Goal: Task Accomplishment & Management: Manage account settings

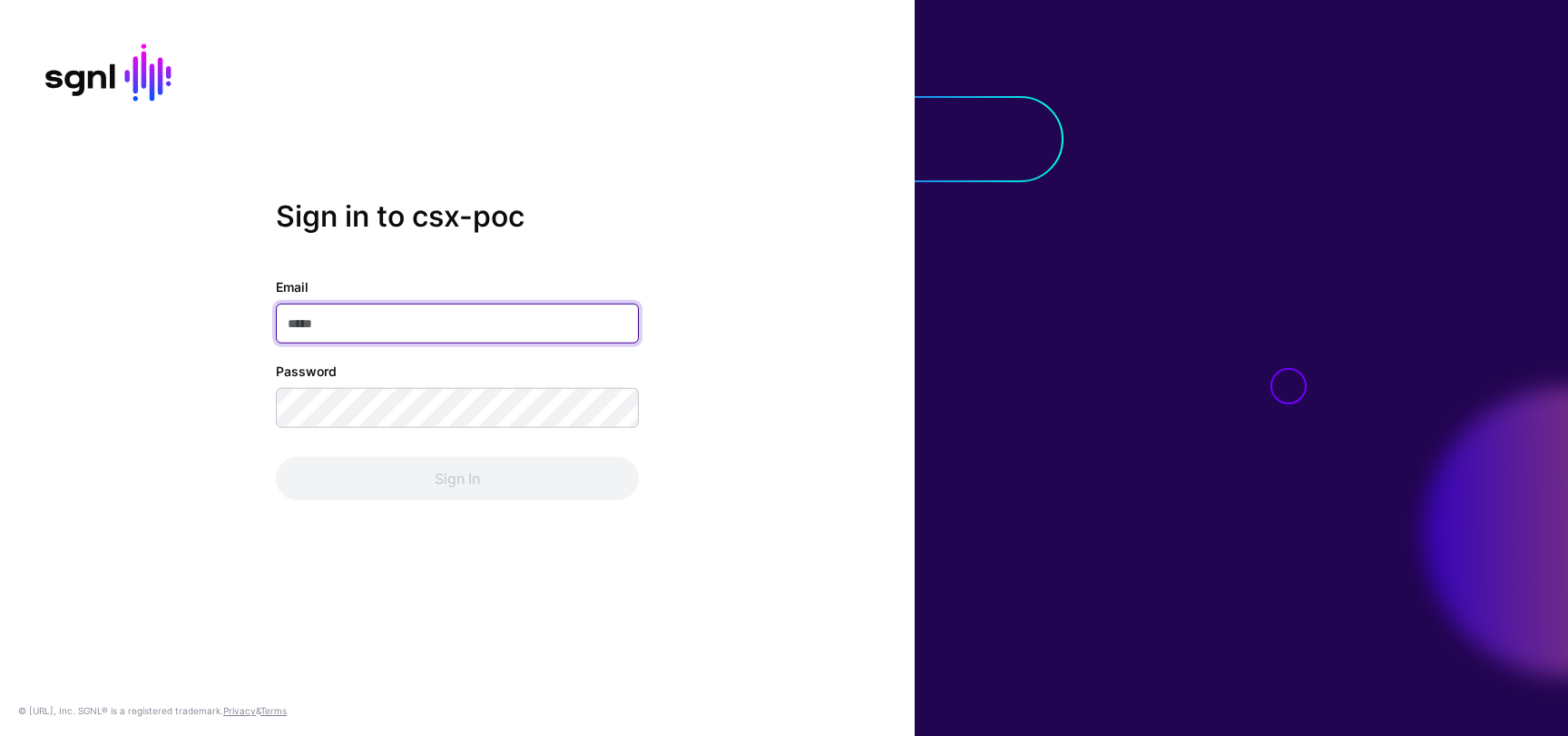
type input "**********"
click at [479, 506] on div "**********" at bounding box center [457, 368] width 915 height 337
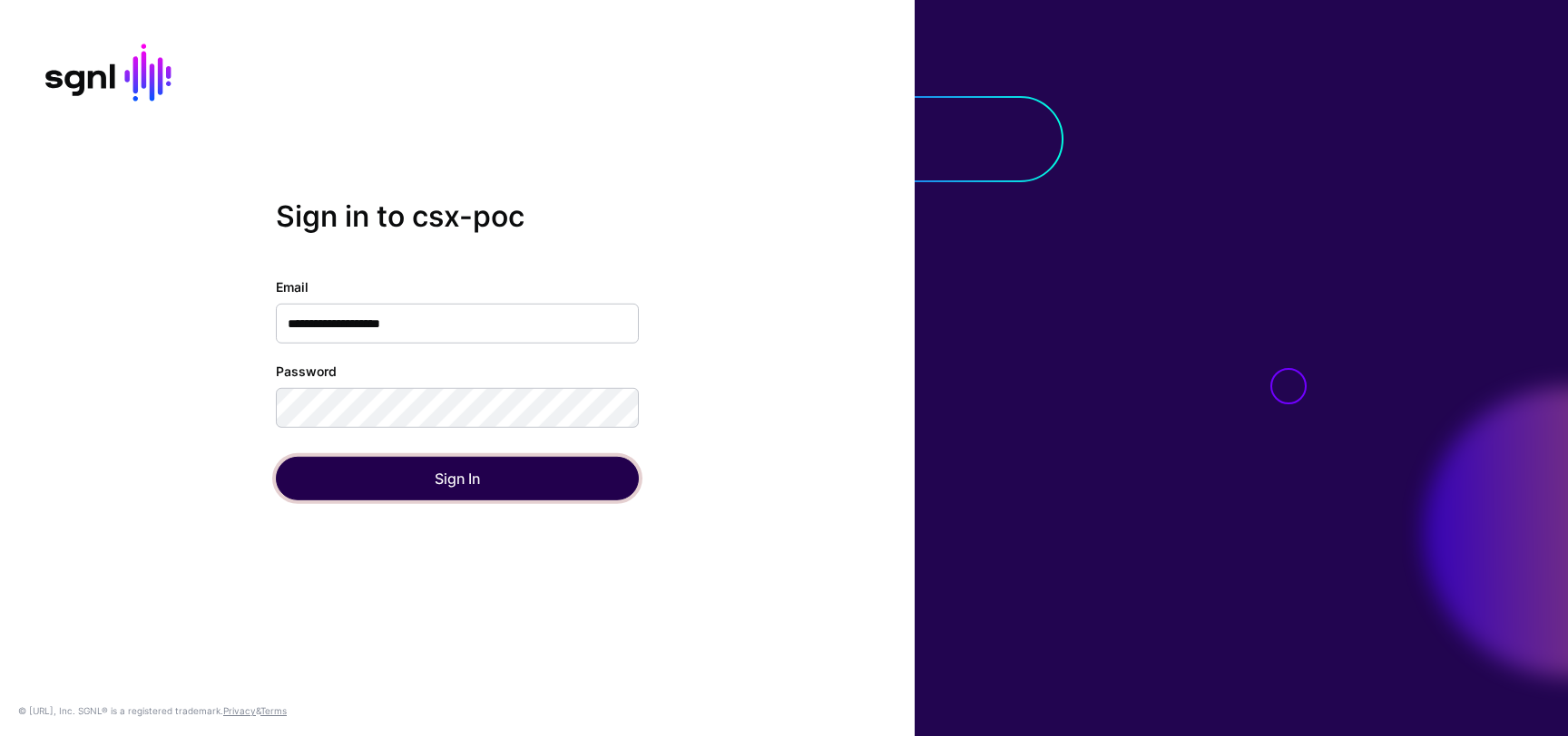
click at [481, 478] on button "Sign In" at bounding box center [457, 479] width 363 height 44
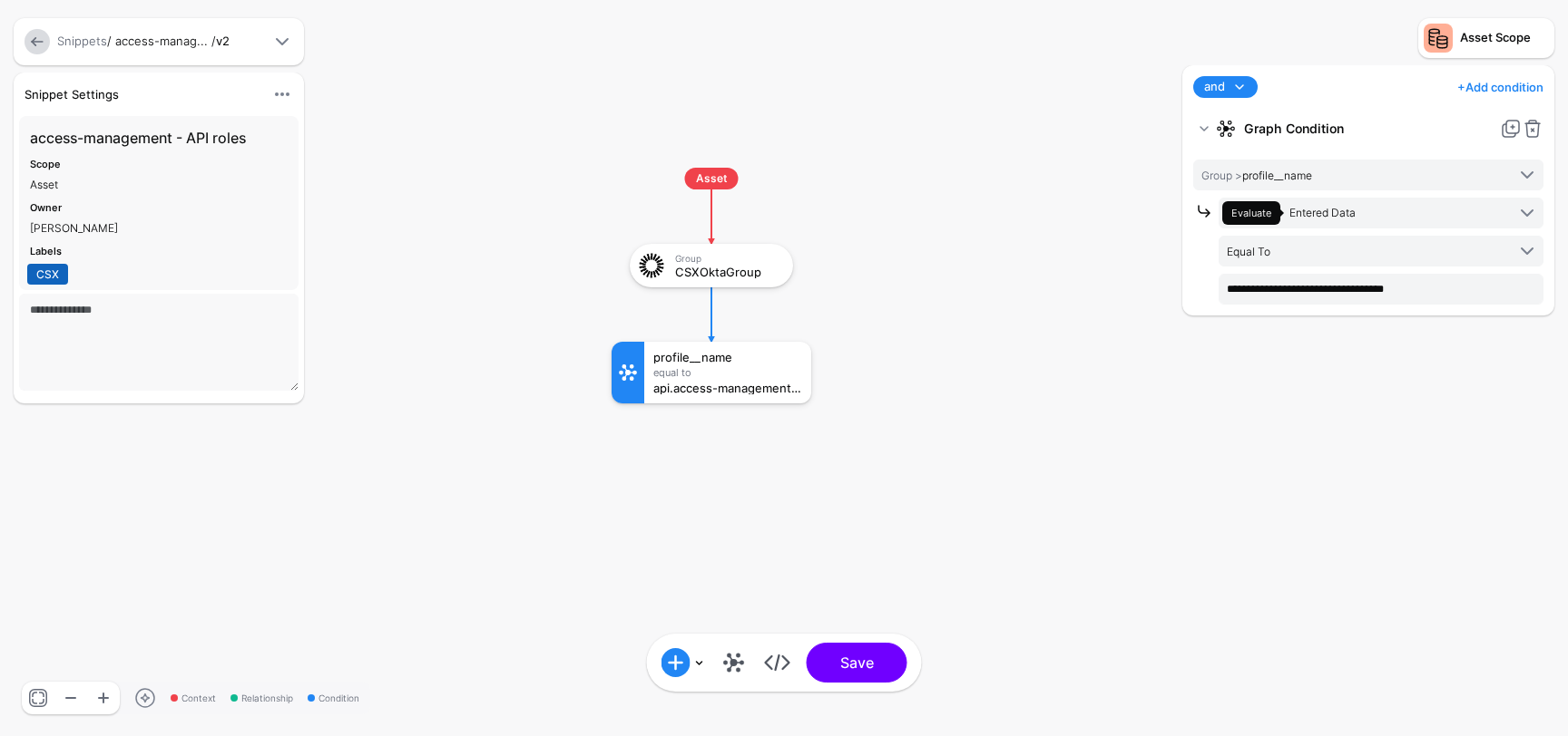
click at [43, 37] on link at bounding box center [37, 41] width 26 height 26
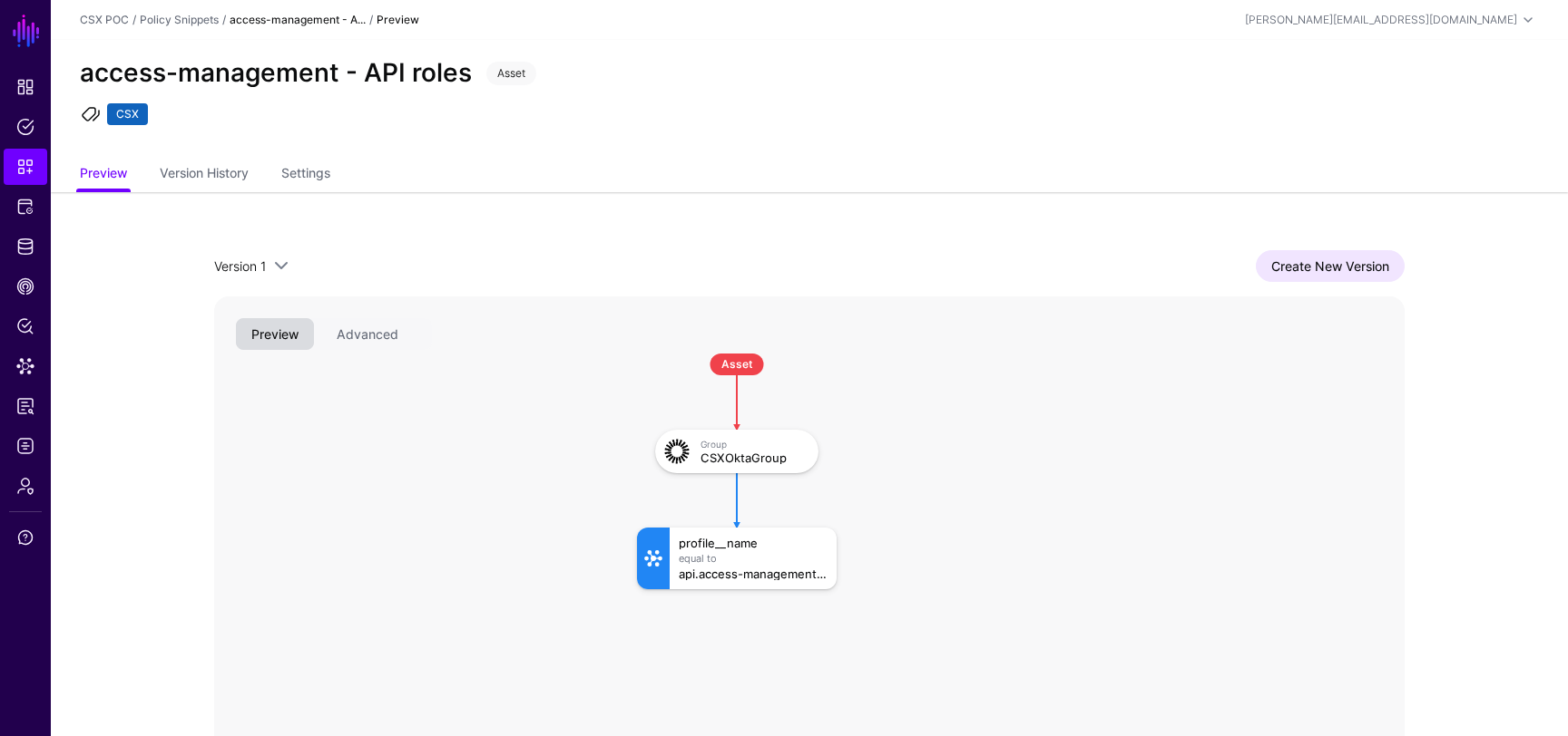
click at [271, 21] on strong "access-management - A..." at bounding box center [297, 19] width 136 height 13
click at [42, 176] on link "Snippets" at bounding box center [26, 167] width 44 height 36
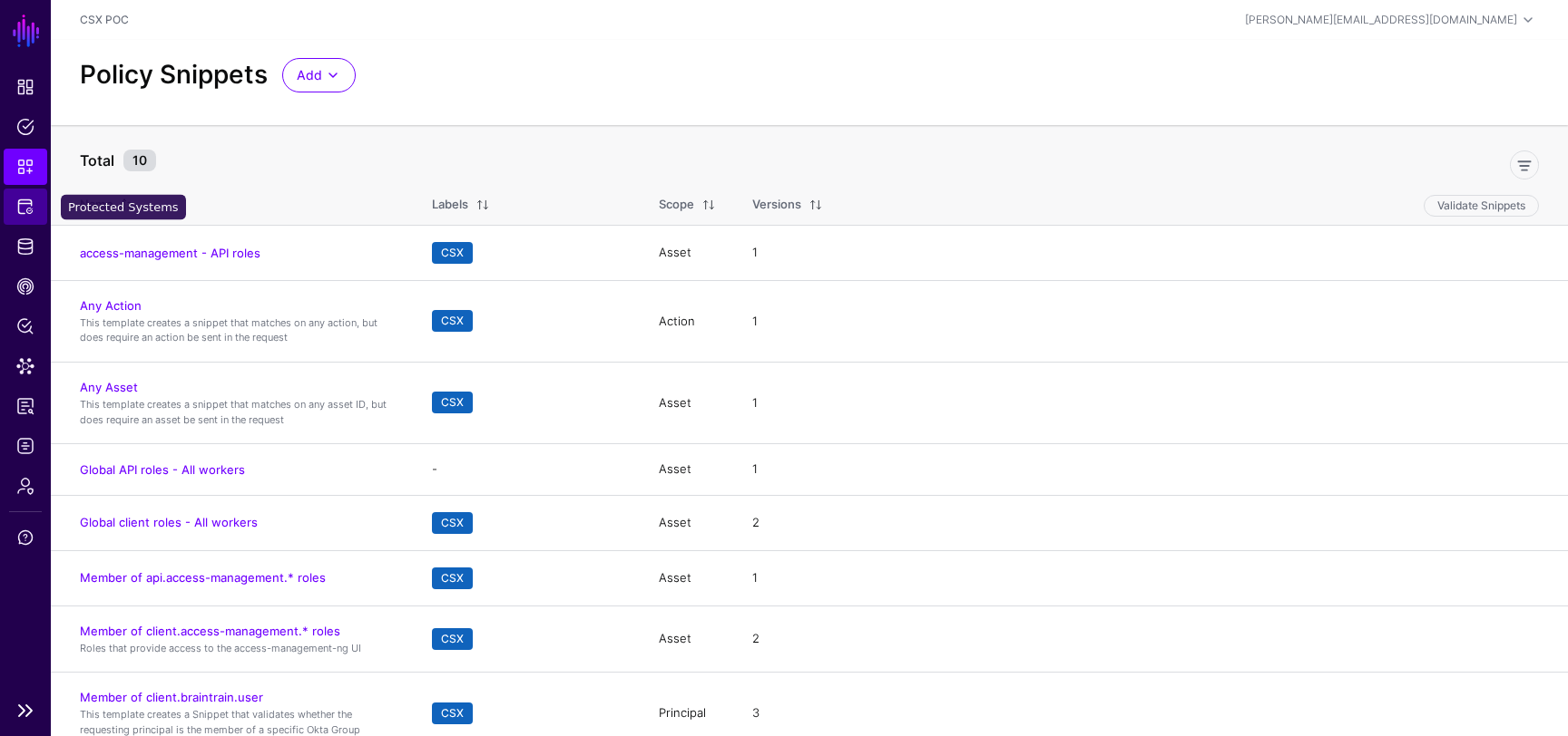
click at [20, 214] on span "Protected Systems" at bounding box center [25, 207] width 18 height 18
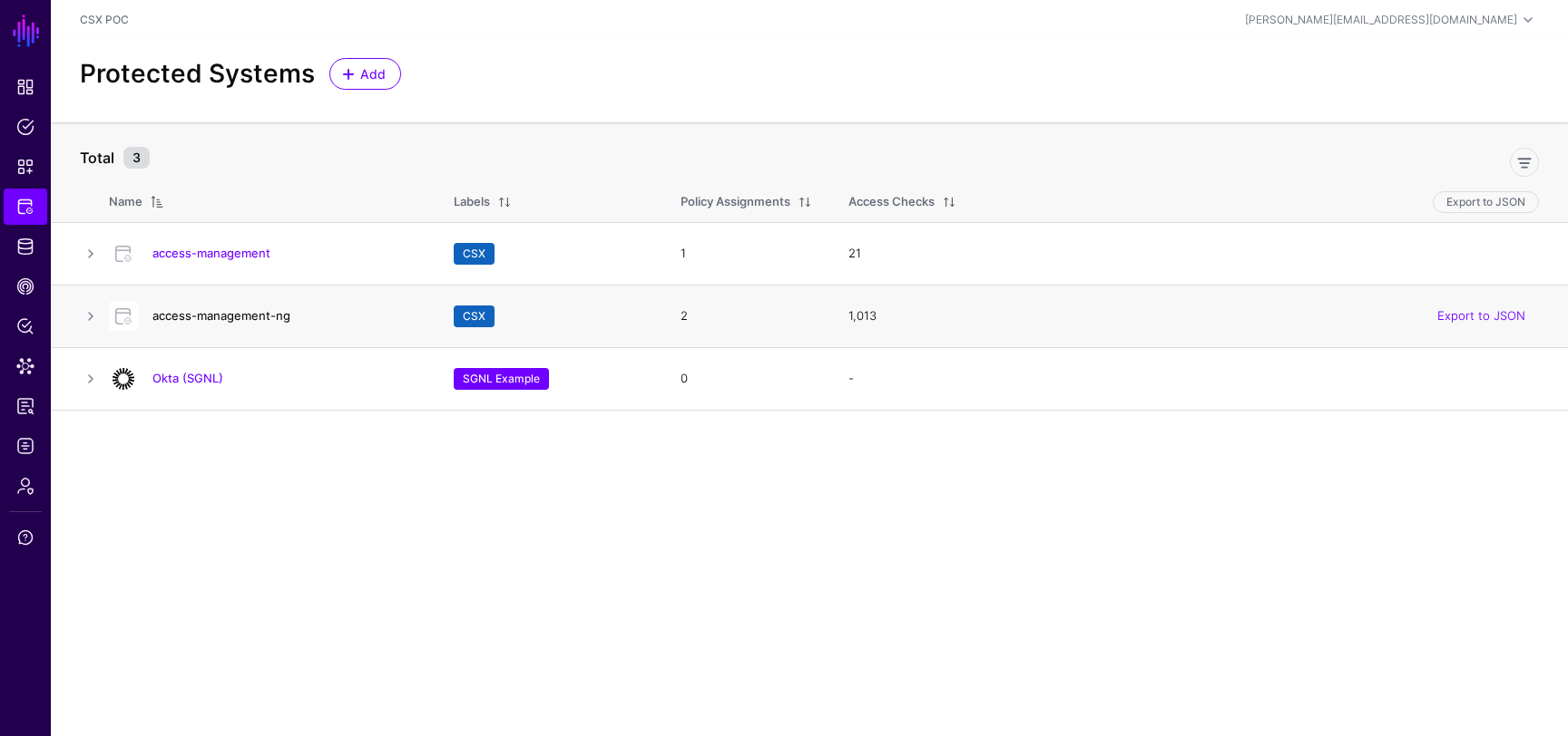
click at [257, 315] on link "access-management-ng" at bounding box center [221, 315] width 138 height 14
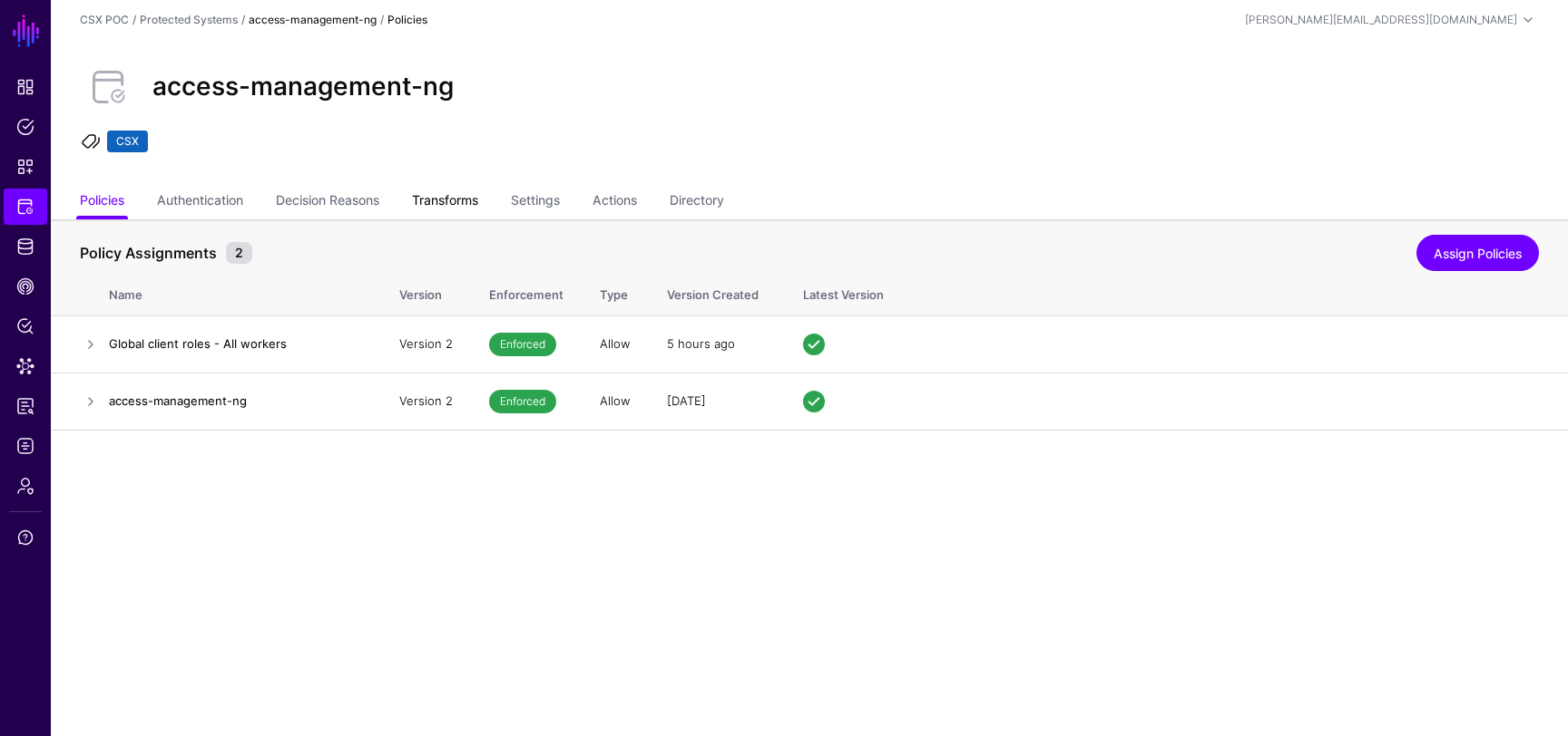
click at [460, 206] on link "Transforms" at bounding box center [445, 202] width 67 height 34
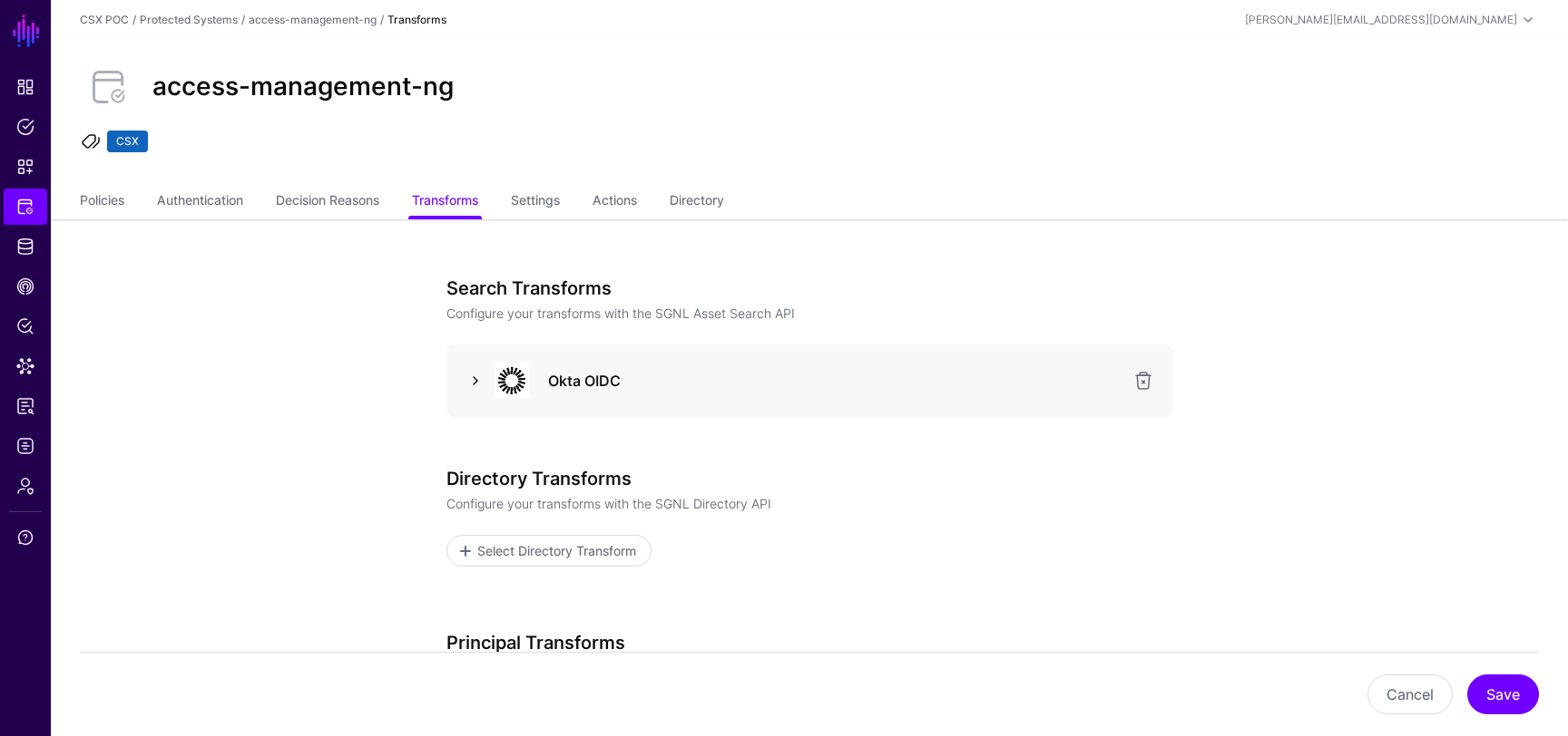
click at [477, 371] on link at bounding box center [475, 381] width 22 height 22
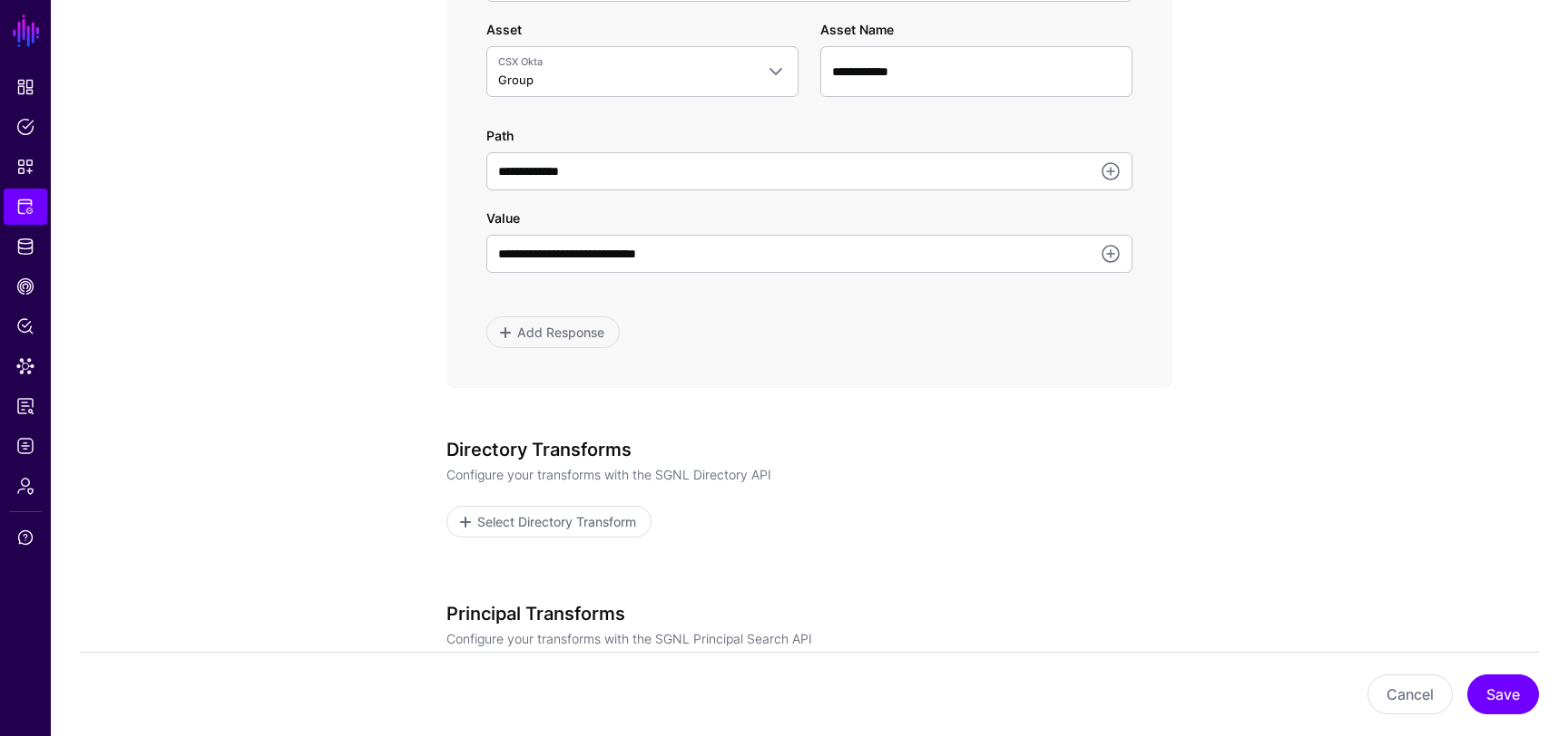
scroll to position [1144, 0]
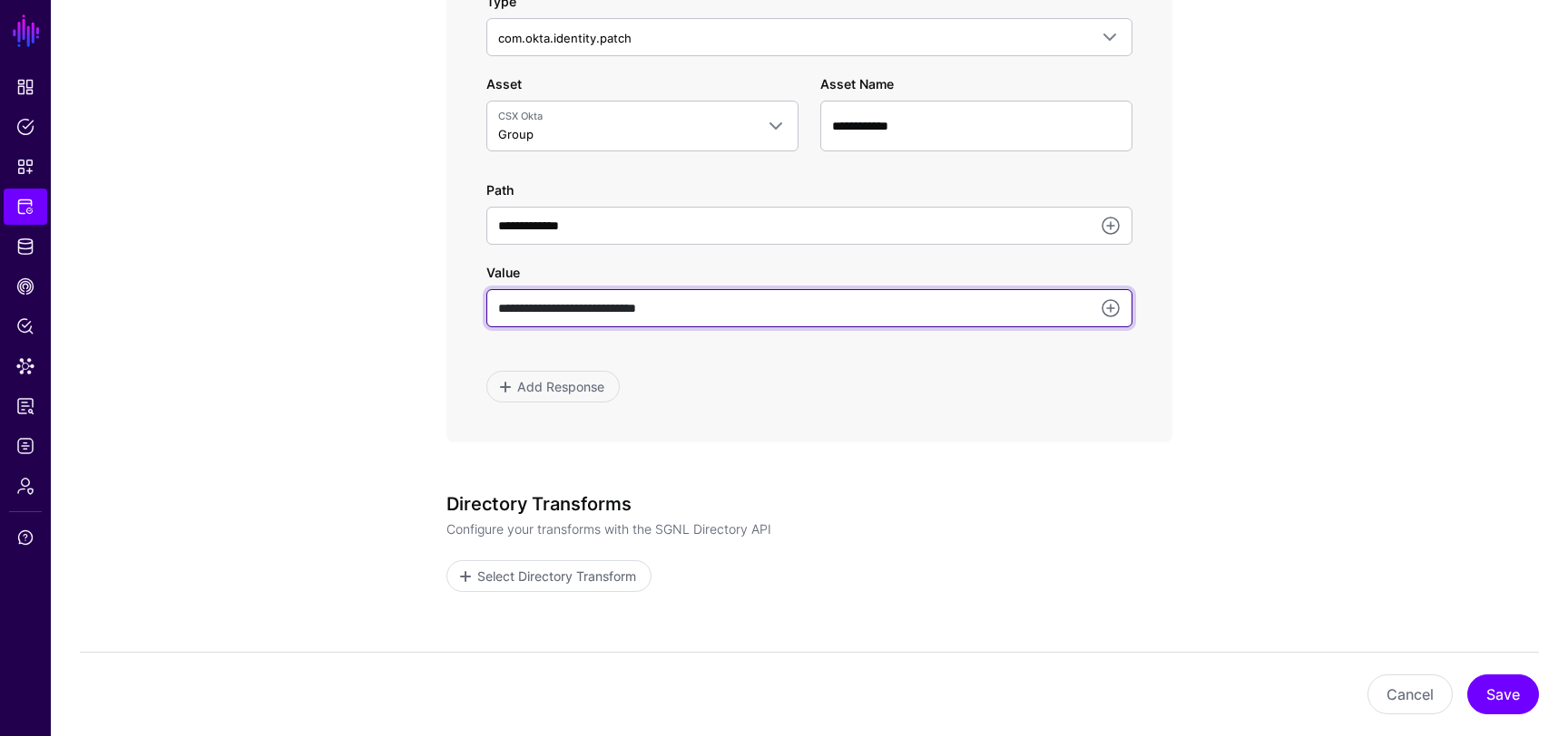
click at [706, 316] on input "**********" at bounding box center [810, 308] width 646 height 38
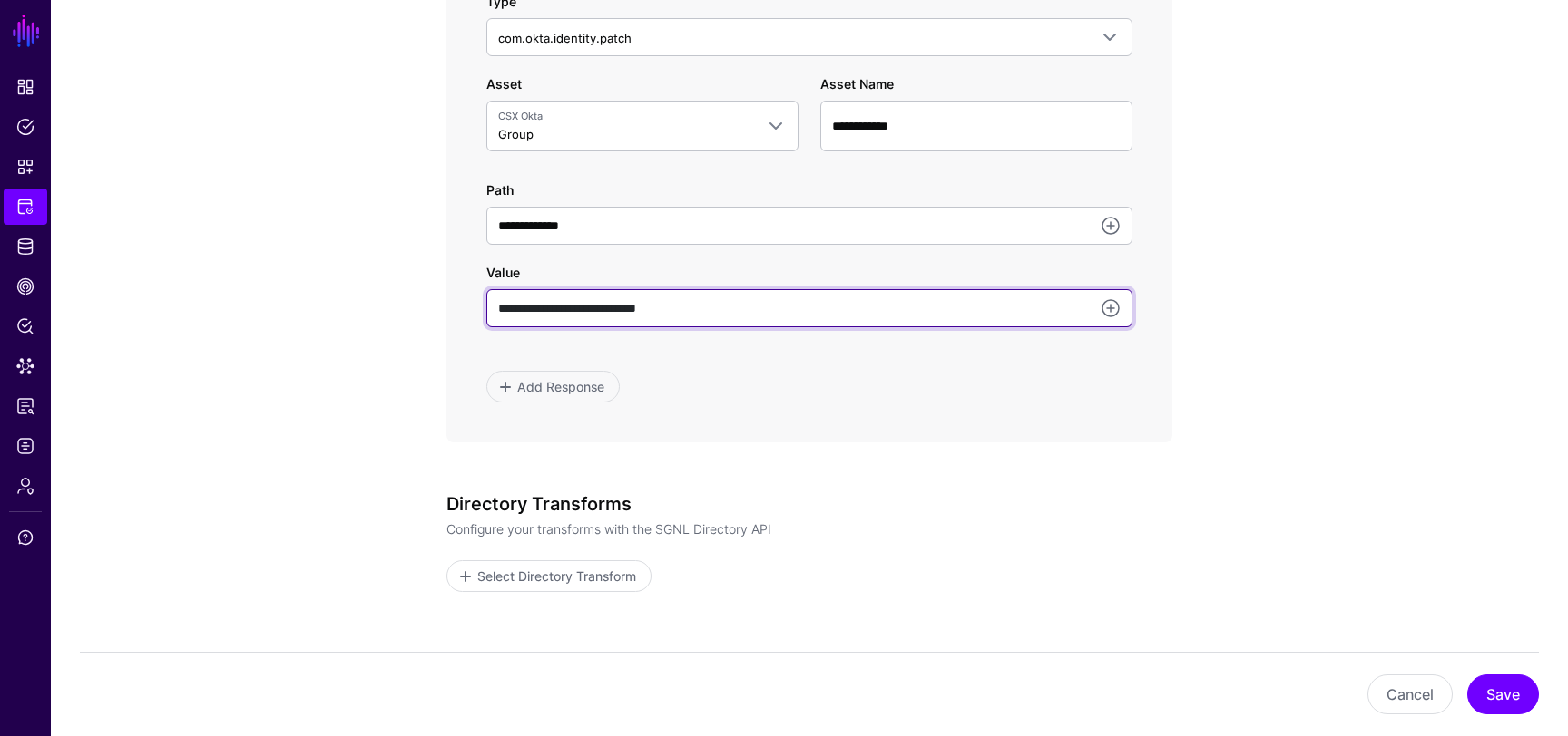
click at [542, 304] on input "**********" at bounding box center [810, 308] width 646 height 38
click at [531, 299] on input "**********" at bounding box center [810, 308] width 646 height 38
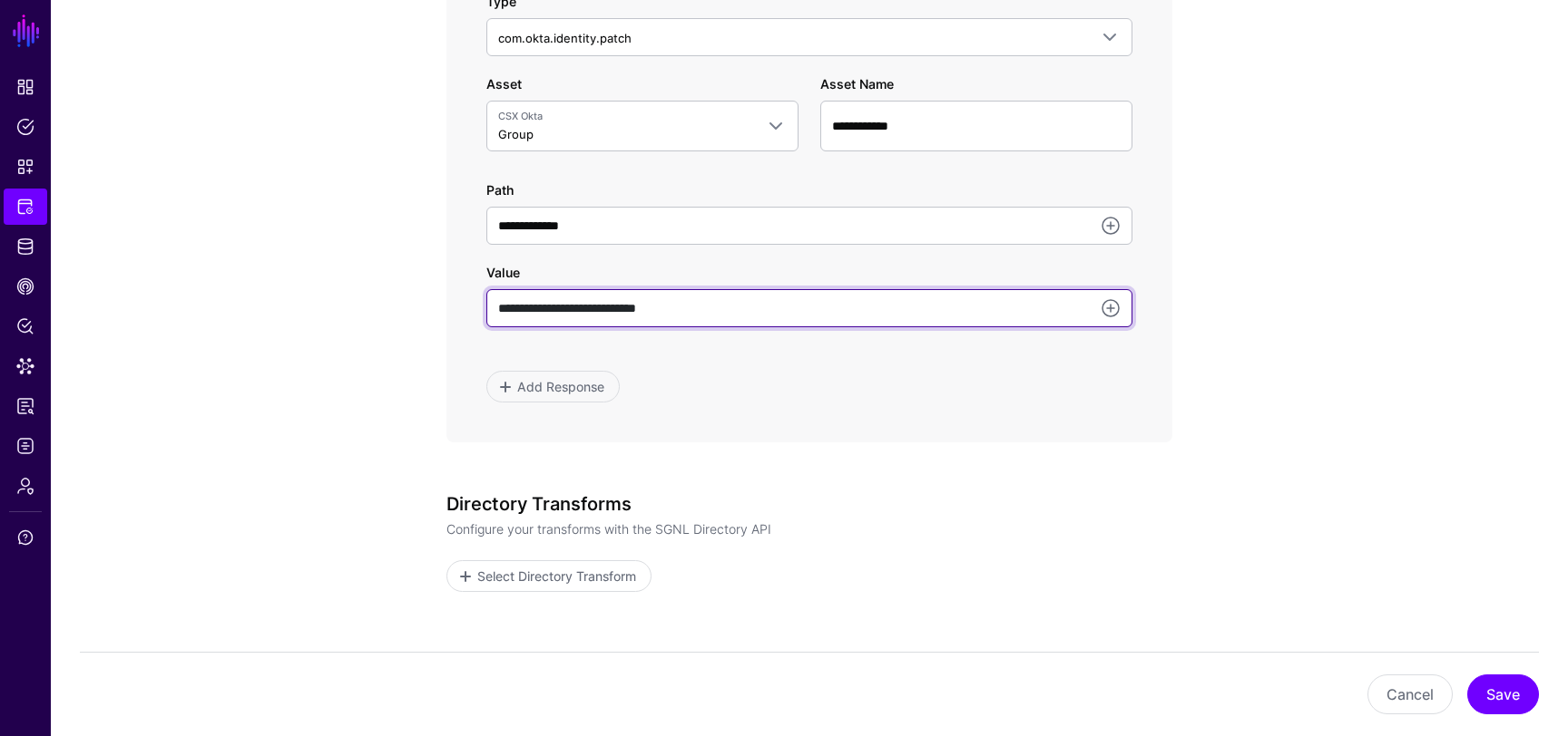
click at [531, 299] on input "**********" at bounding box center [810, 308] width 646 height 38
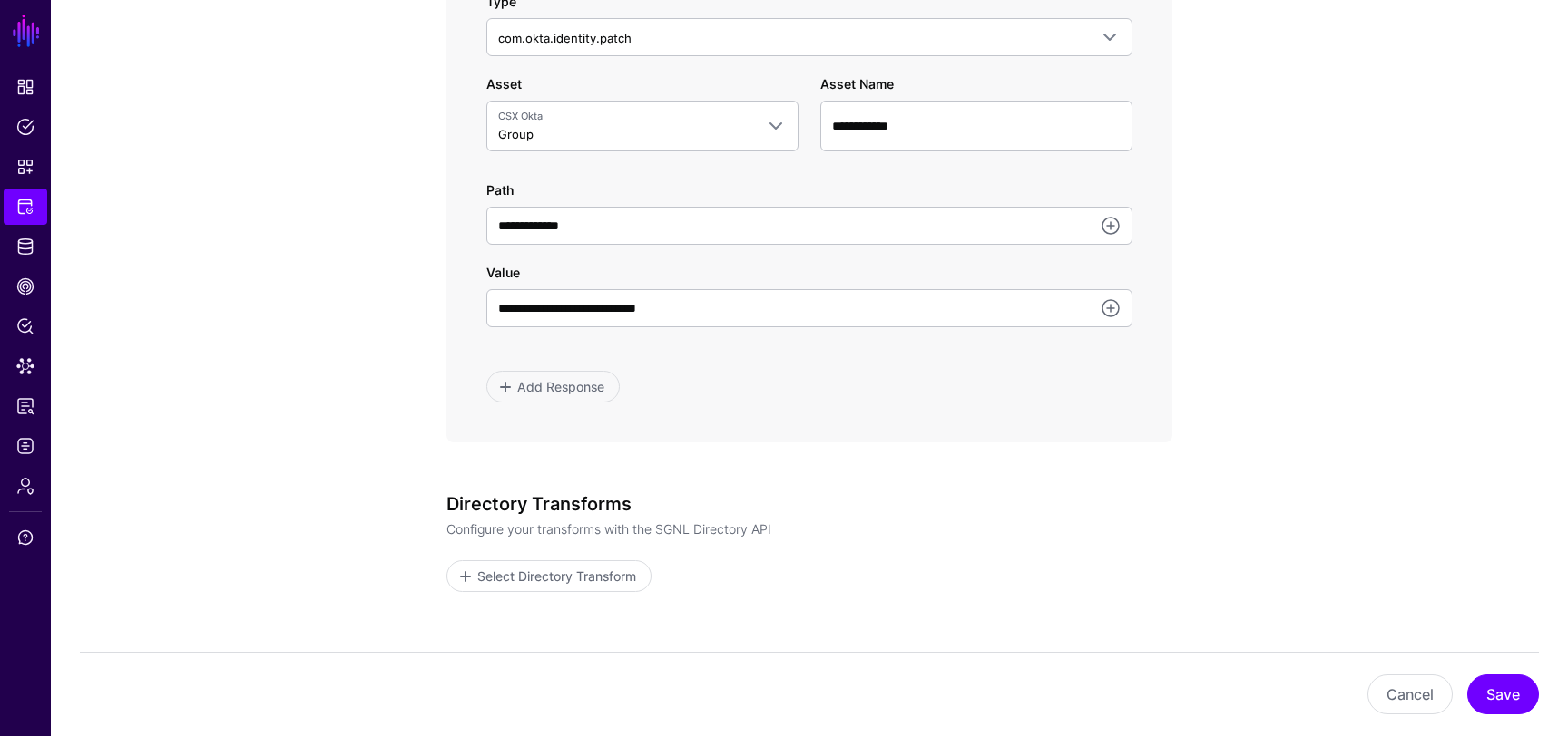
click at [431, 307] on div "**********" at bounding box center [810, 50] width 842 height 1949
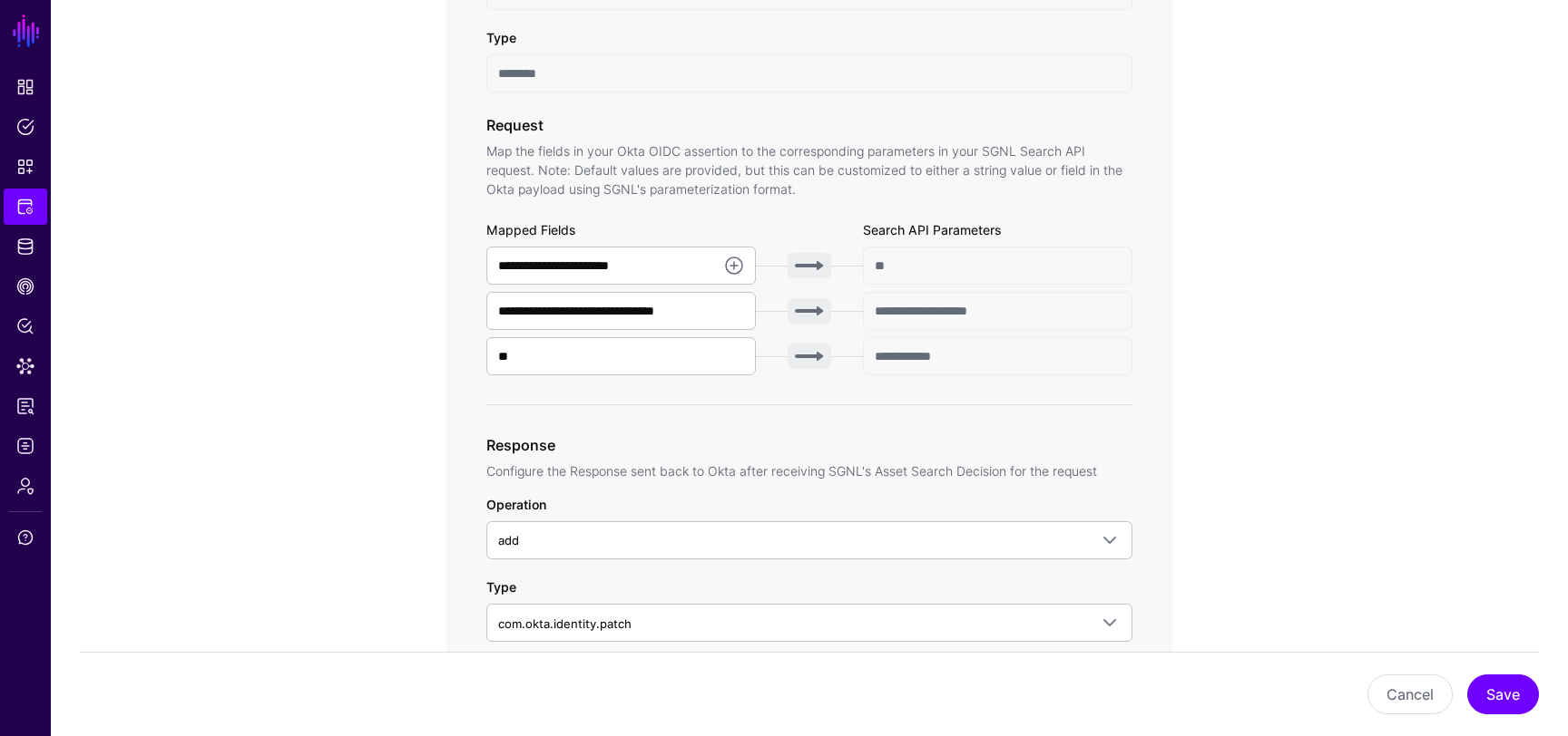
scroll to position [560, 0]
click at [540, 353] on input "**" at bounding box center [621, 354] width 270 height 38
click at [445, 375] on div "**********" at bounding box center [810, 634] width 842 height 1949
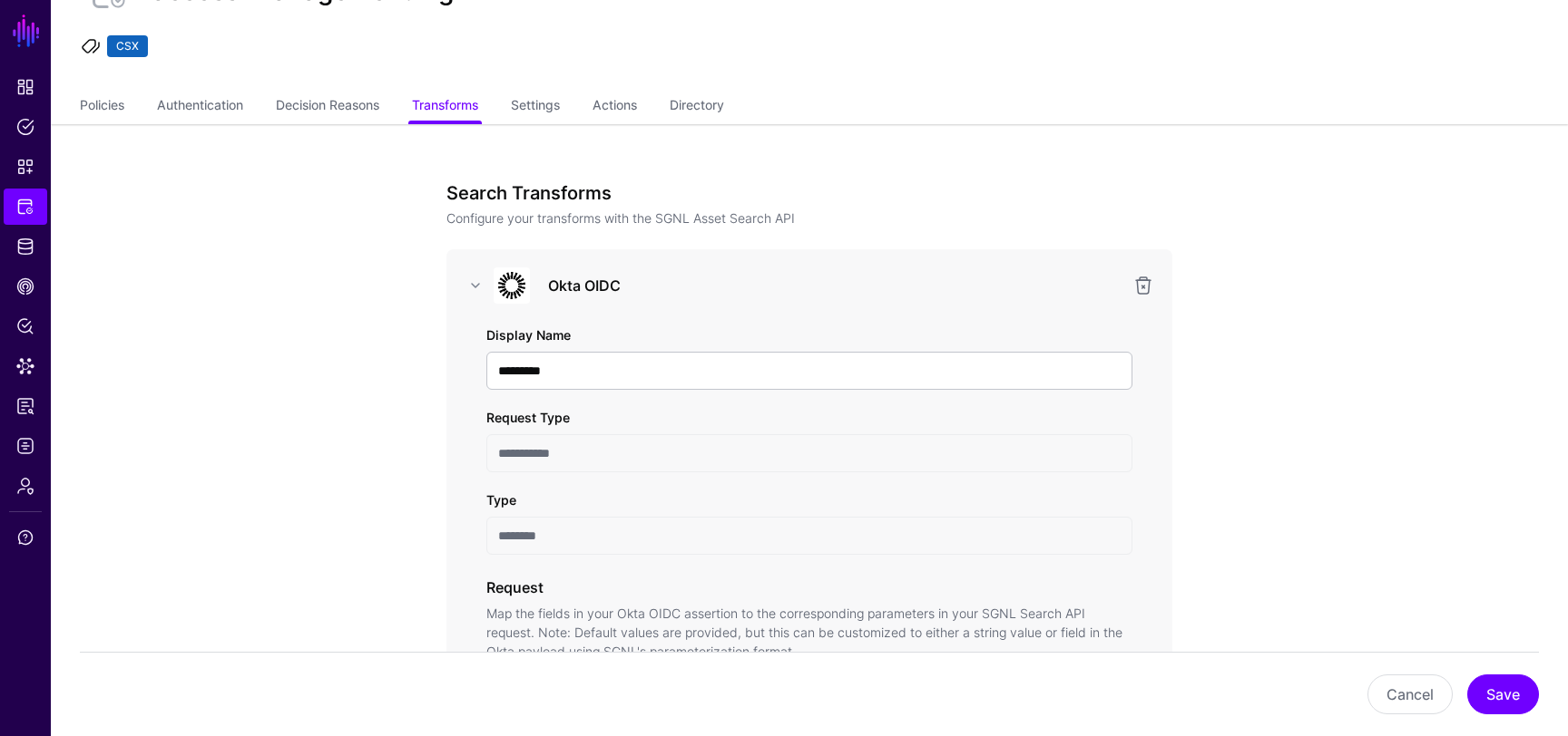
scroll to position [0, 0]
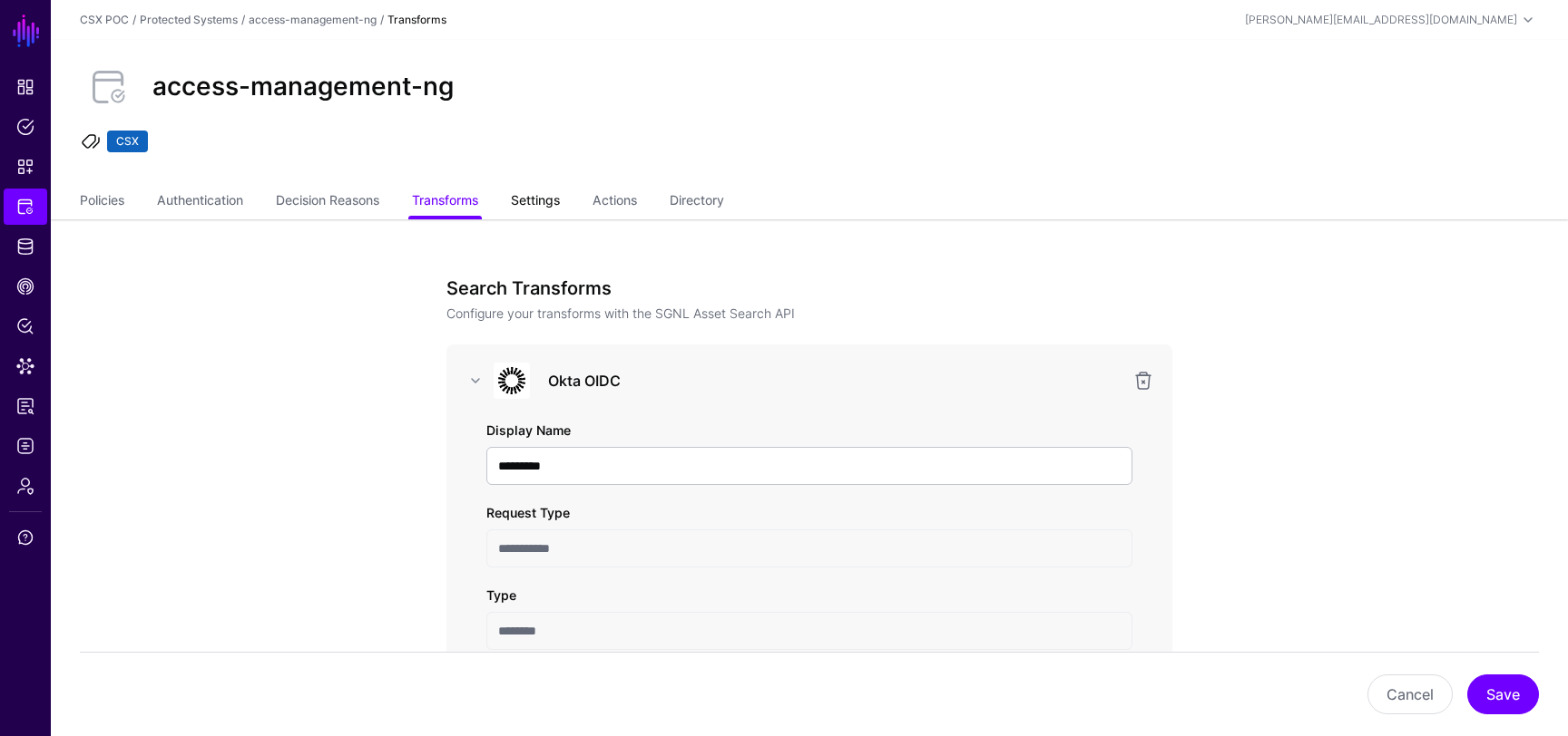
click at [550, 202] on link "Settings" at bounding box center [534, 202] width 49 height 34
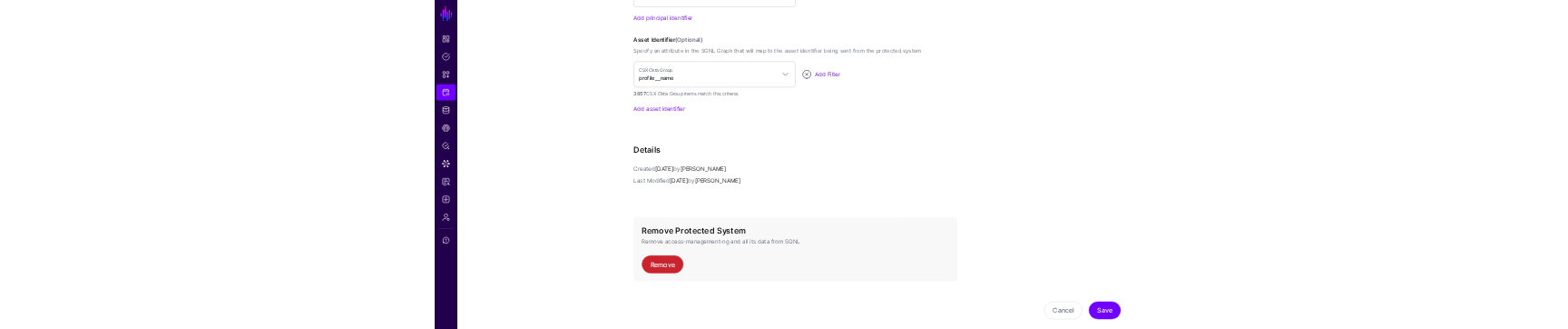
scroll to position [1815, 0]
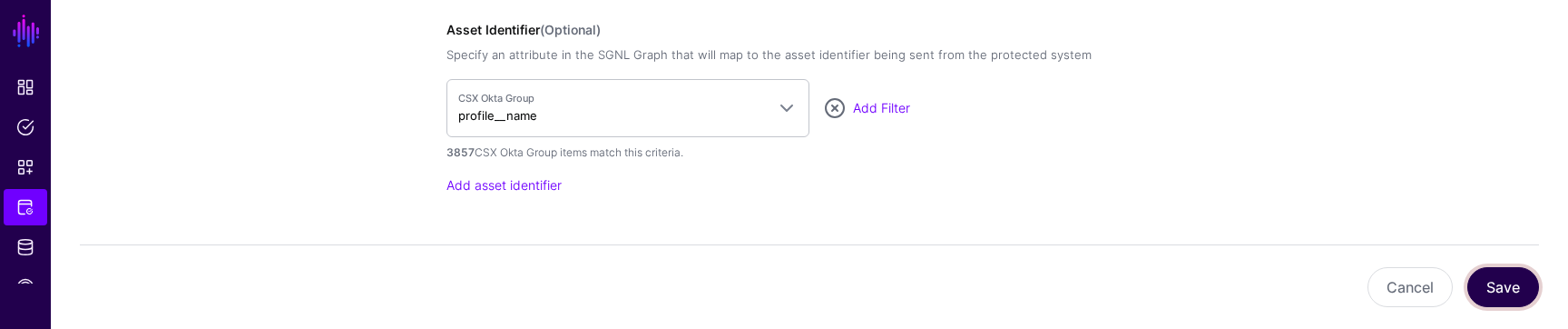
click at [1490, 296] on button "Save" at bounding box center [1502, 287] width 71 height 40
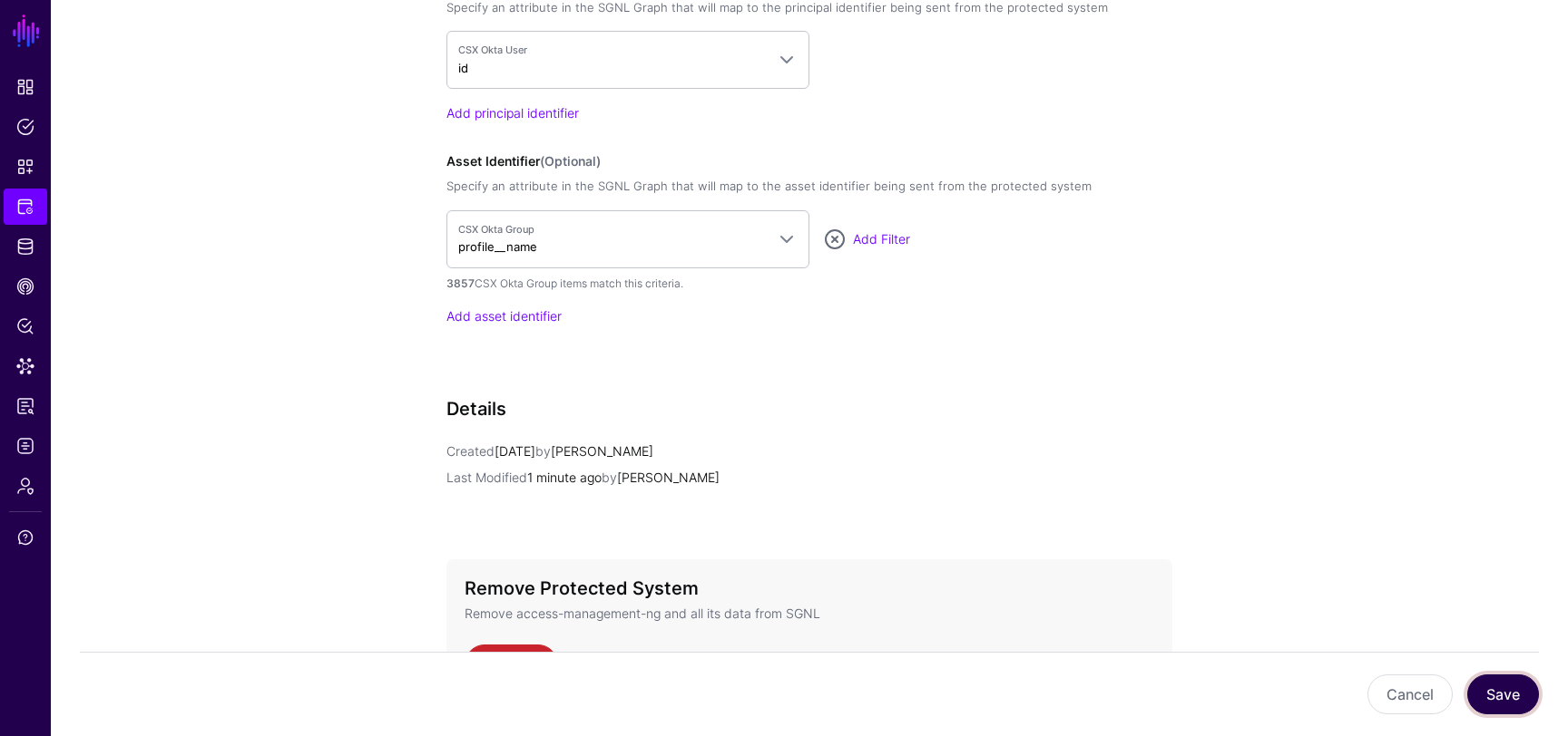
scroll to position [1687, 0]
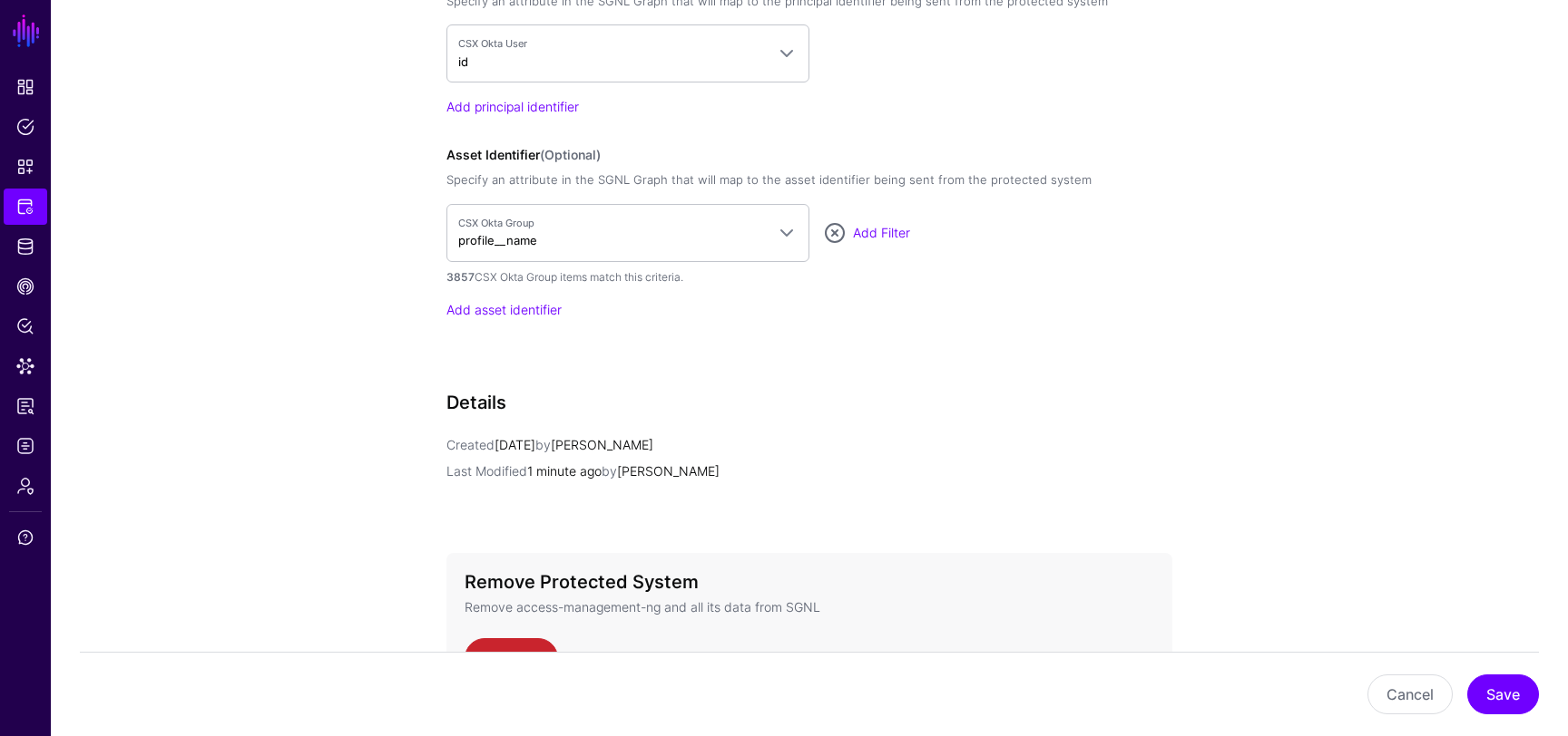
click at [491, 307] on link "Add asset identifier" at bounding box center [504, 309] width 115 height 15
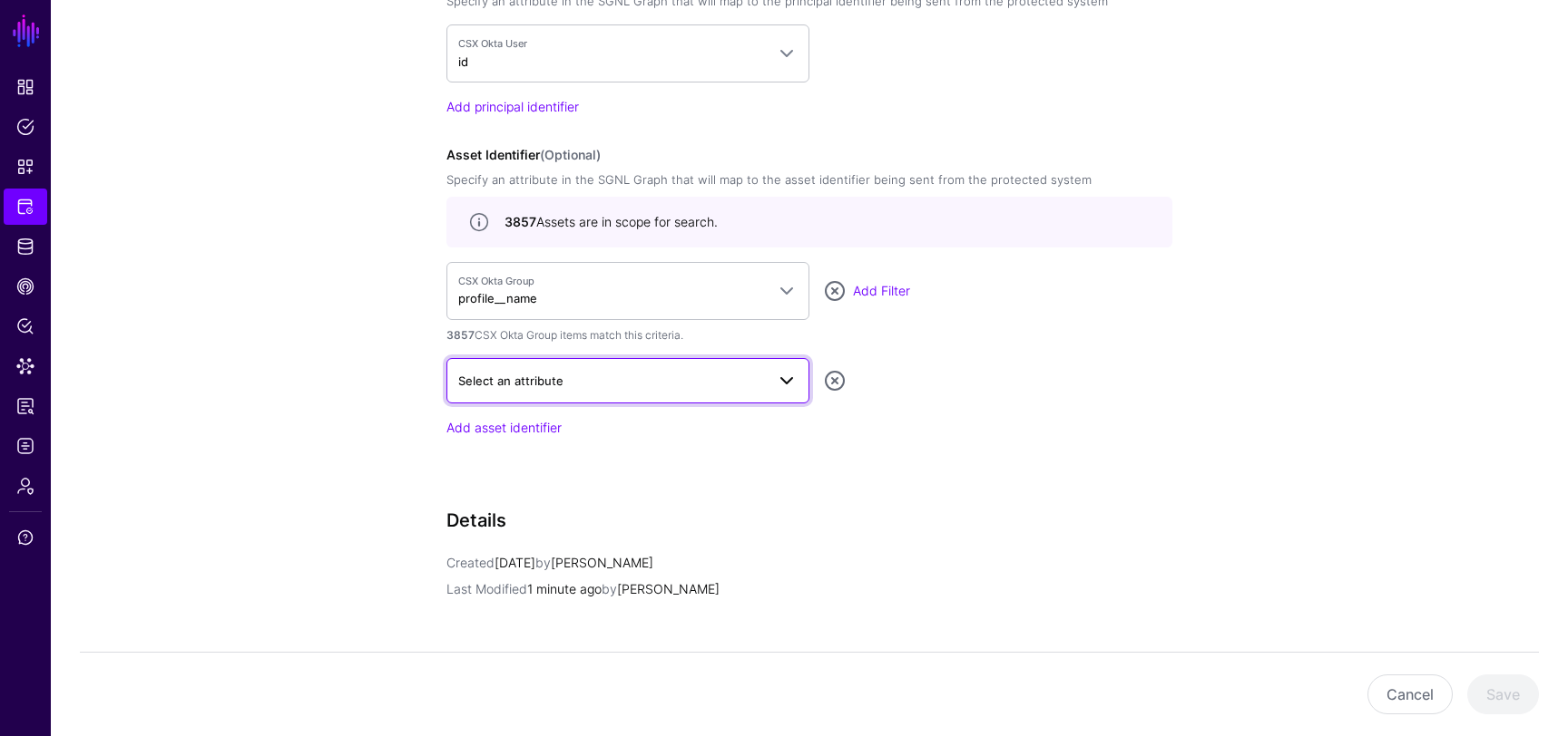
click at [681, 381] on span "Select an attribute" at bounding box center [612, 381] width 307 height 20
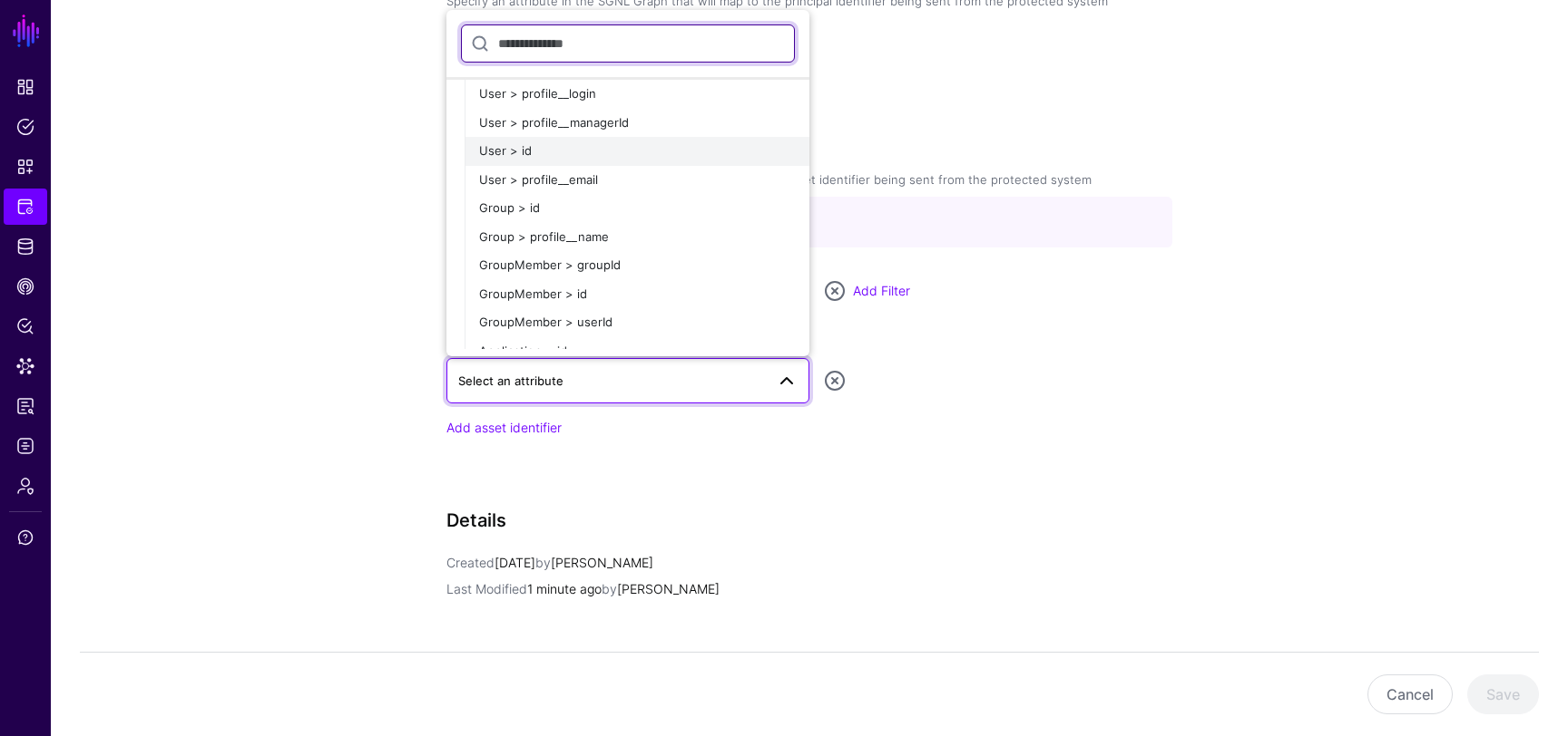
scroll to position [48, 0]
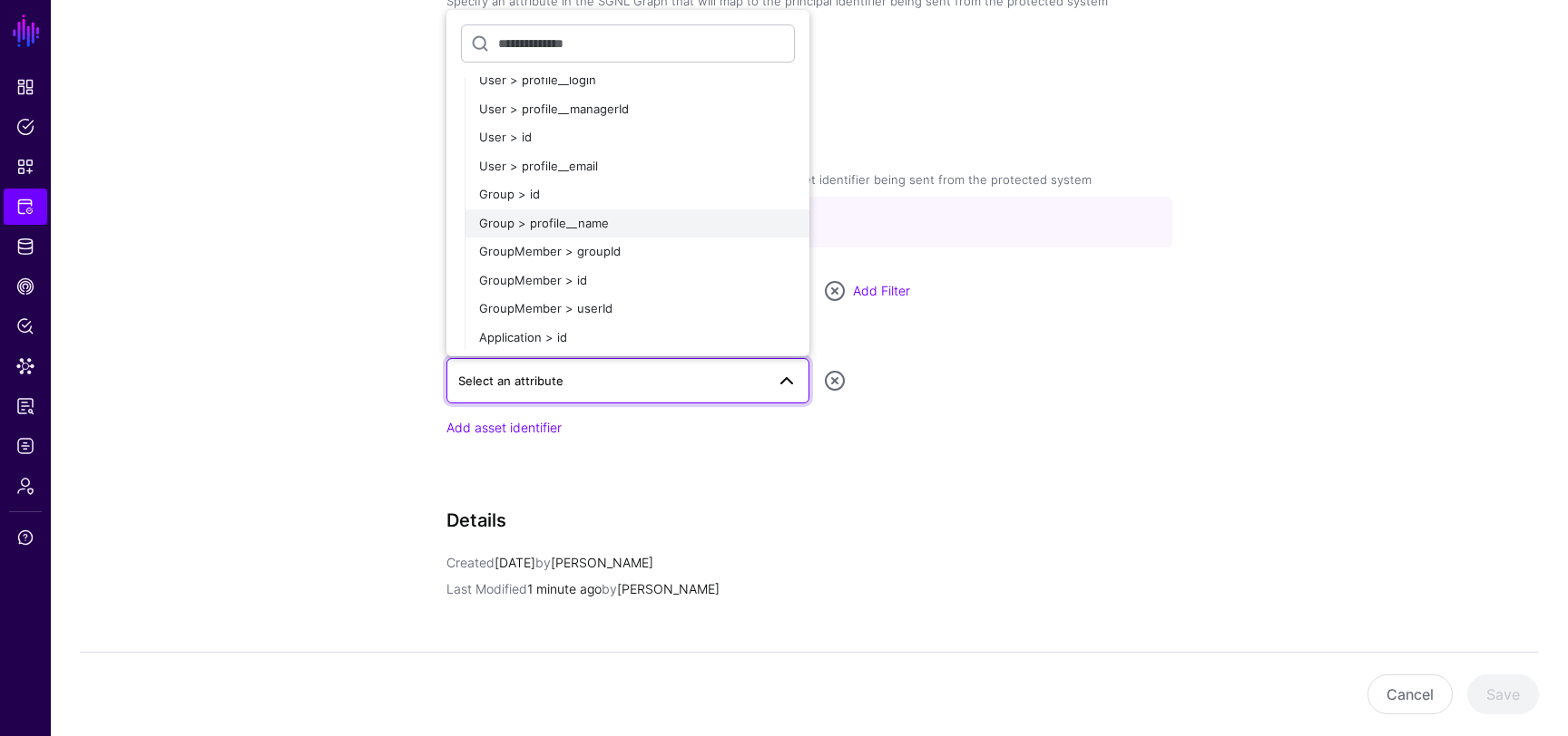
click at [610, 220] on div "Group > profile__name" at bounding box center [636, 224] width 315 height 18
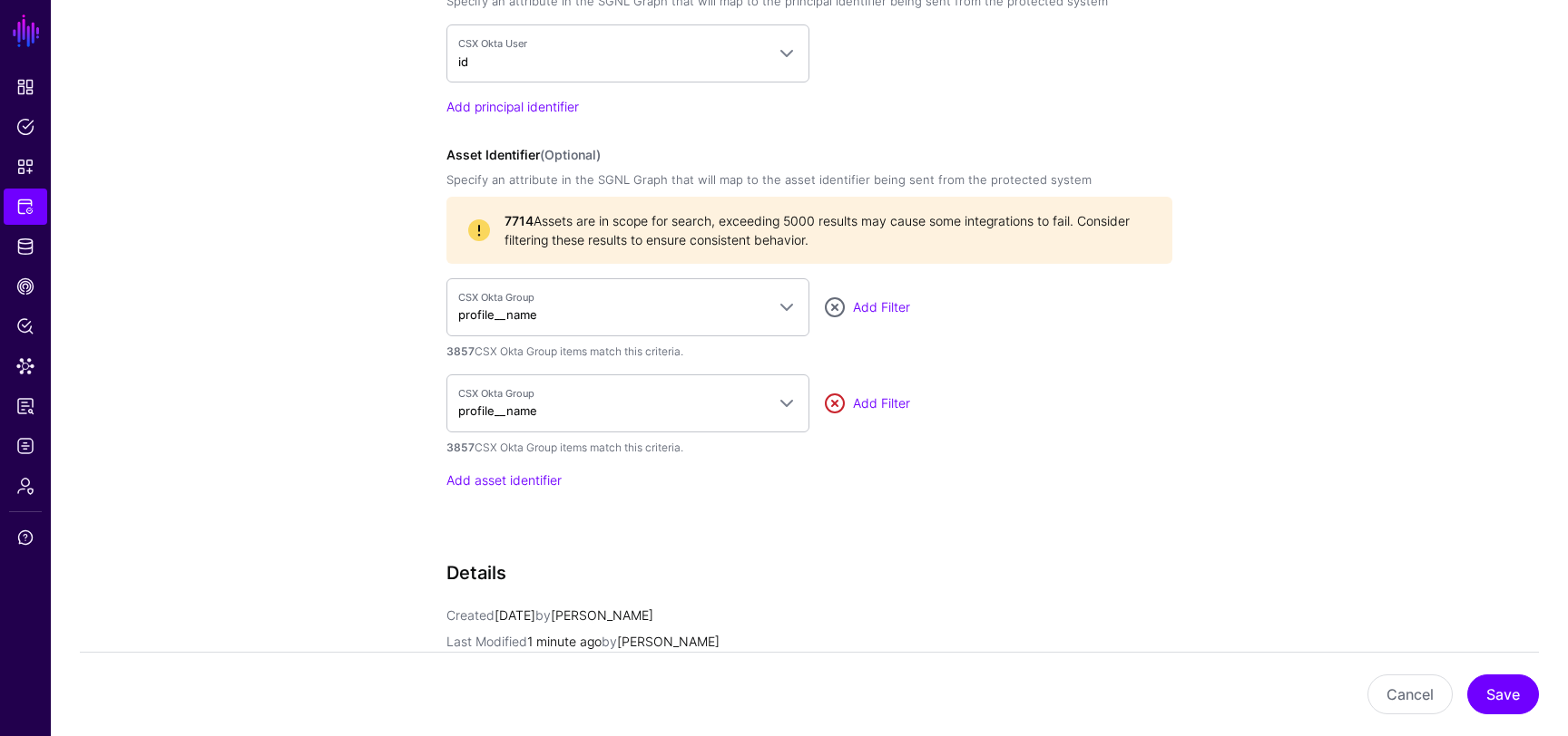
click at [835, 405] on link at bounding box center [834, 403] width 22 height 22
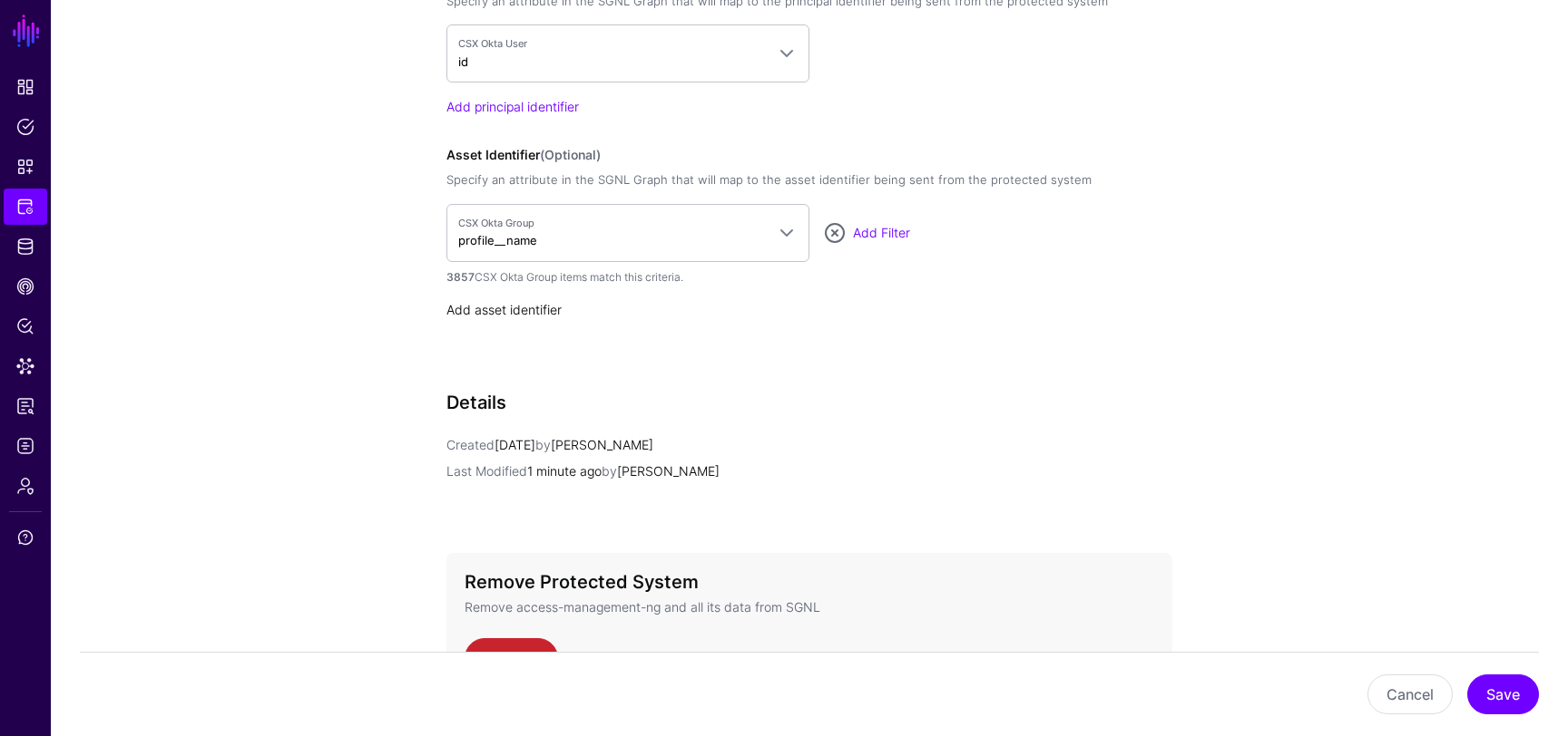
click at [534, 307] on link "Add asset identifier" at bounding box center [504, 309] width 115 height 15
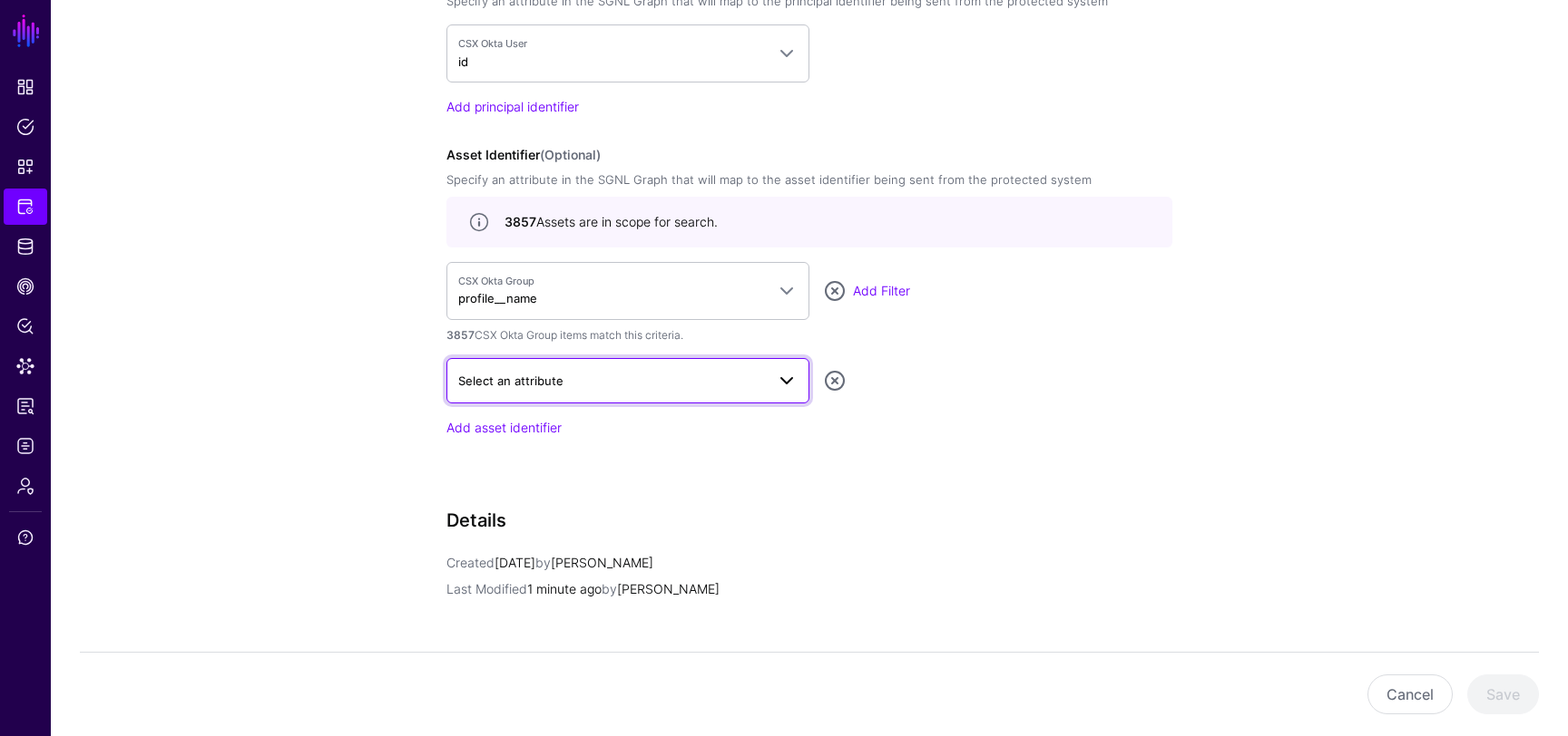
click at [620, 387] on span "Select an attribute" at bounding box center [612, 381] width 307 height 20
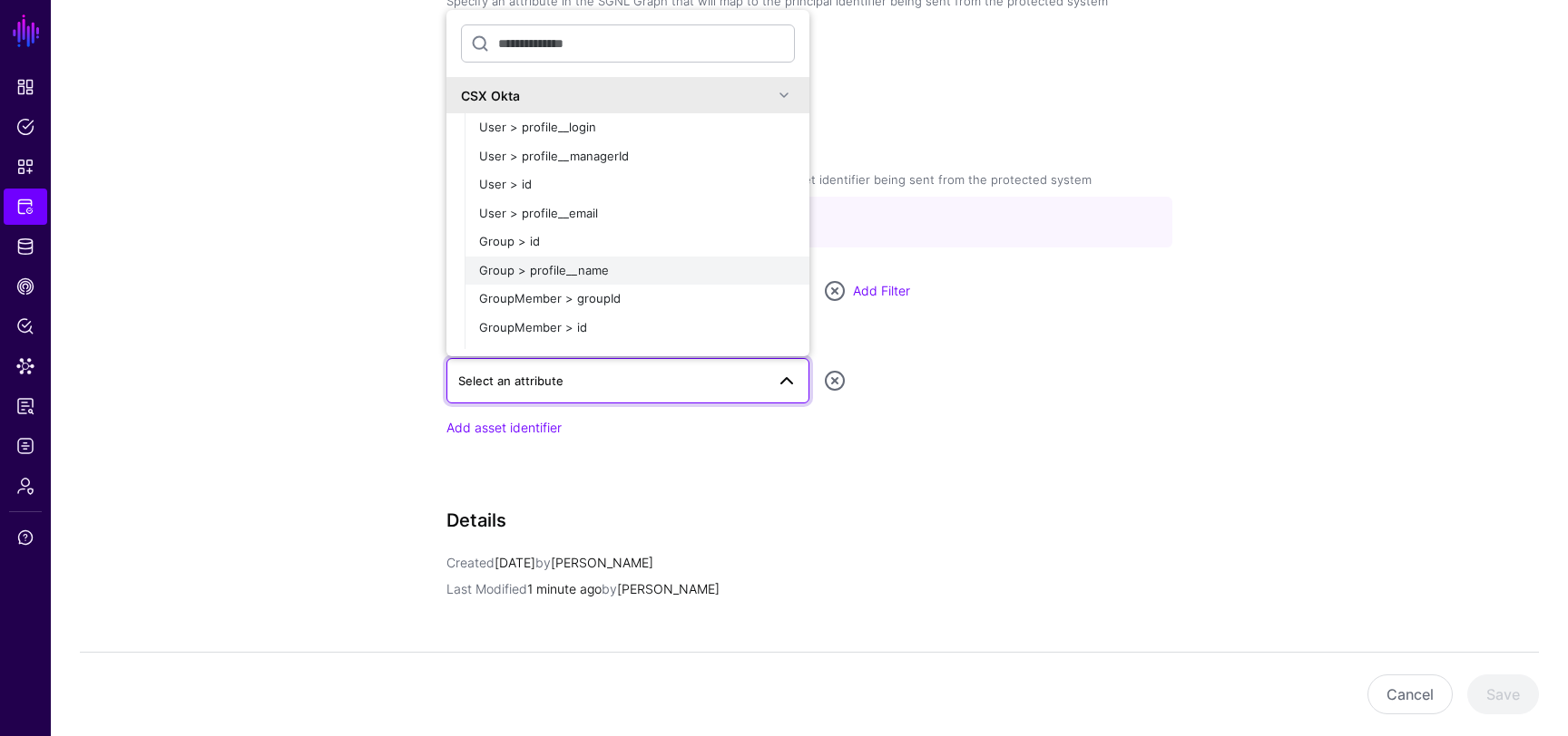
click at [608, 271] on div "Group > profile__name" at bounding box center [636, 270] width 315 height 18
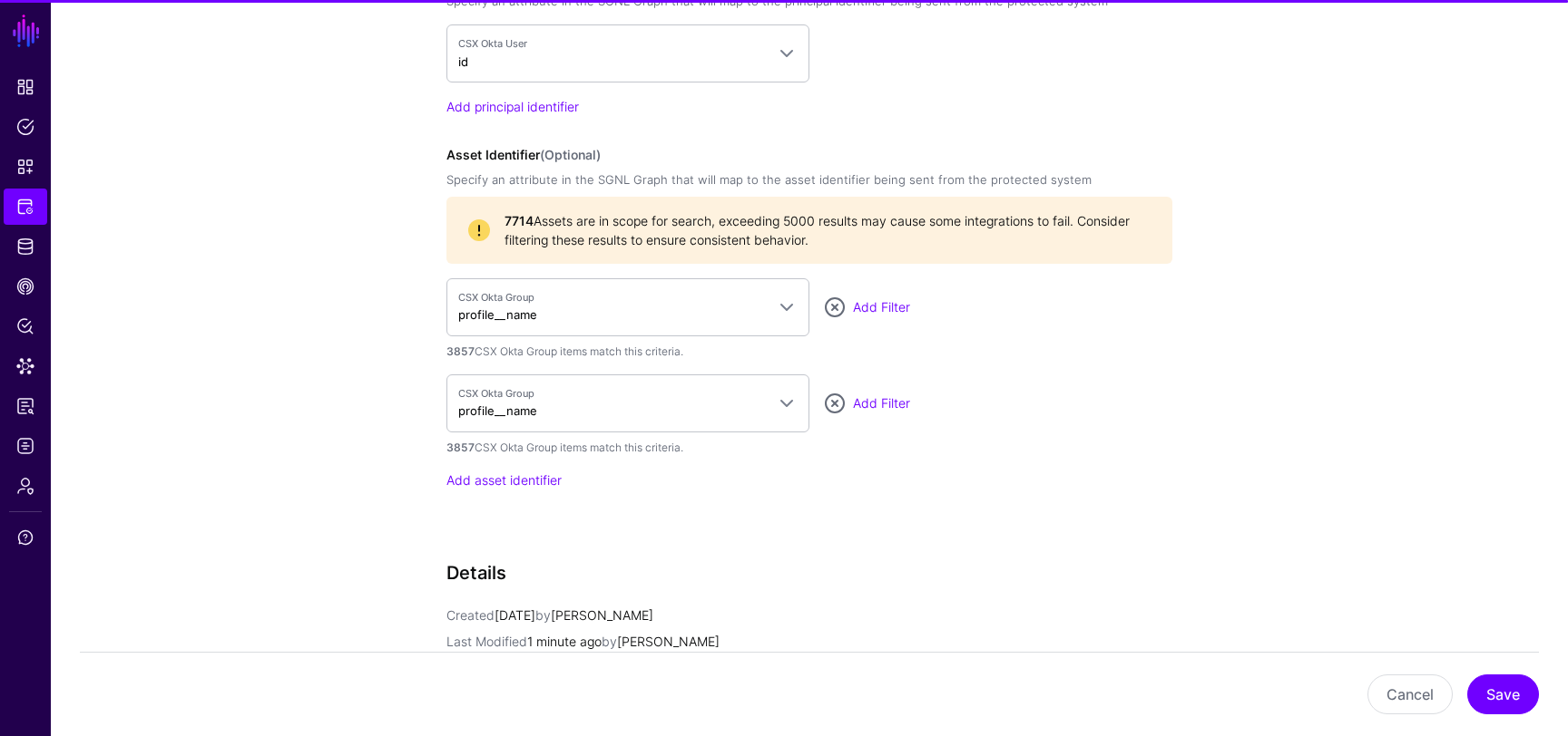
click at [869, 386] on div "CSX Okta Group profile__name CSX Okta User > profile__login User > profile__man…" at bounding box center [810, 403] width 726 height 58
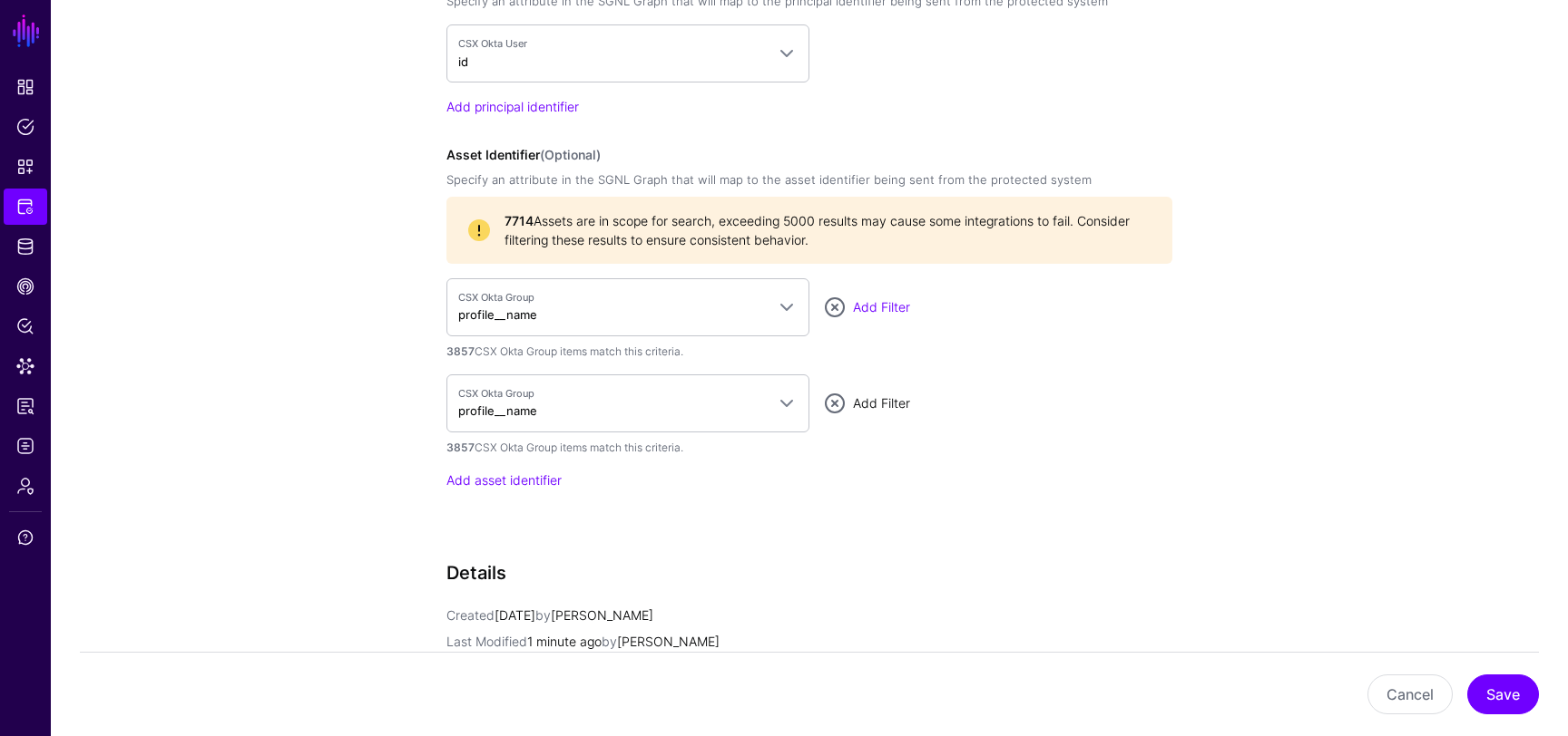
click at [871, 400] on link "Add Filter" at bounding box center [881, 403] width 57 height 15
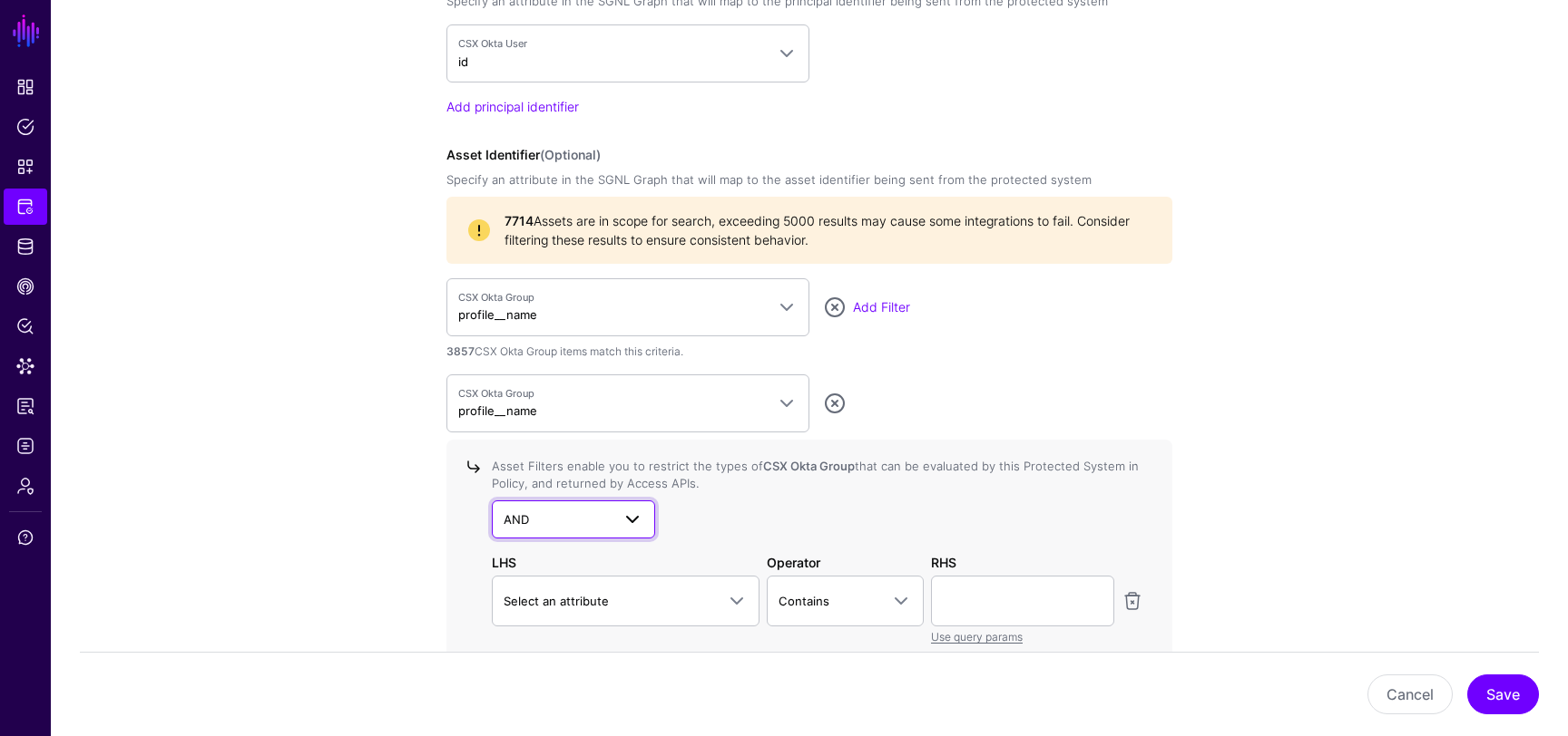
click at [634, 509] on span at bounding box center [632, 519] width 22 height 22
click at [794, 515] on div "AND AND NOT OR" at bounding box center [817, 520] width 652 height 38
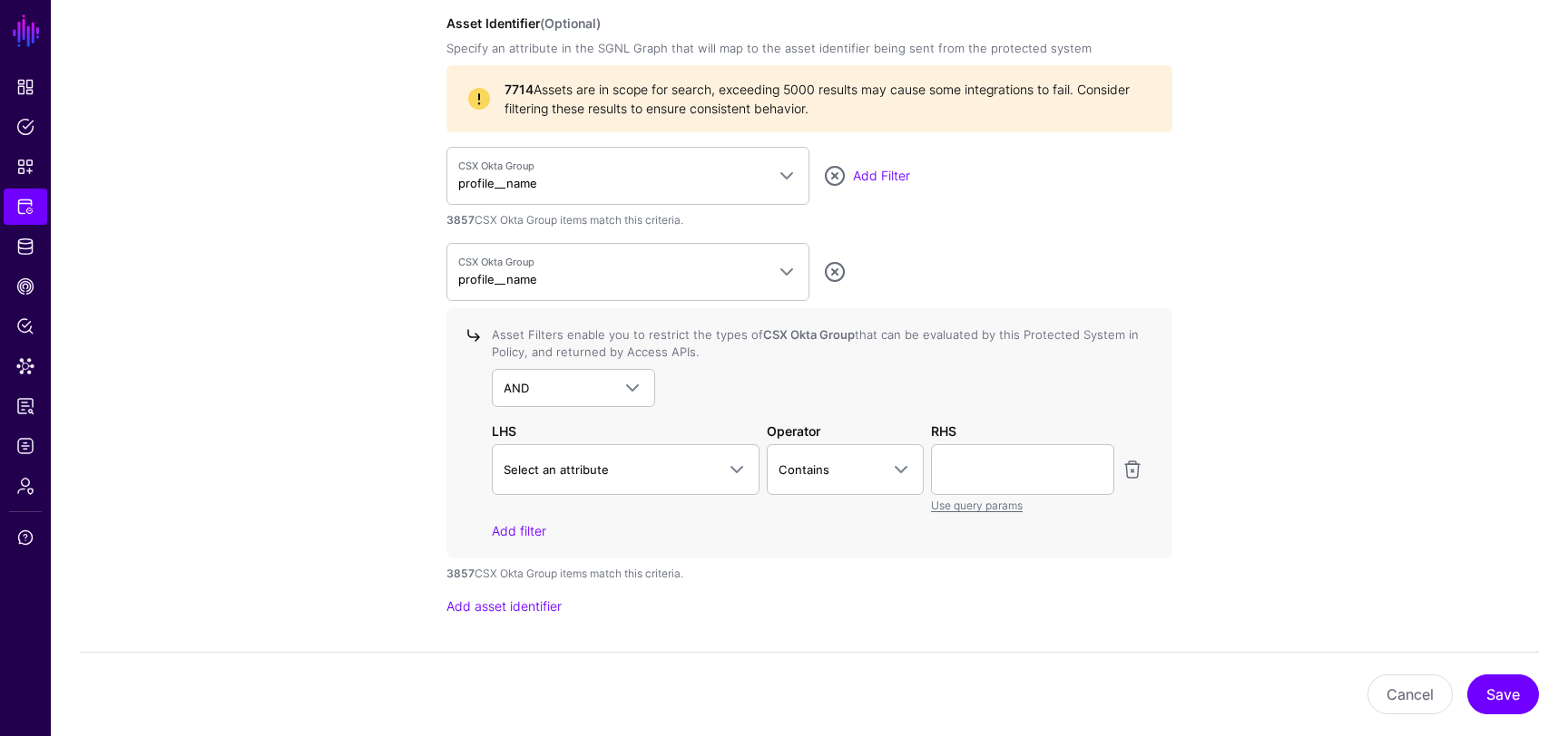
scroll to position [1819, 0]
click at [696, 480] on link "Select an attribute" at bounding box center [625, 469] width 268 height 50
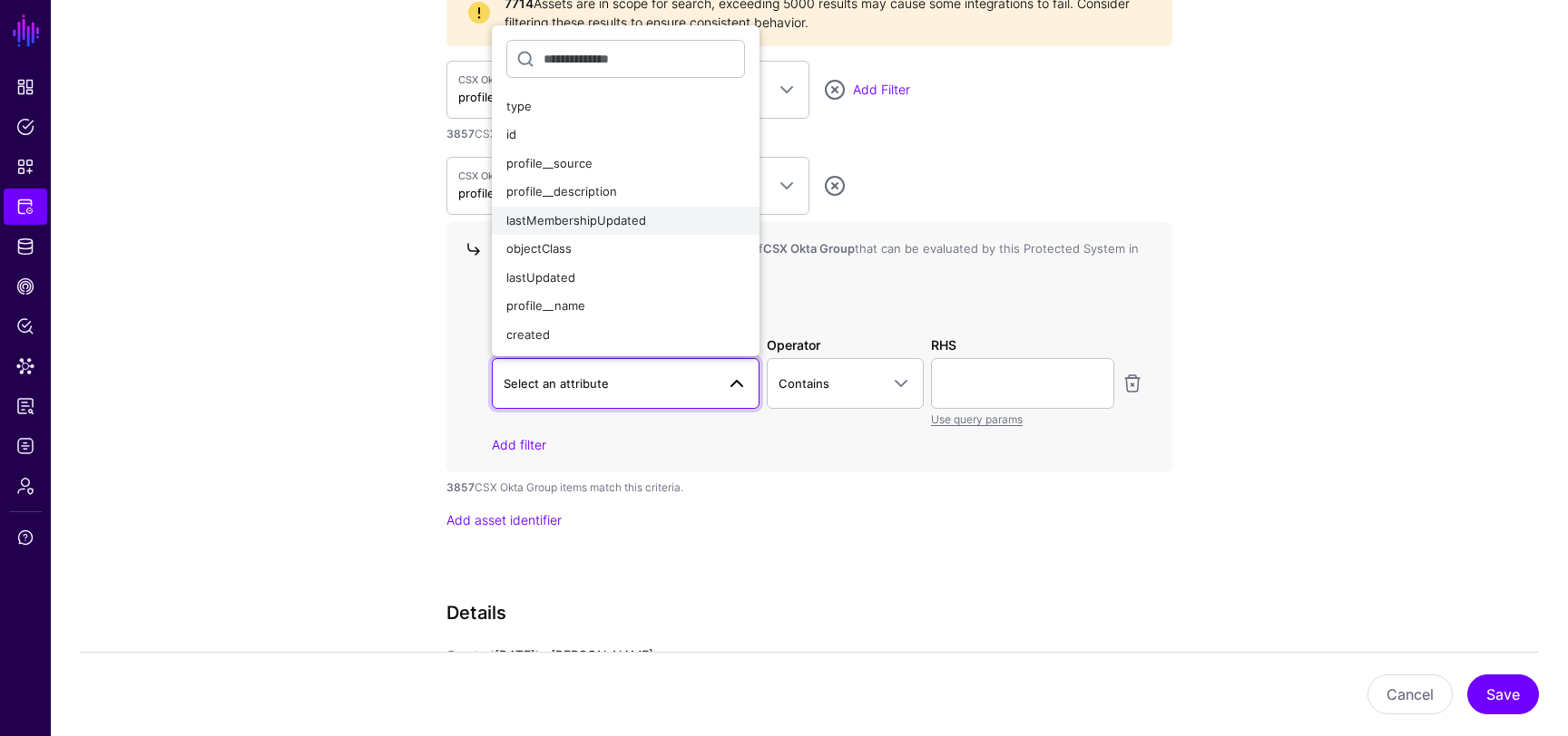
scroll to position [1907, 0]
click at [604, 300] on div "profile__name" at bounding box center [625, 304] width 238 height 18
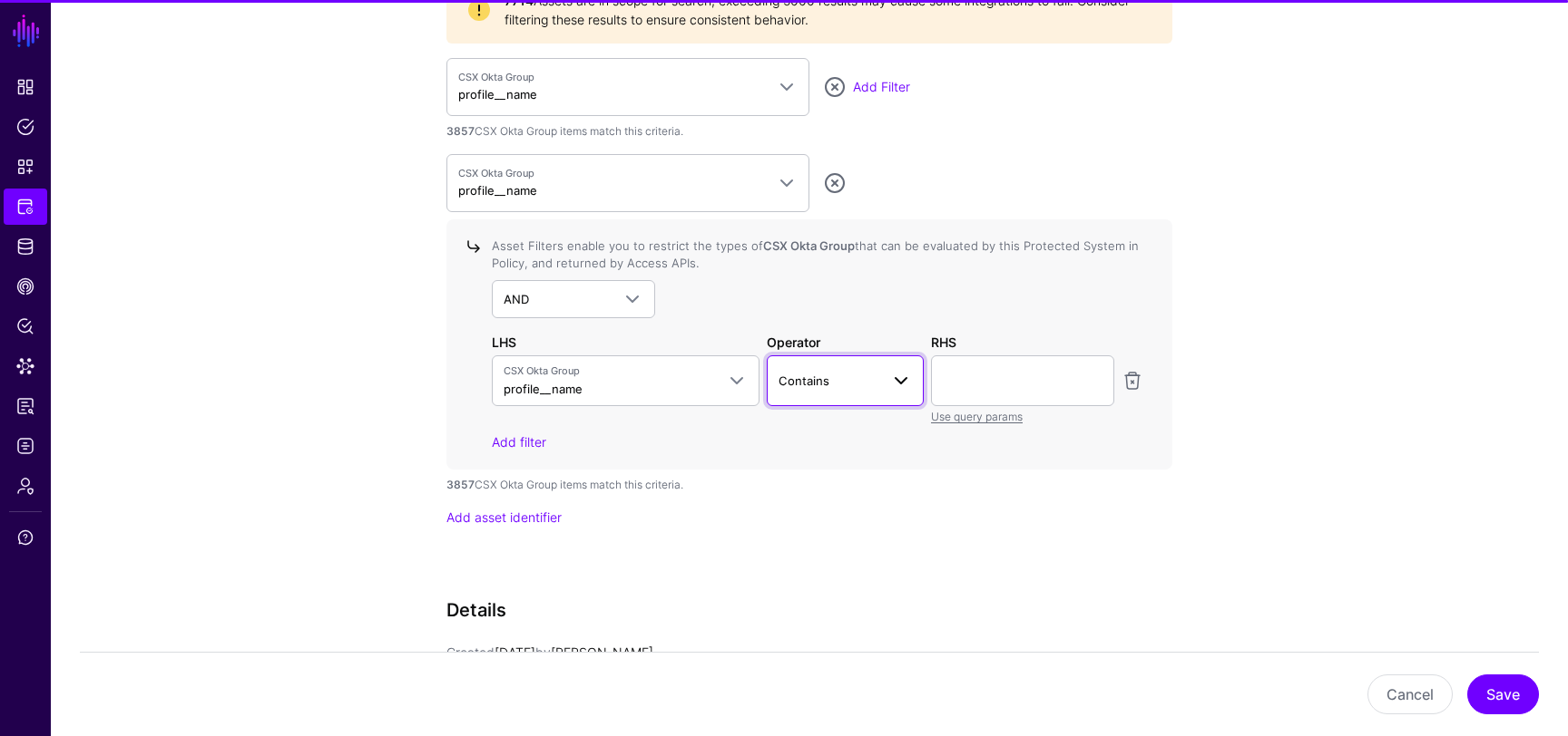
click at [870, 386] on span "Contains" at bounding box center [829, 381] width 102 height 20
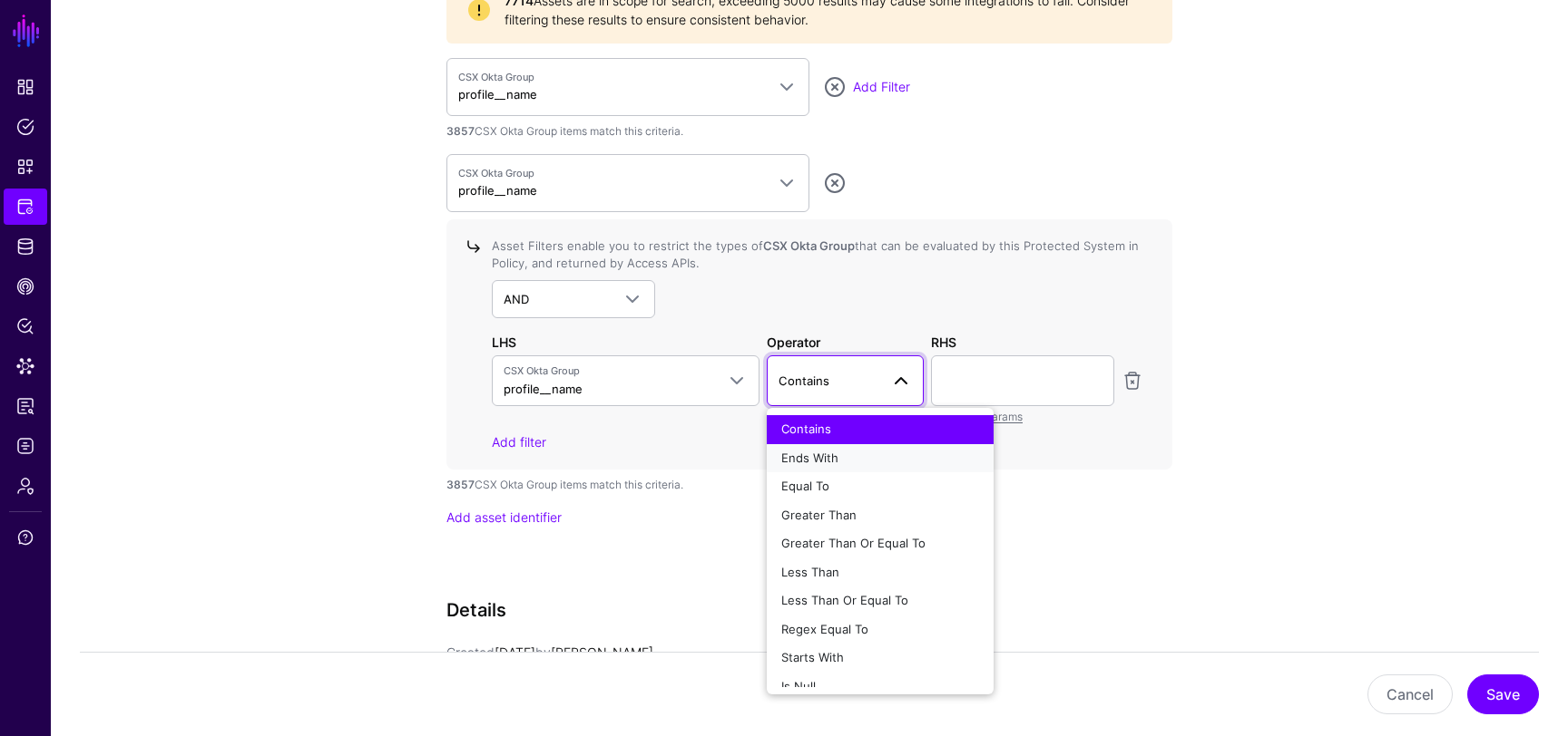
click at [842, 459] on div "Ends With" at bounding box center [880, 458] width 198 height 18
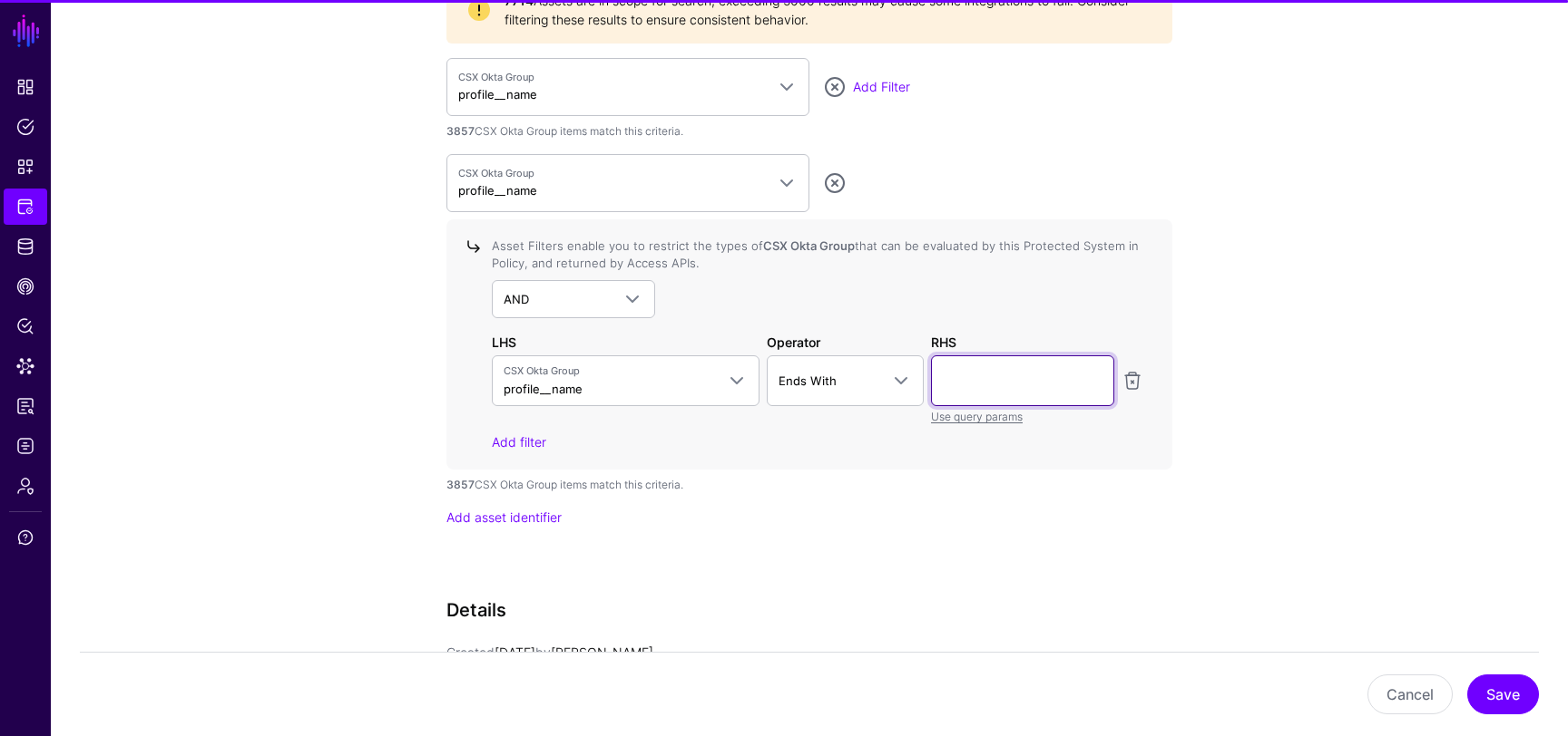
click at [961, 393] on input "text" at bounding box center [1022, 380] width 183 height 50
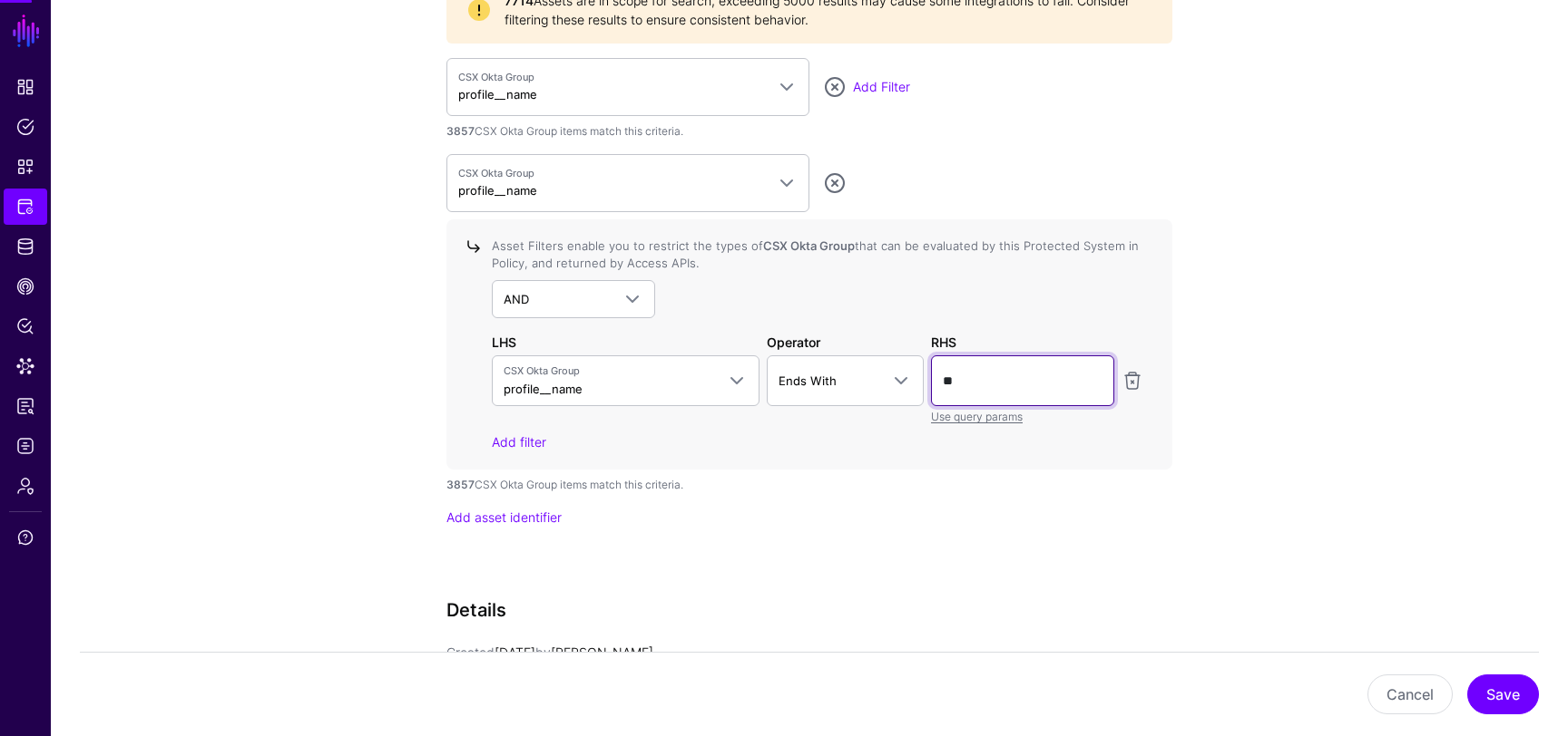
scroll to position [1891, 0]
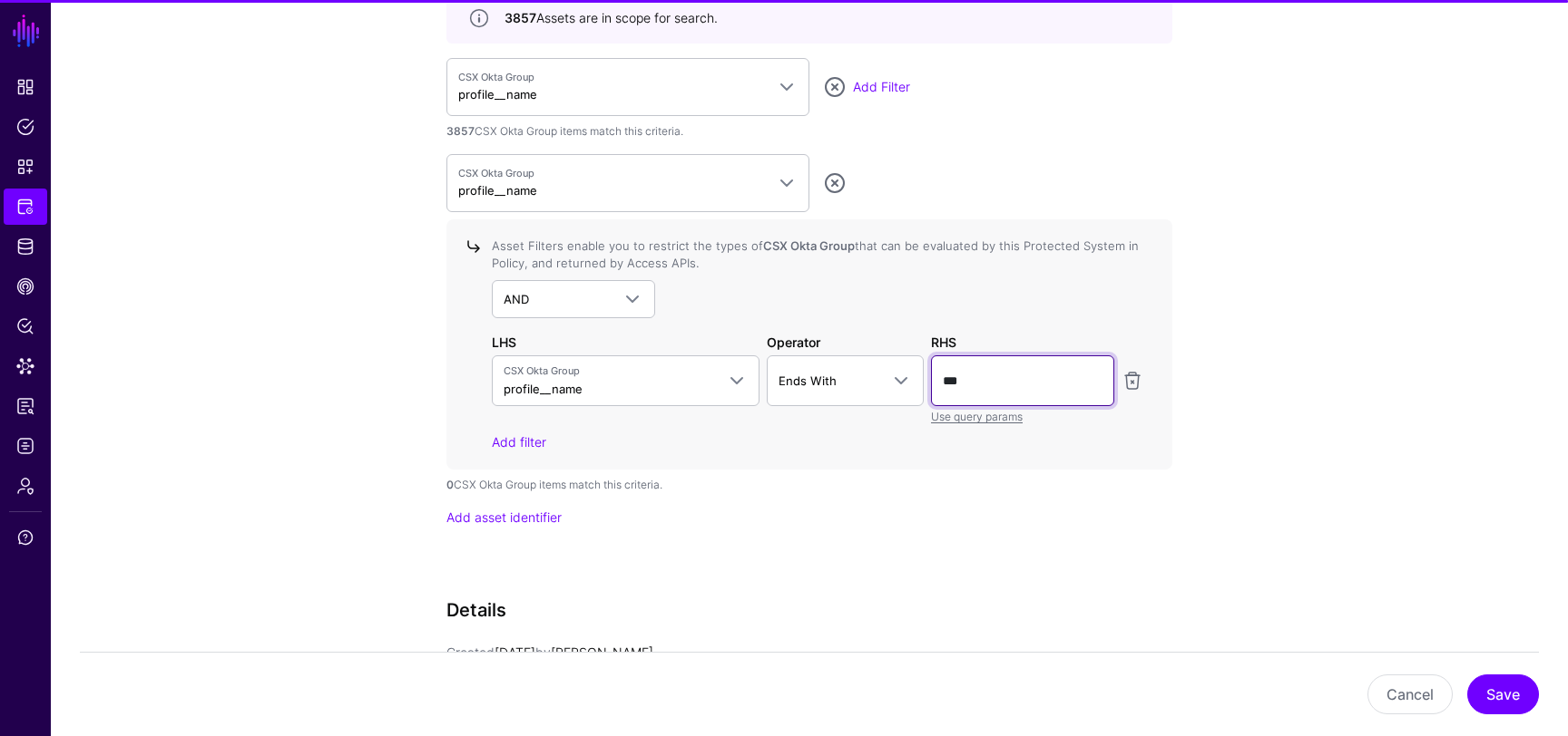
type input "**********"
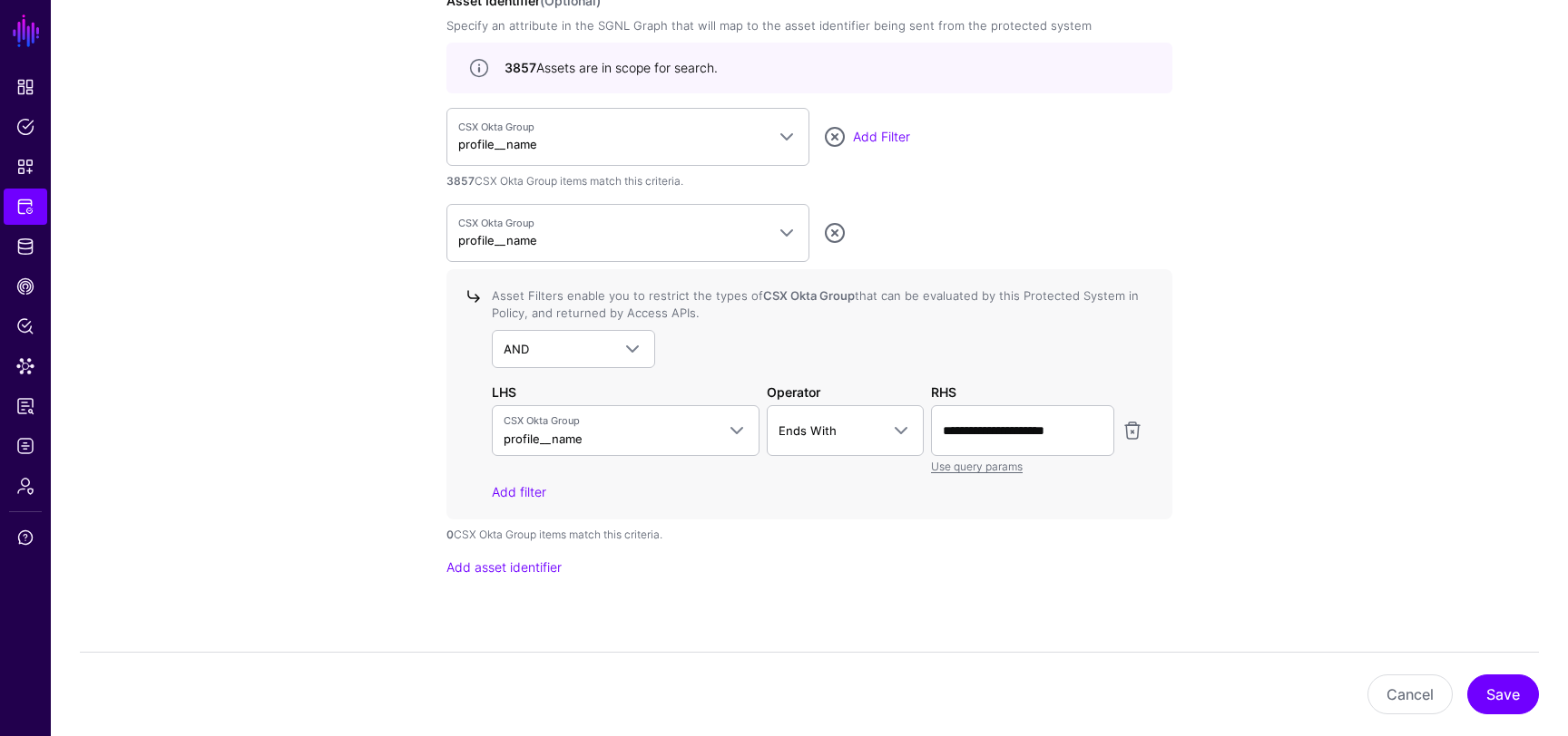
scroll to position [1815, 0]
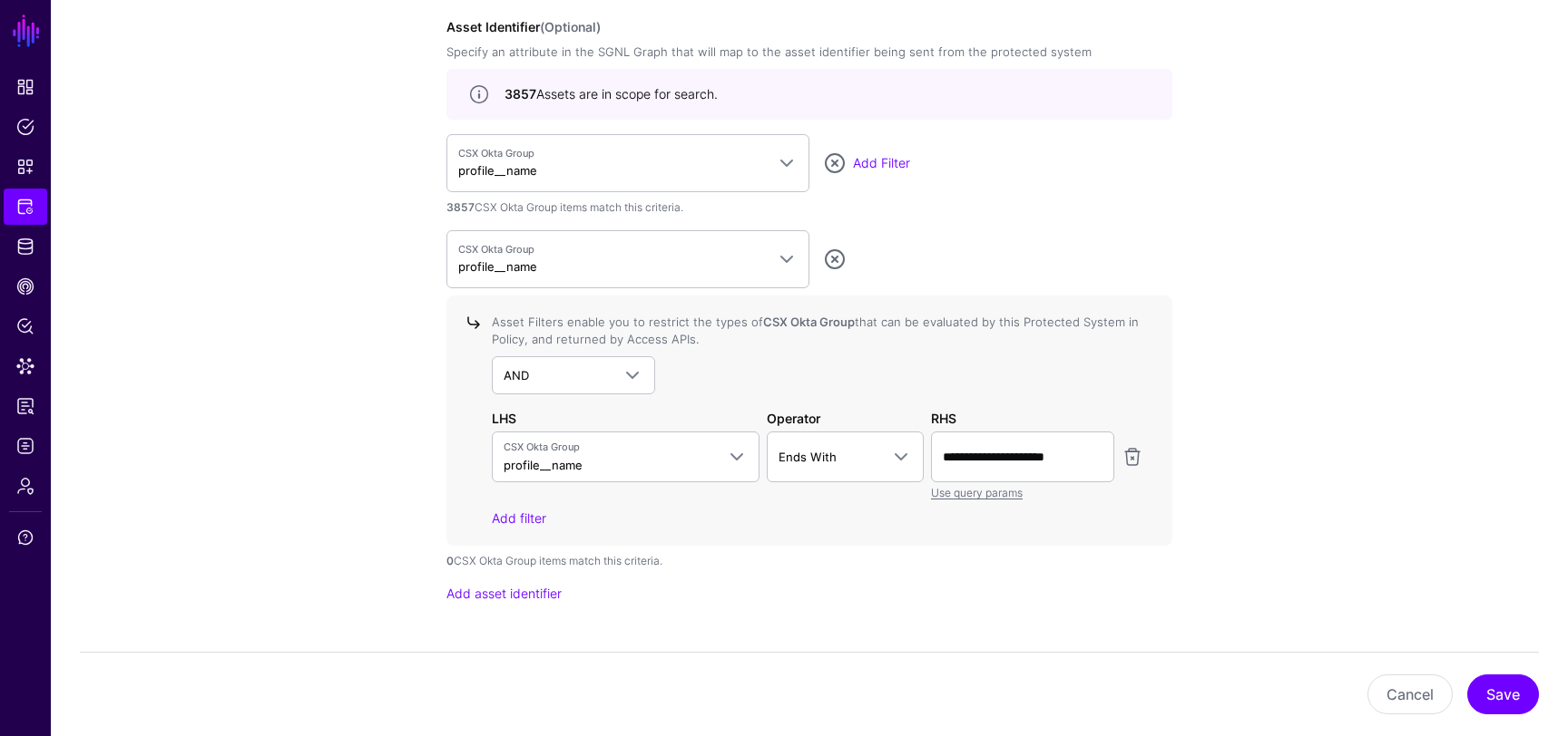
click at [474, 87] on span at bounding box center [478, 94] width 22 height 22
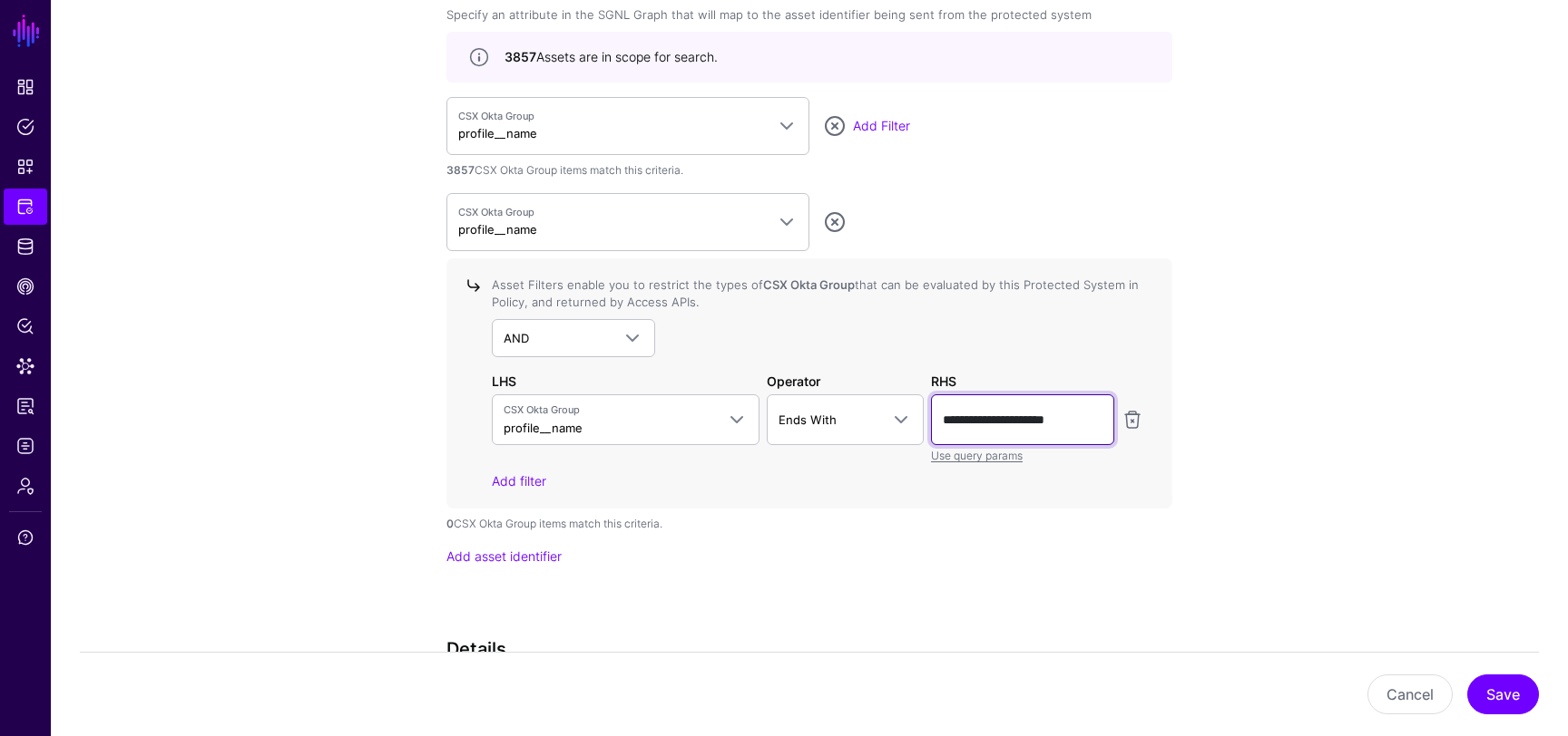
click at [1035, 422] on input "**********" at bounding box center [1022, 419] width 183 height 50
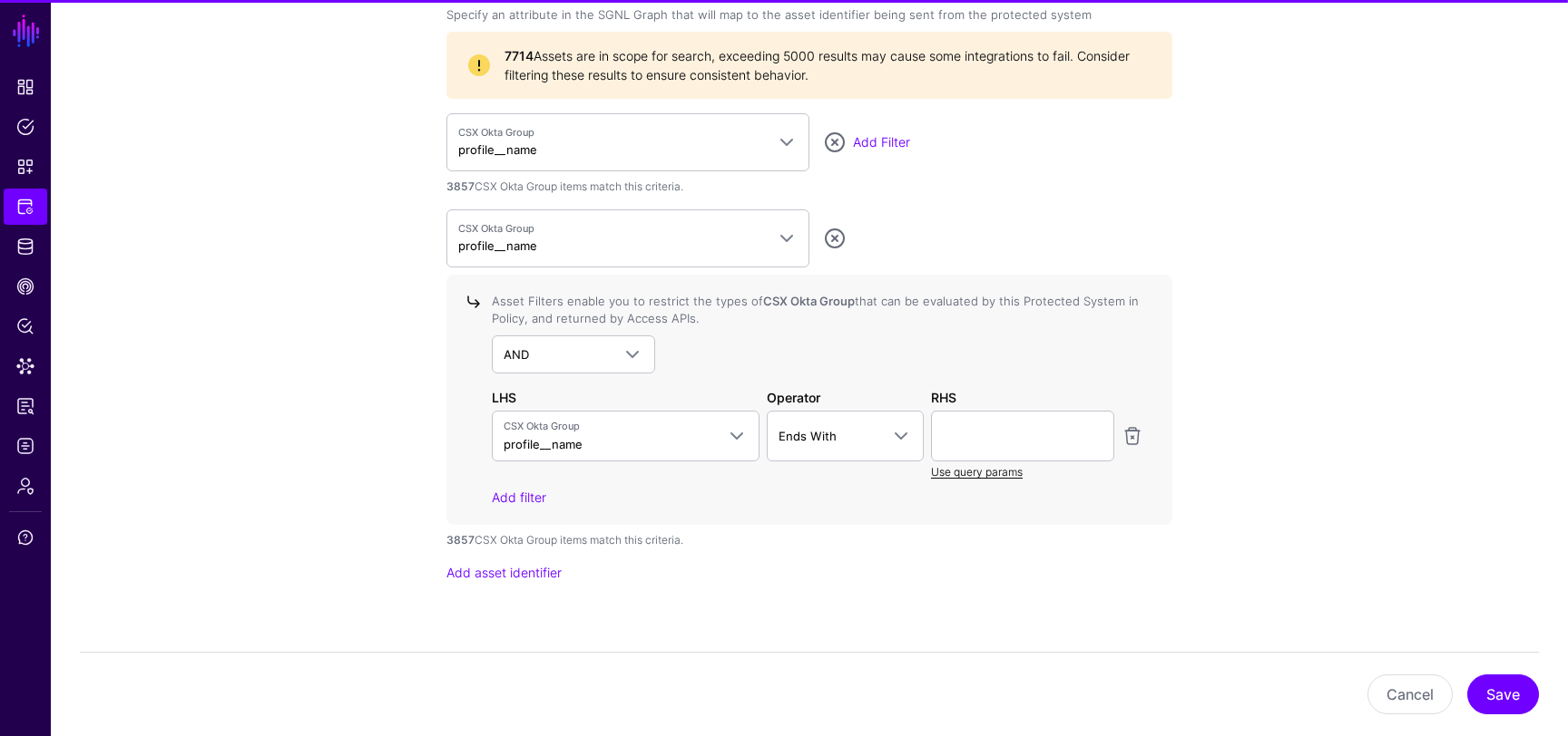
click at [996, 466] on link "Use query params" at bounding box center [976, 472] width 91 height 13
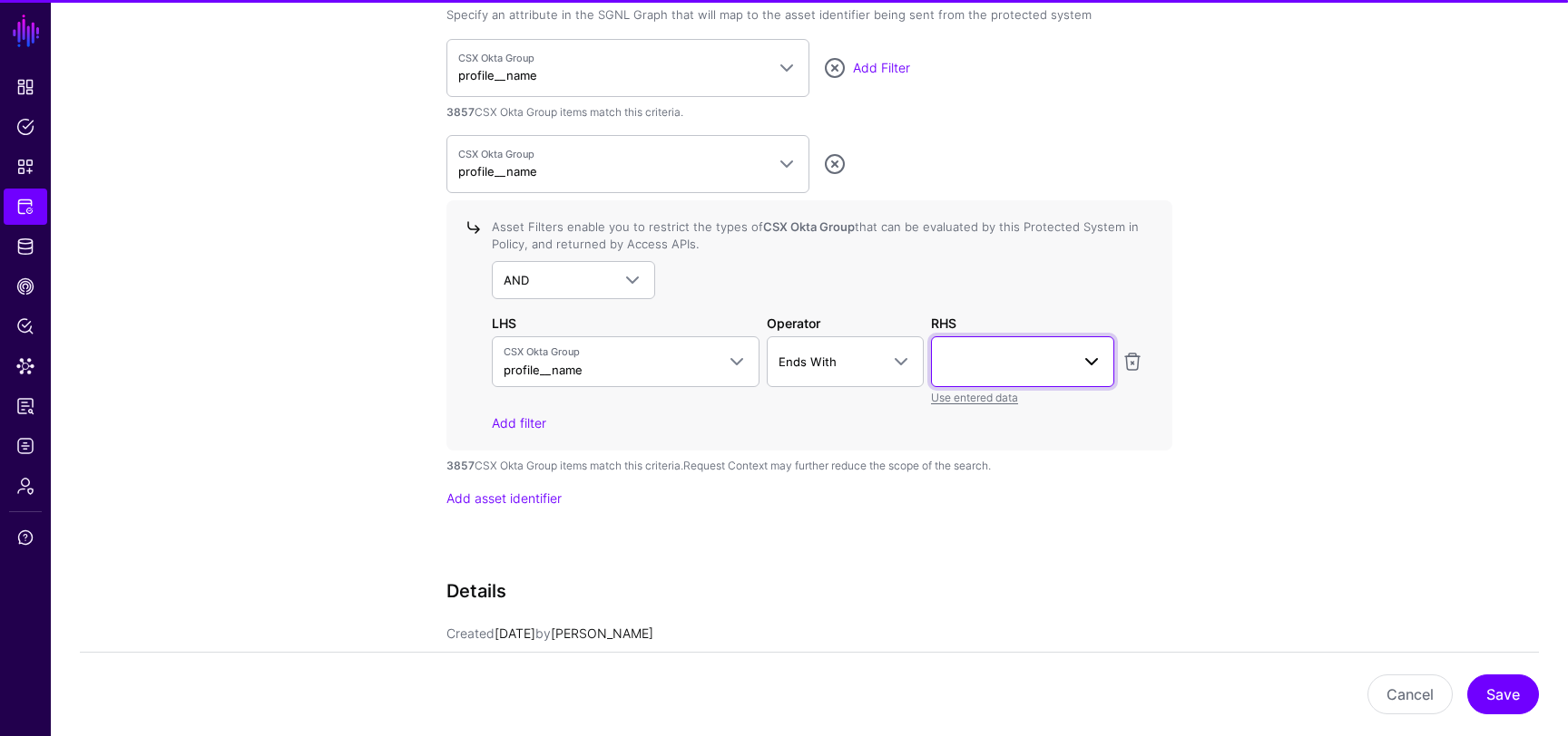
click at [1018, 363] on span at bounding box center [1023, 362] width 160 height 22
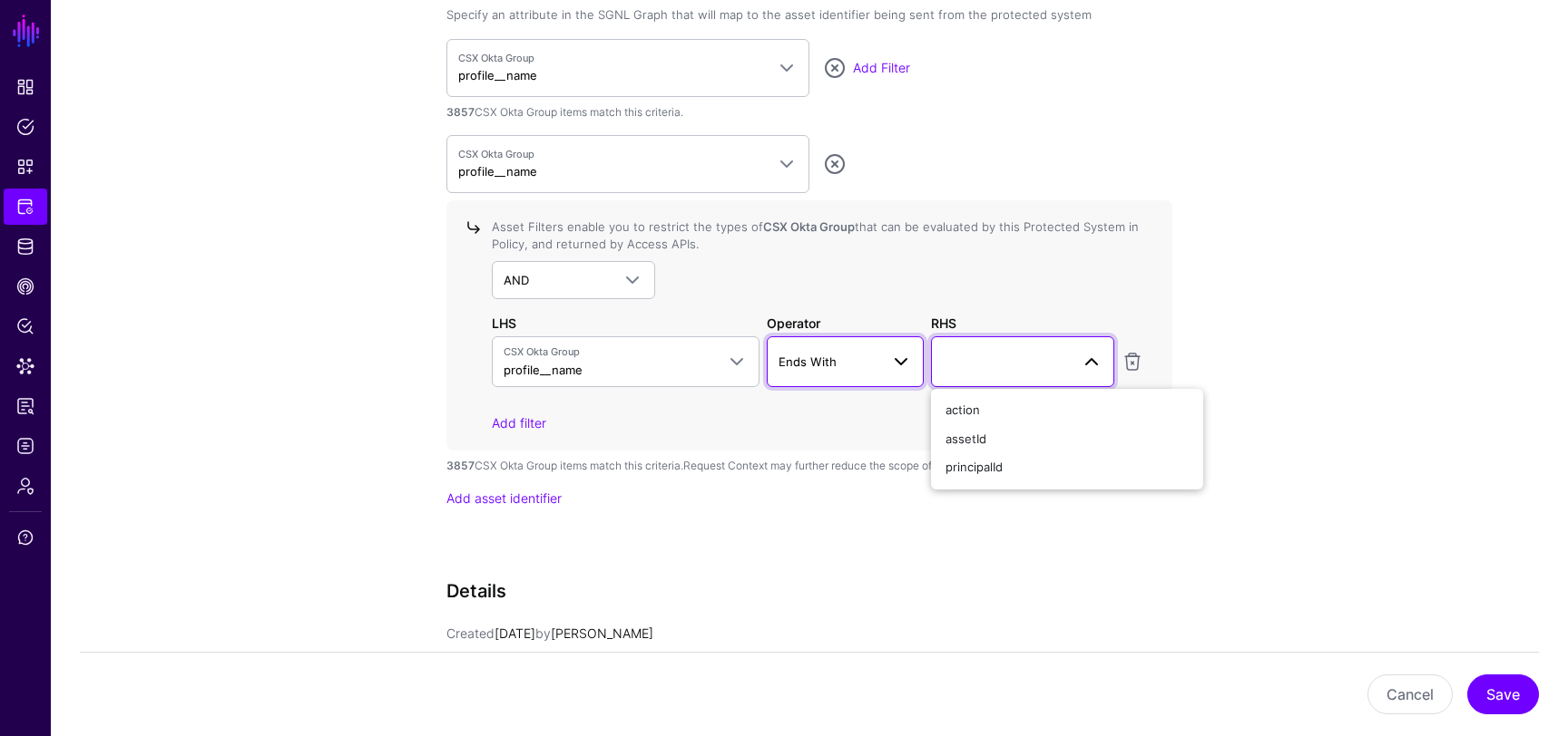
click at [767, 365] on link "Ends With" at bounding box center [846, 361] width 158 height 50
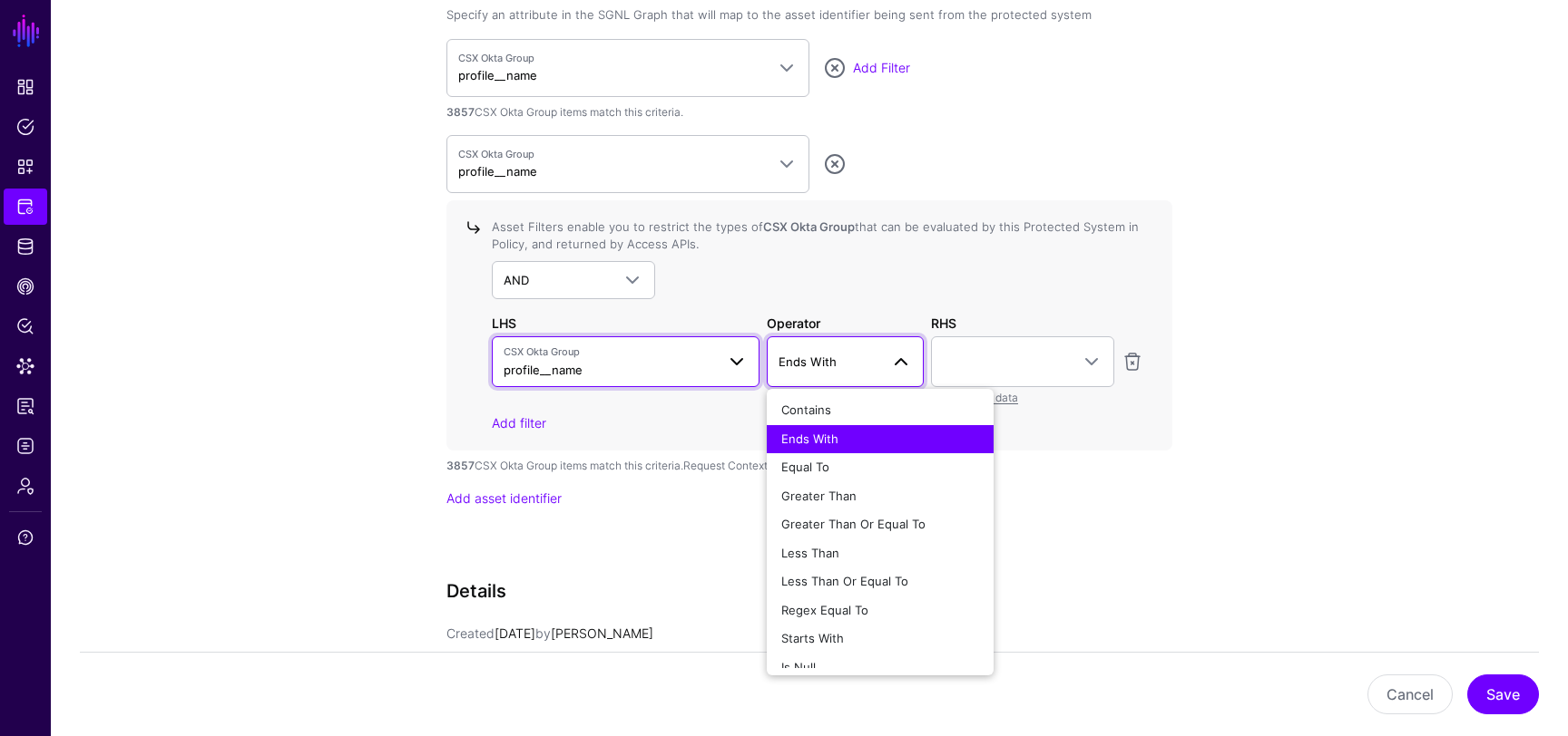
click at [734, 364] on span at bounding box center [736, 362] width 22 height 22
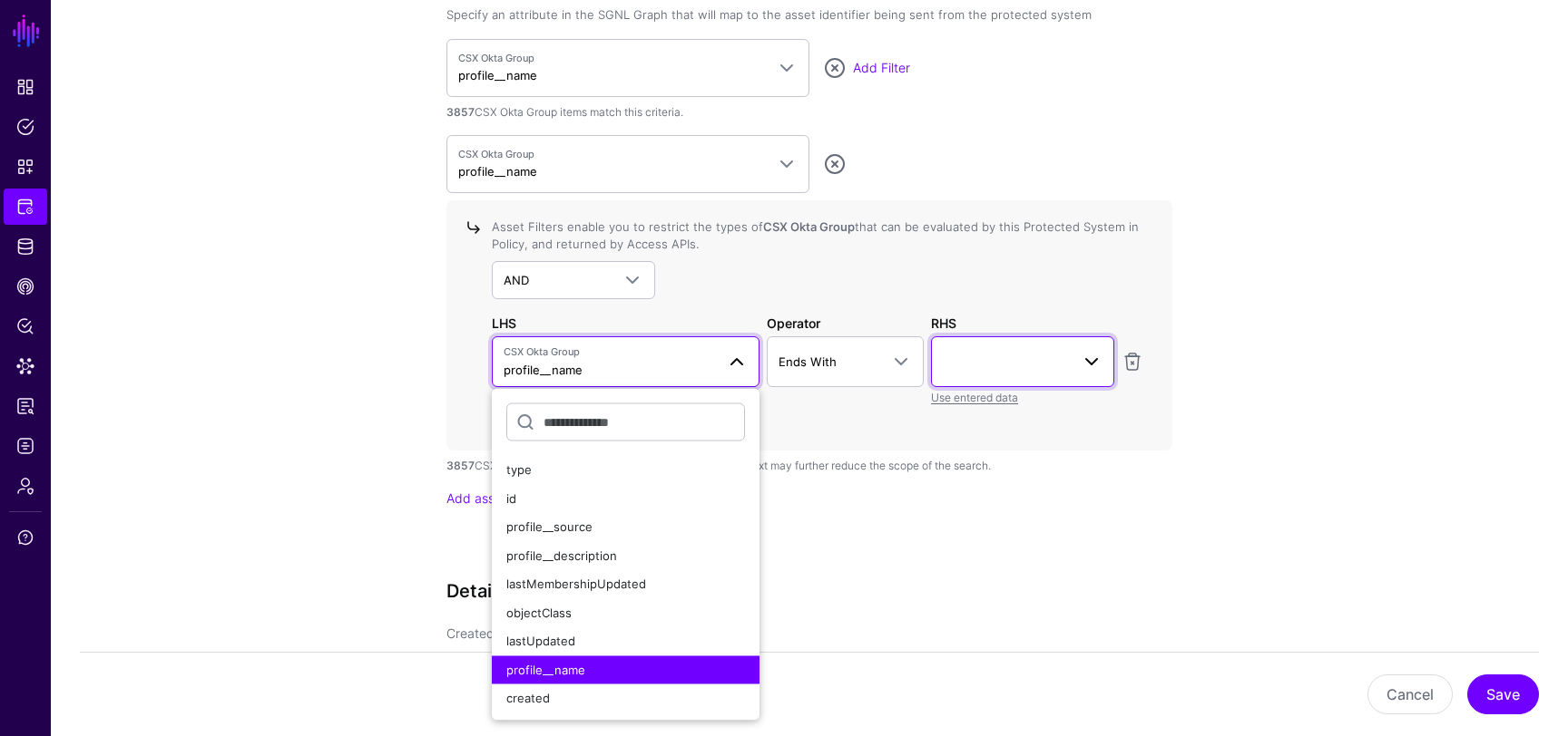
click at [968, 354] on span at bounding box center [1023, 362] width 160 height 22
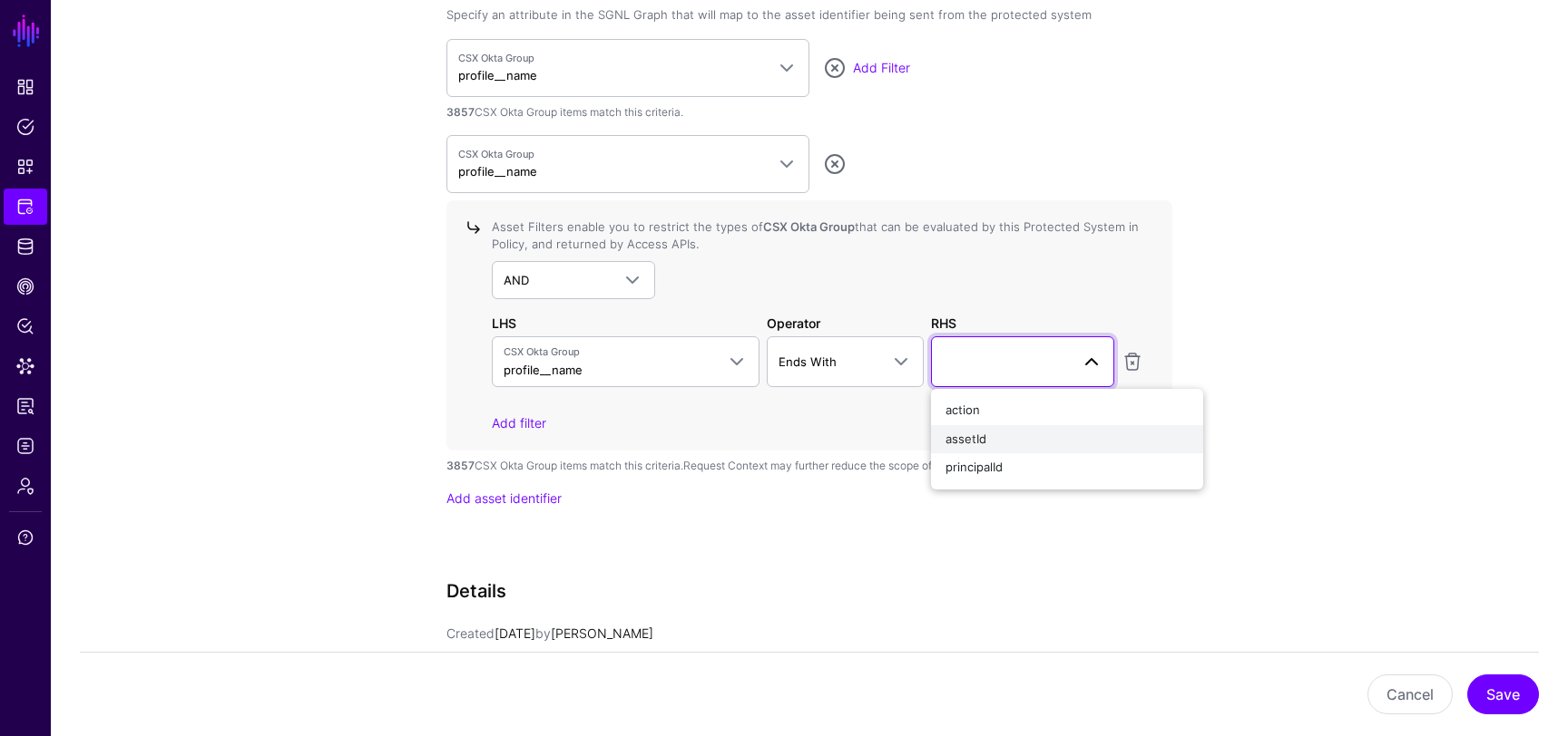
click at [978, 436] on span "assetId" at bounding box center [965, 438] width 41 height 14
click at [1105, 434] on div "Asset Filters enable you to restrict the types of CSX Okta Group that can be ev…" at bounding box center [810, 325] width 726 height 250
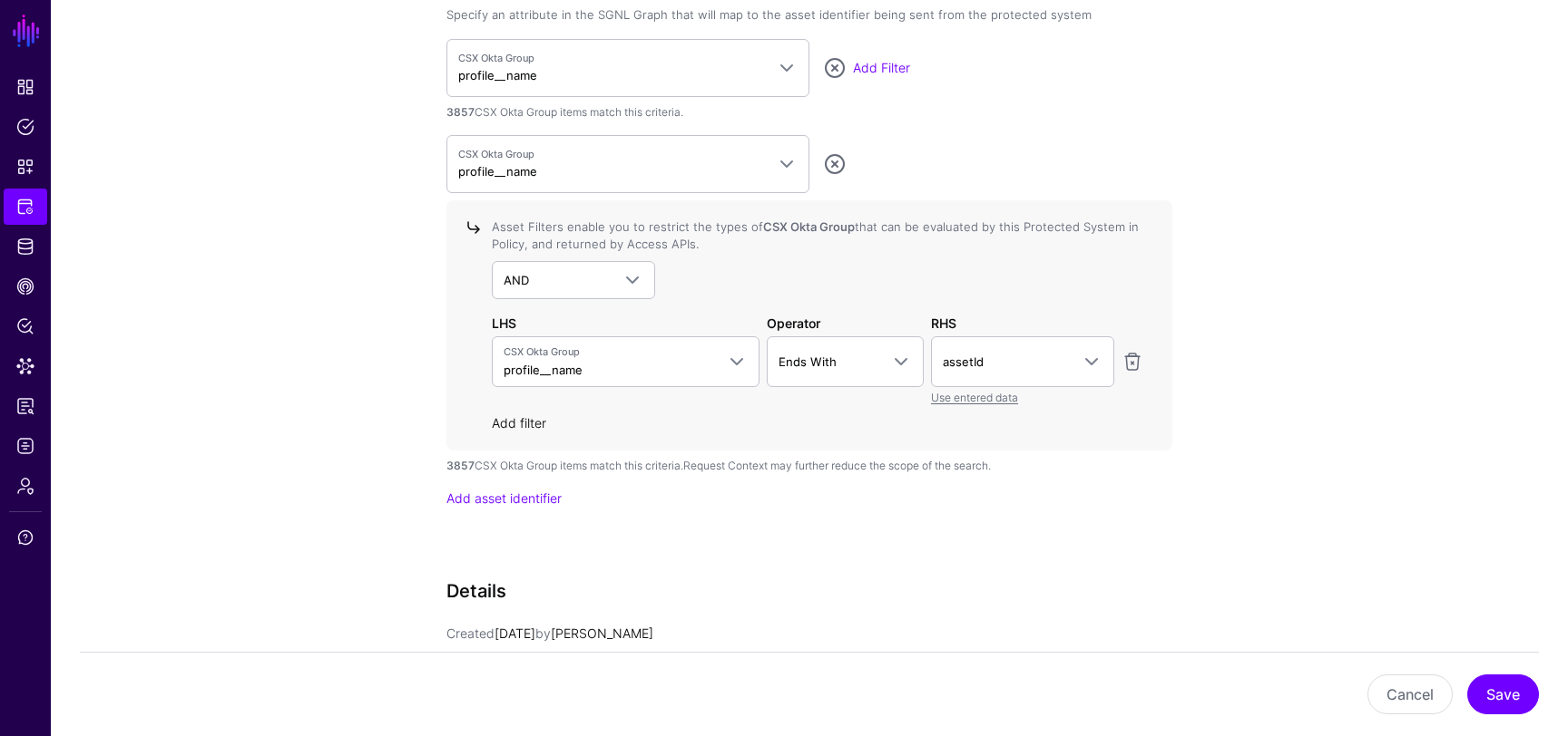
click at [534, 427] on link "Add filter" at bounding box center [518, 423] width 54 height 15
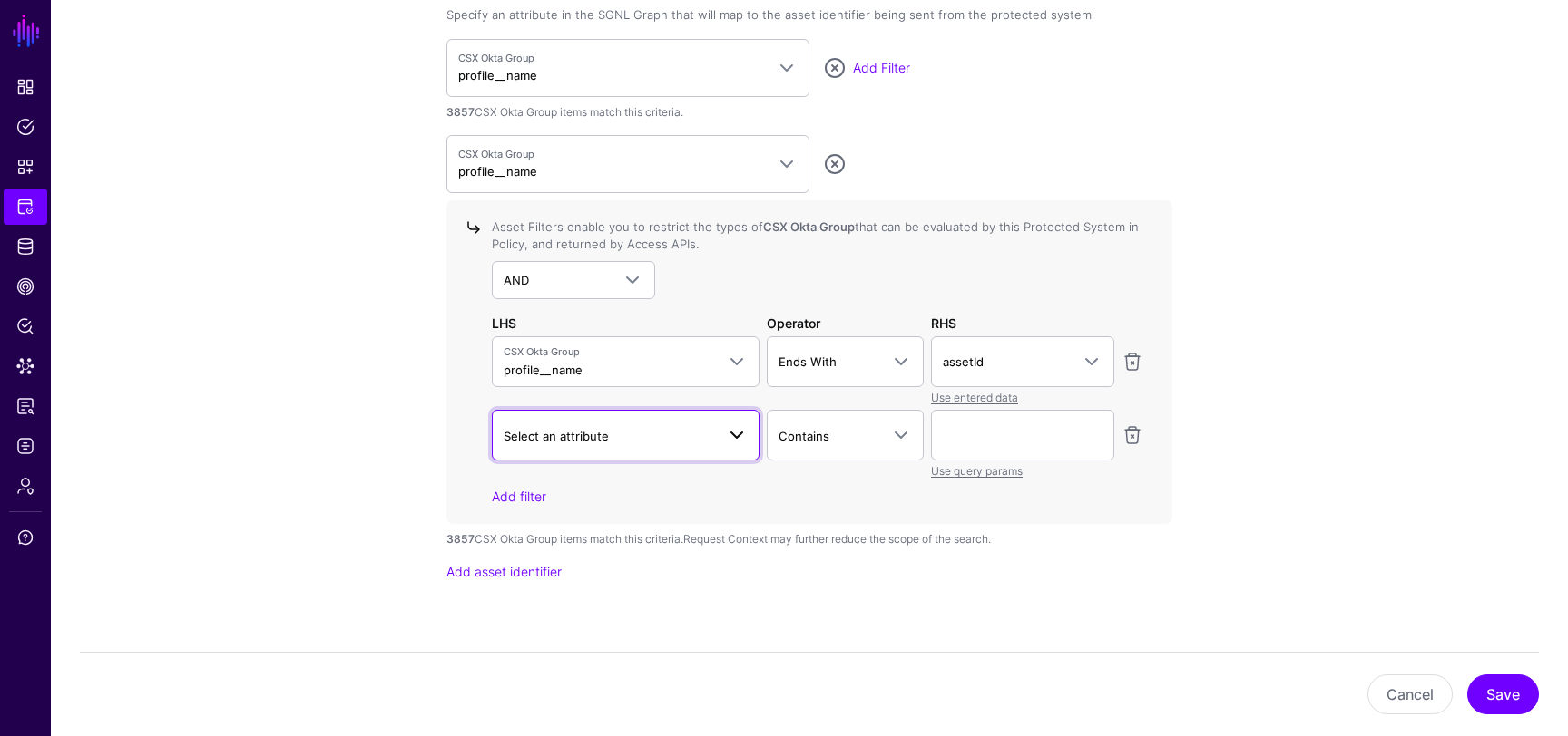
click at [597, 429] on span "Select an attribute" at bounding box center [556, 436] width 105 height 14
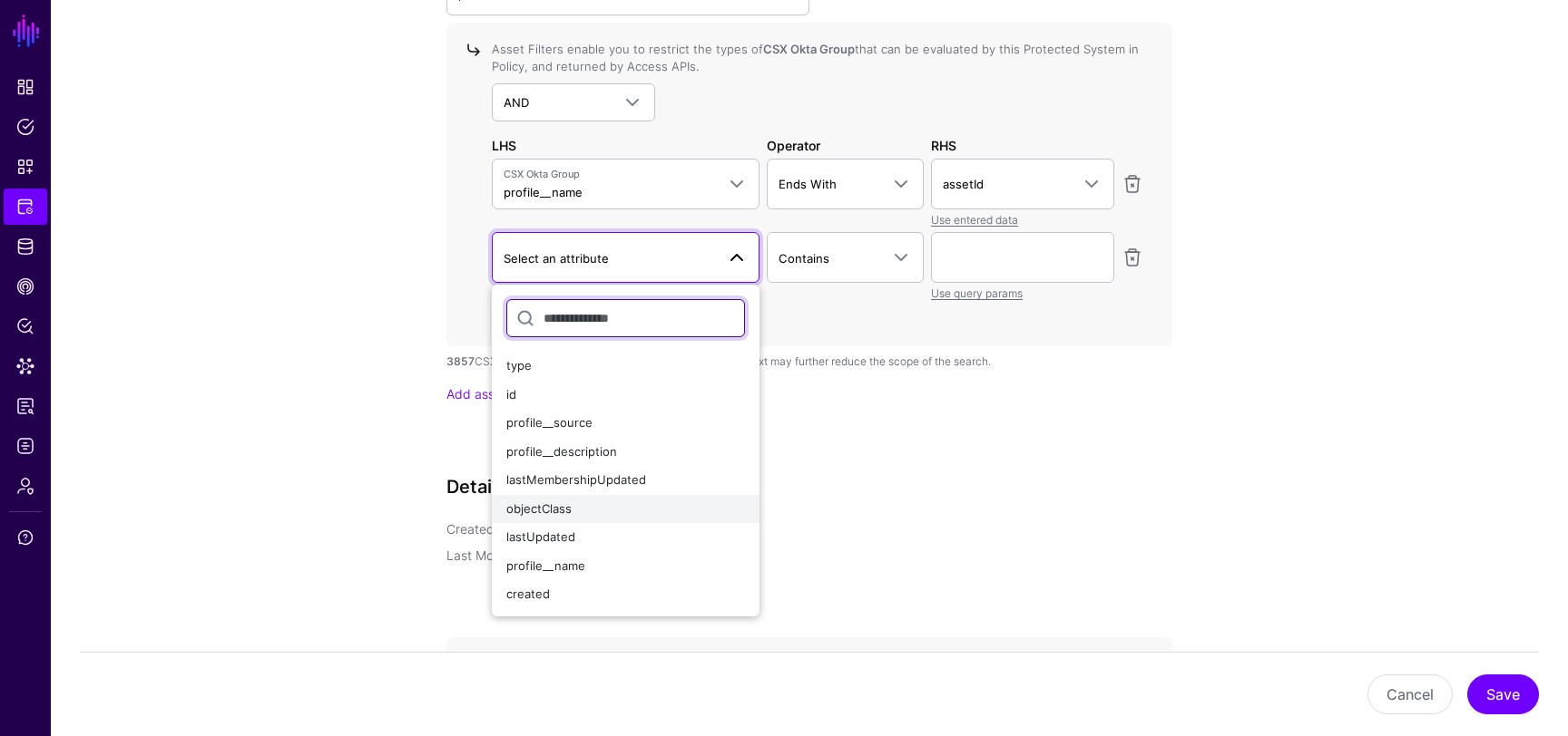
scroll to position [2031, 0]
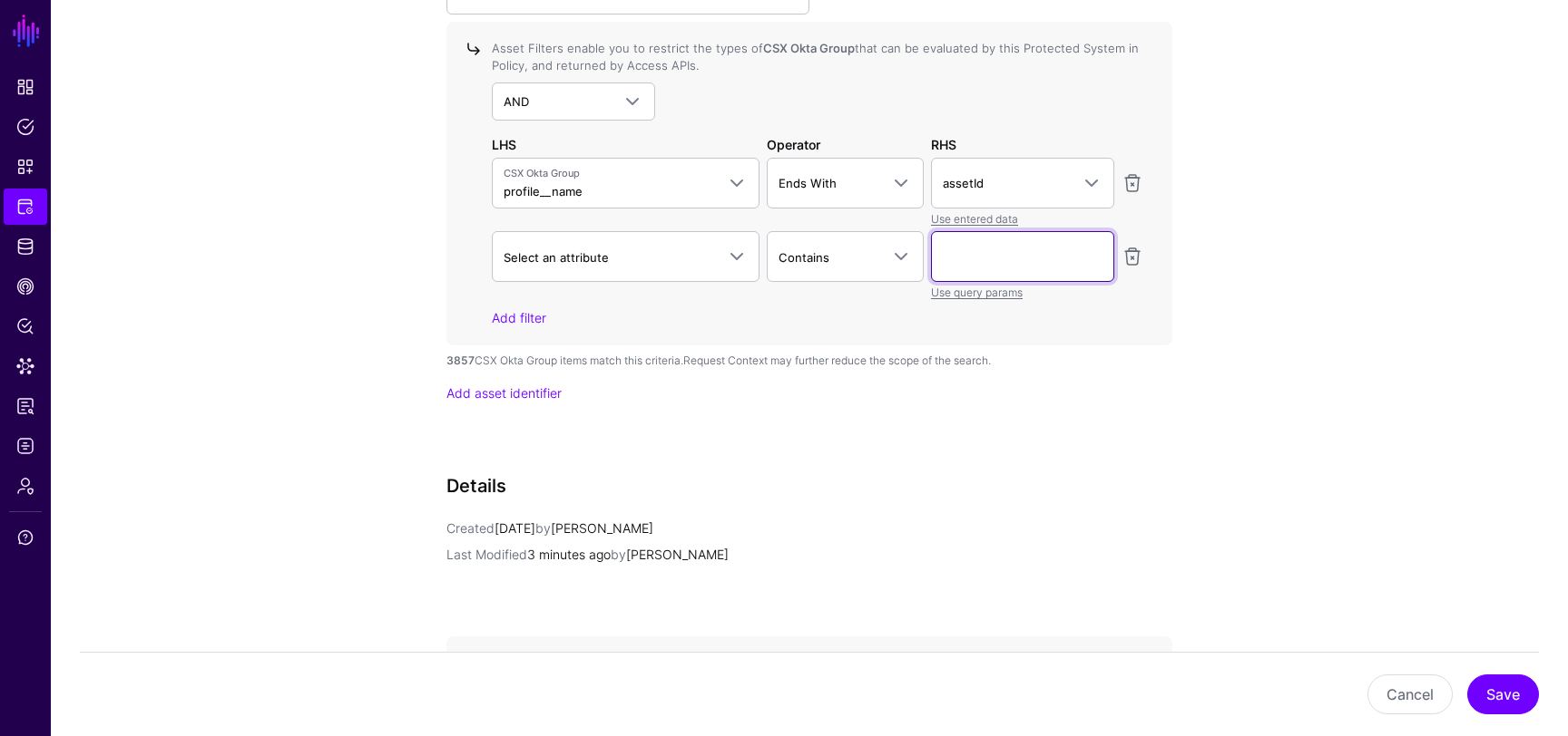
click at [1002, 269] on input "text" at bounding box center [1022, 256] width 183 height 50
click at [966, 305] on div "Asset Filters enable you to restrict the types of CSX Okta Group that can be ev…" at bounding box center [814, 184] width 658 height 288
click at [970, 295] on link "Use query params" at bounding box center [976, 292] width 91 height 13
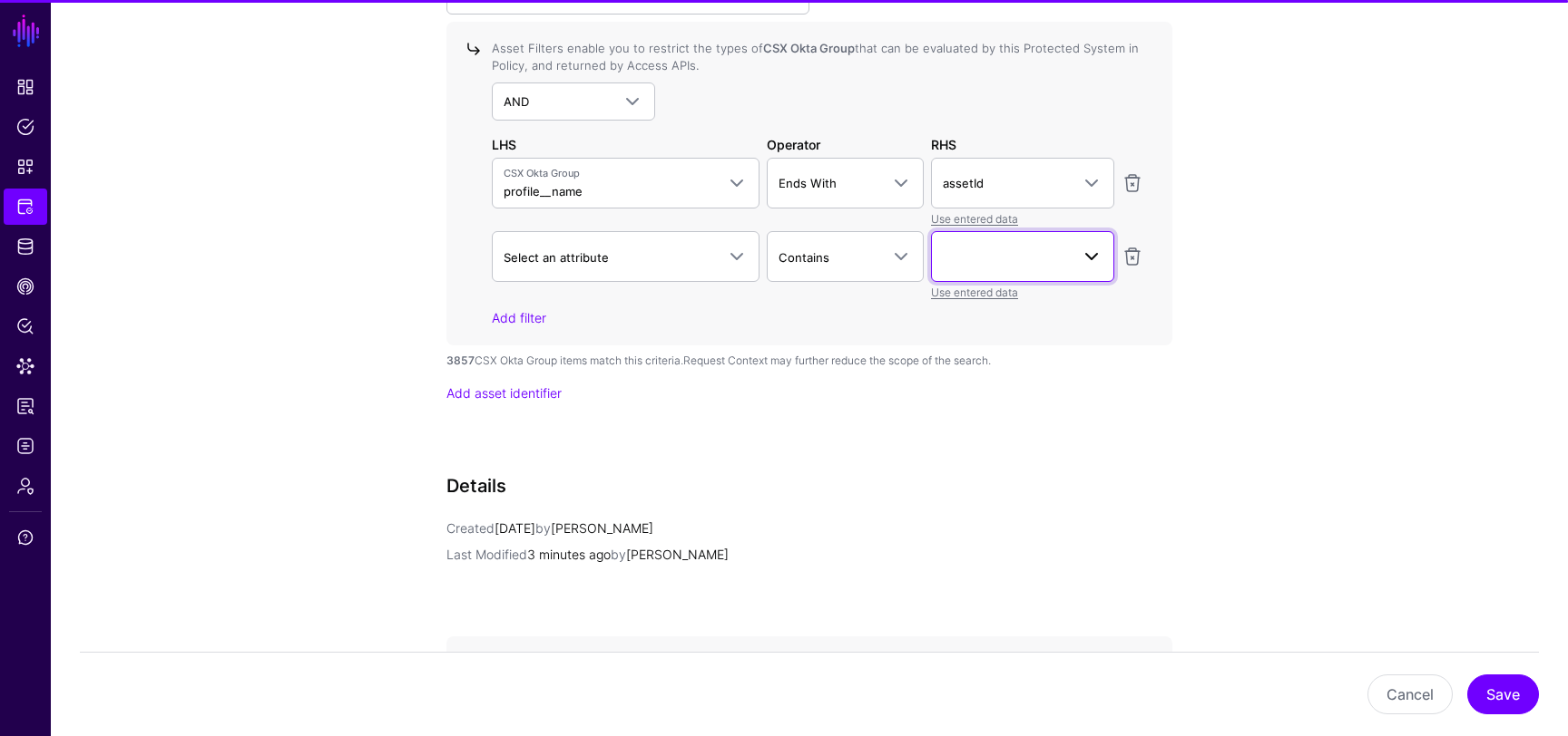
click at [1055, 252] on span at bounding box center [1023, 256] width 160 height 22
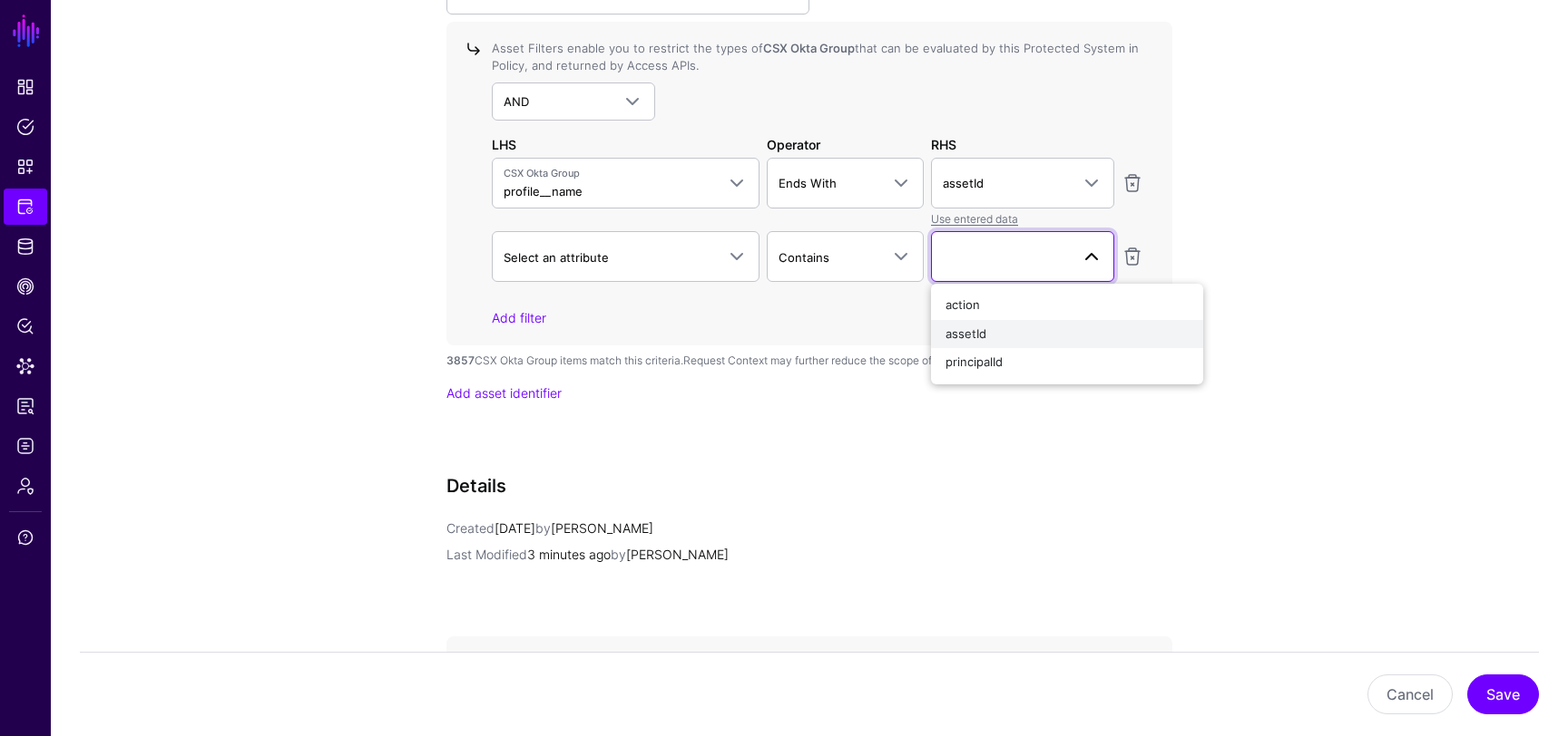
click at [1015, 332] on div "assetId" at bounding box center [1066, 334] width 243 height 18
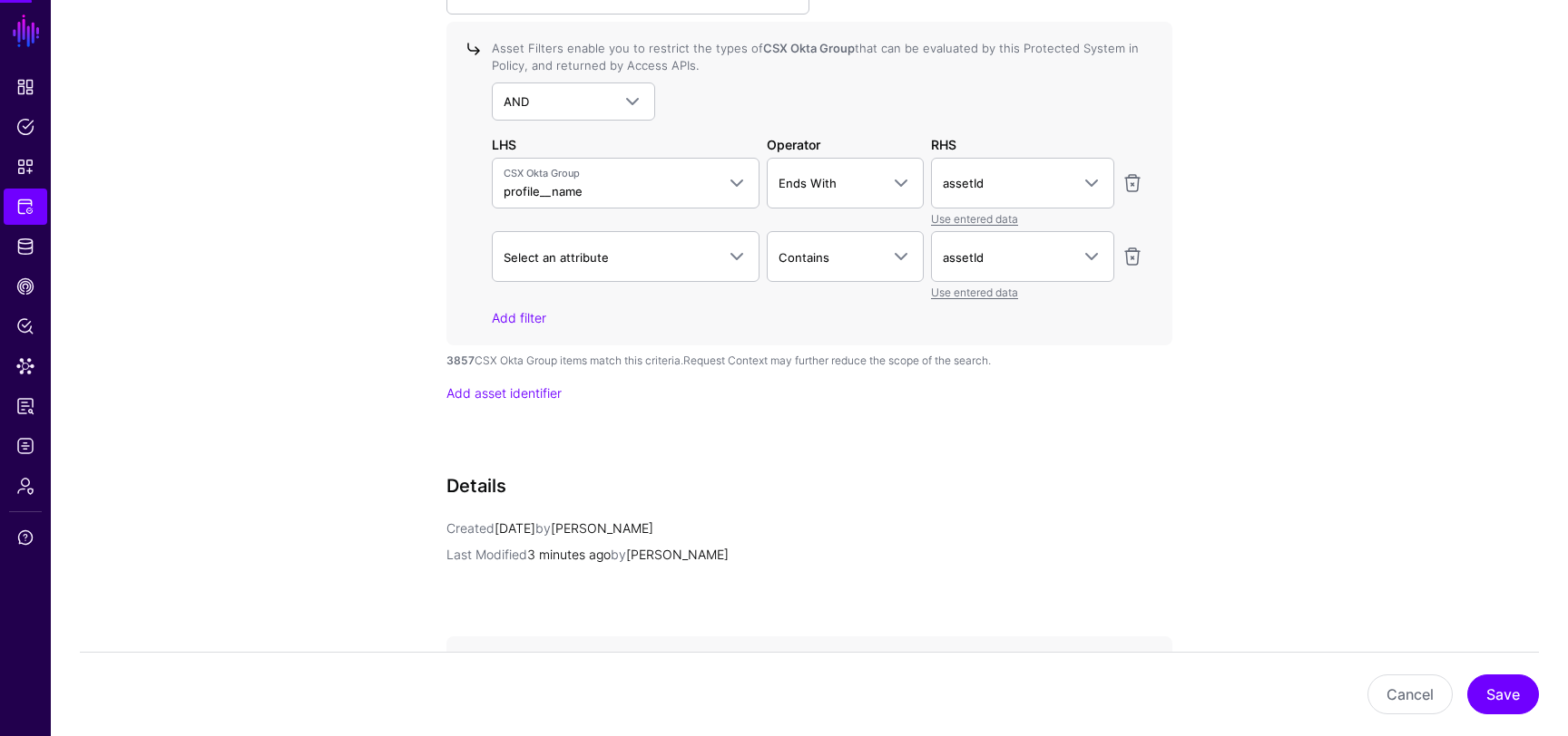
click at [1153, 330] on div "Asset Filters enable you to restrict the types of CSX Okta Group that can be ev…" at bounding box center [810, 184] width 726 height 325
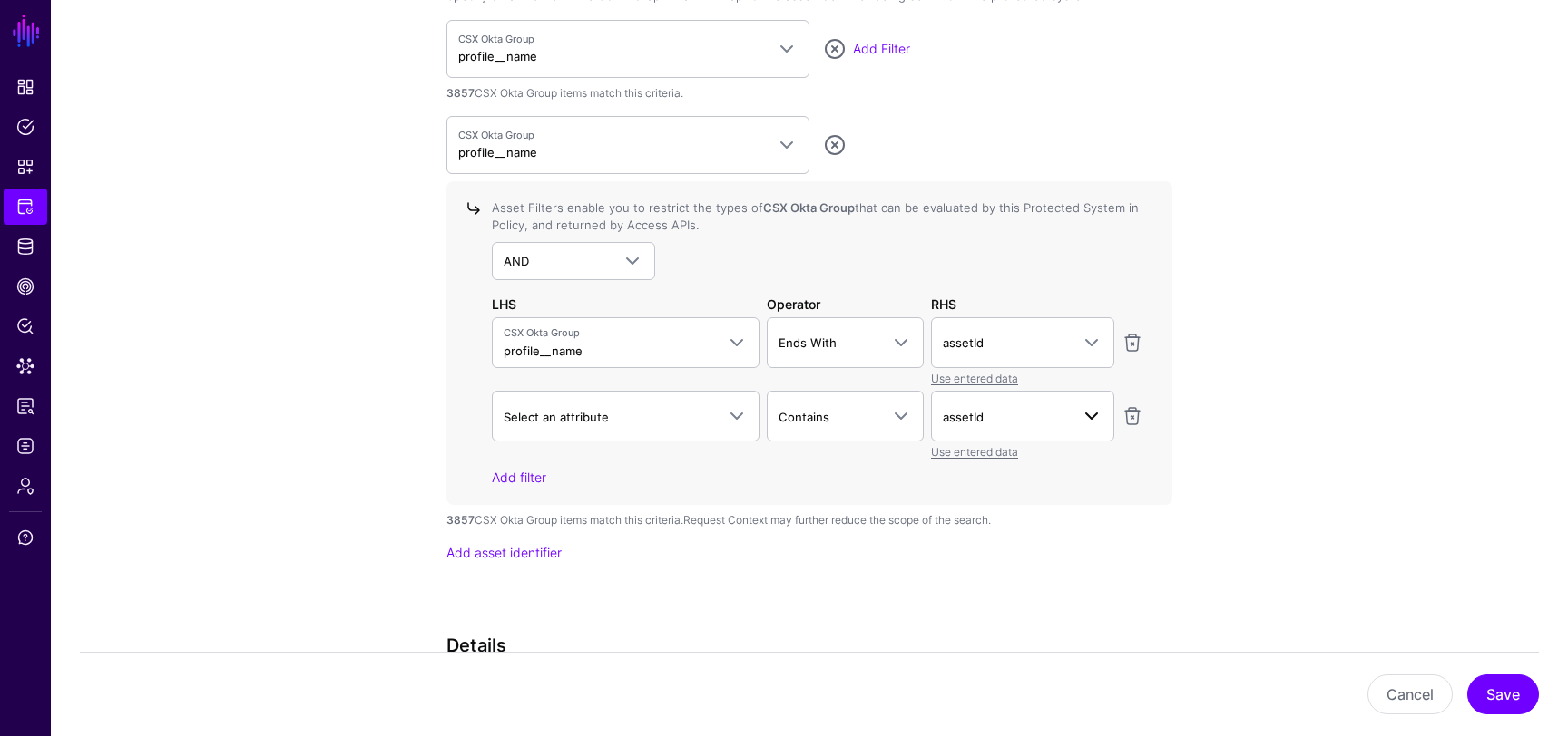
scroll to position [1869, 0]
click at [1133, 338] on link at bounding box center [1132, 344] width 22 height 22
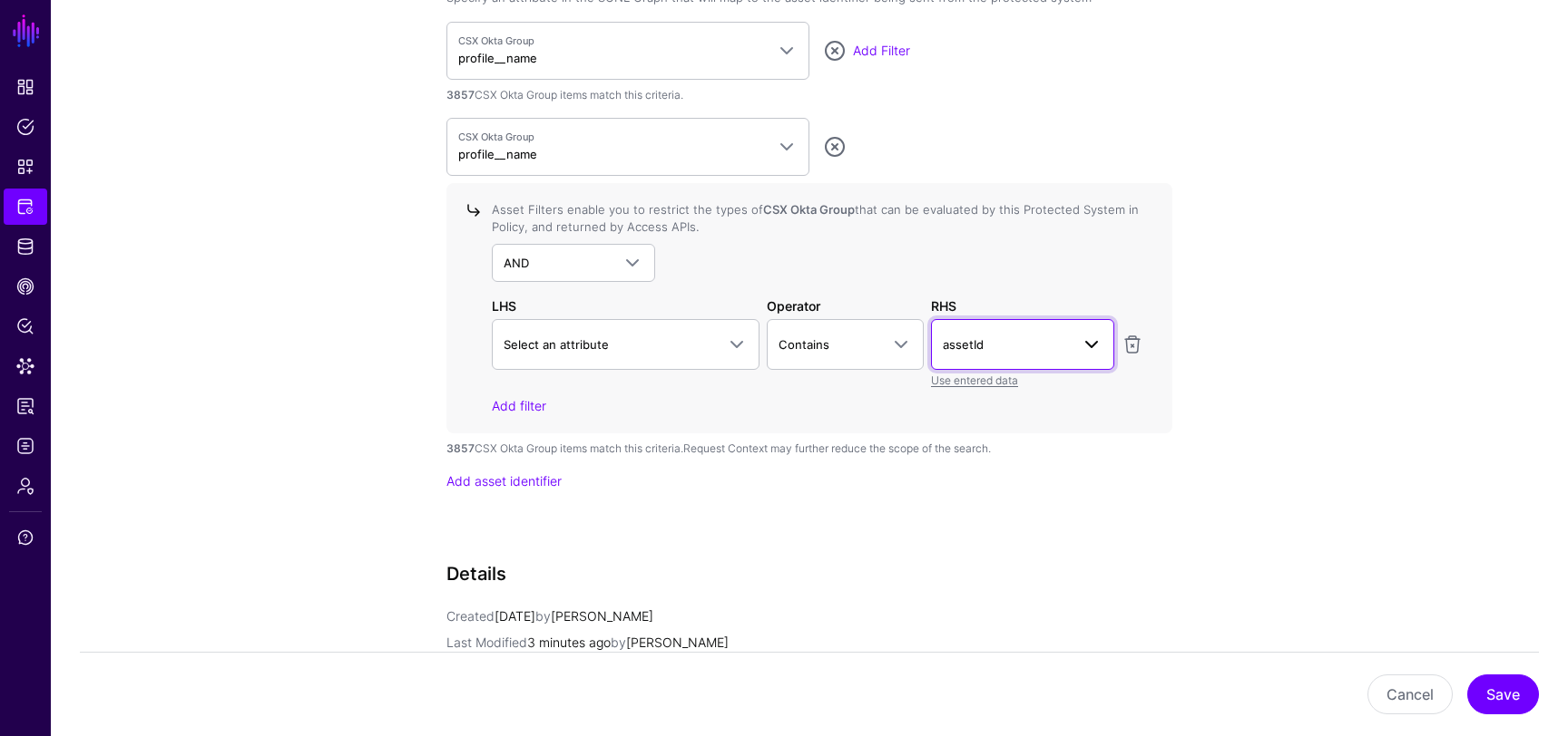
click at [975, 338] on span "assetId" at bounding box center [963, 344] width 41 height 14
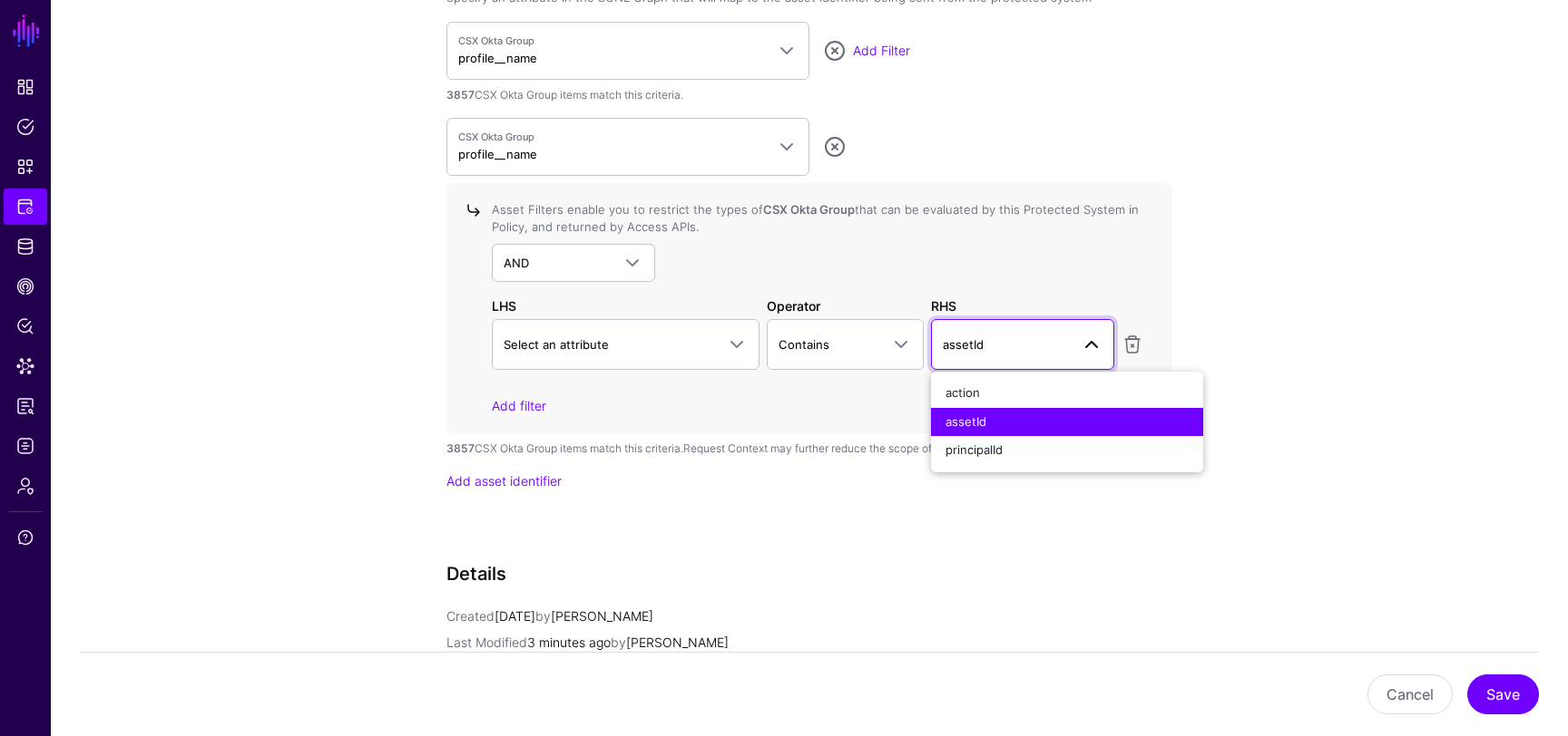
click at [975, 338] on span "assetId" at bounding box center [963, 344] width 41 height 14
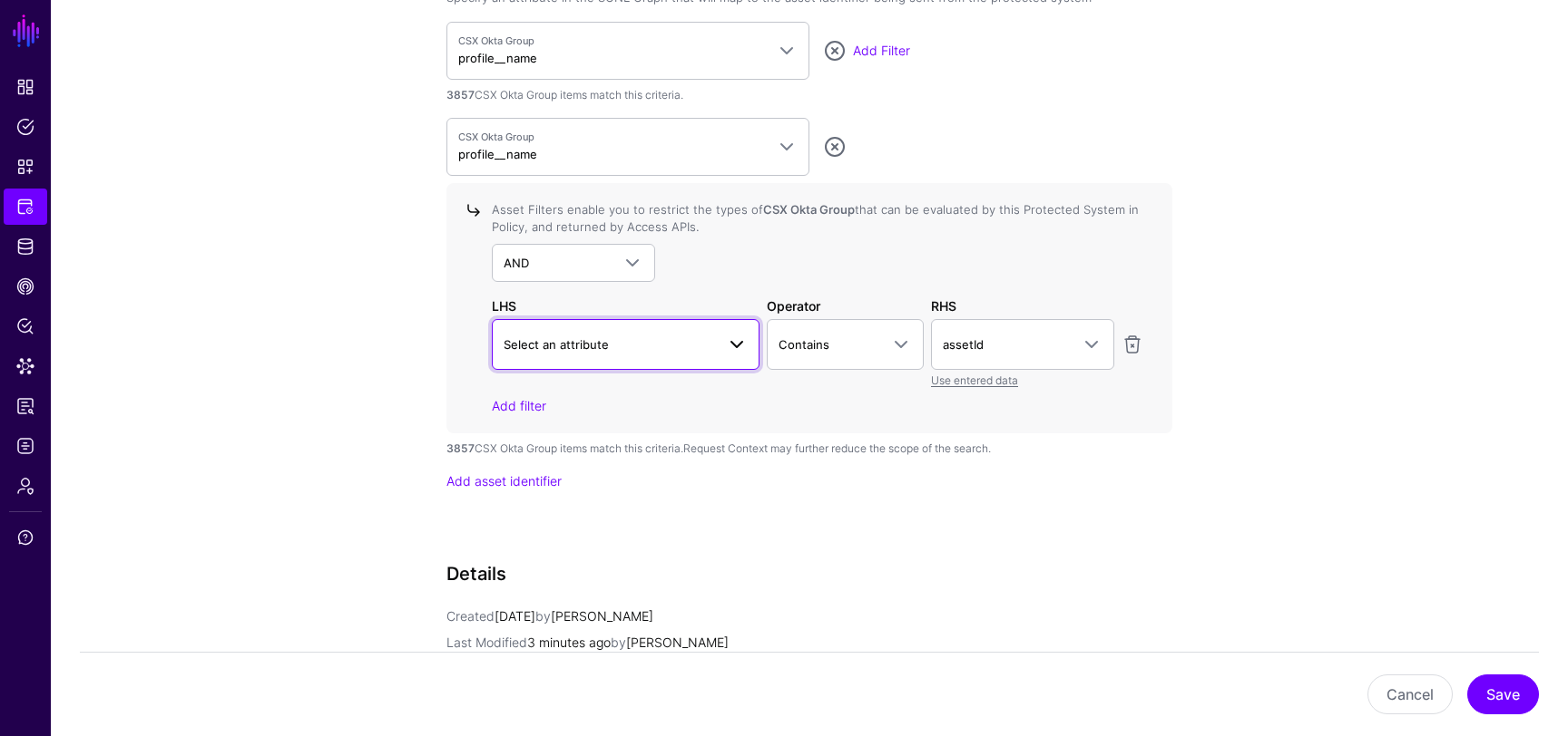
click at [659, 351] on span "Select an attribute" at bounding box center [610, 344] width 211 height 20
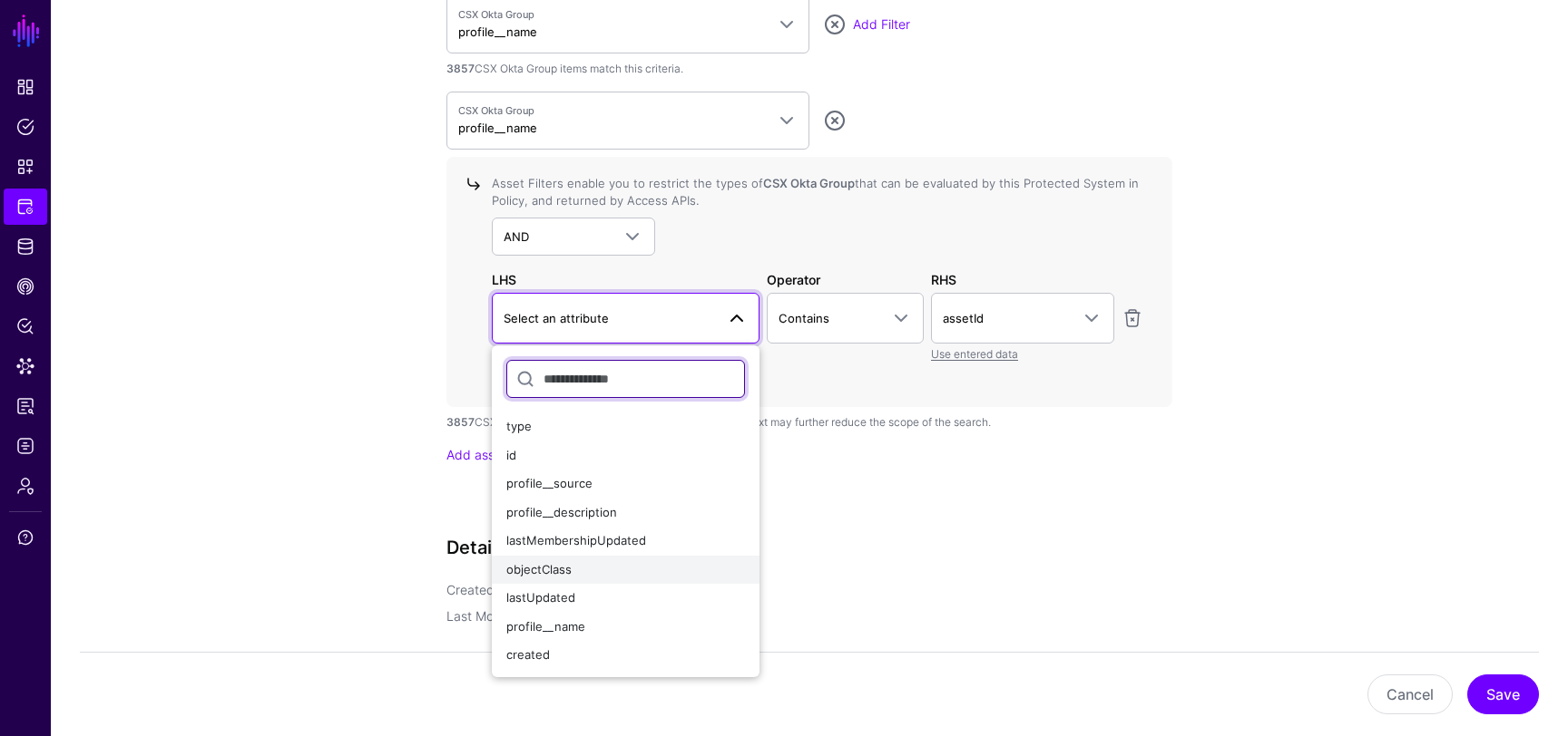
scroll to position [1899, 0]
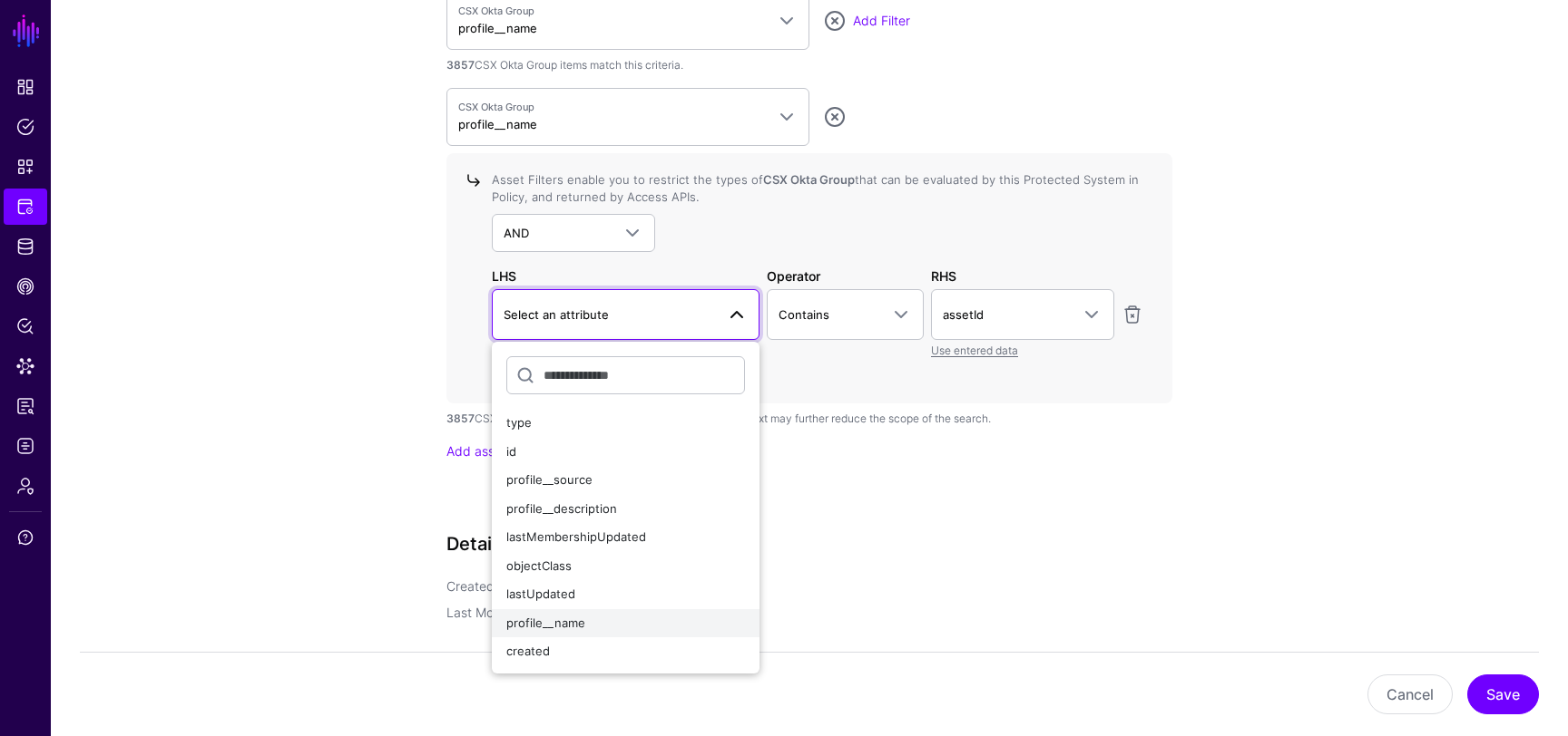
click at [590, 616] on div "profile__name" at bounding box center [625, 624] width 238 height 18
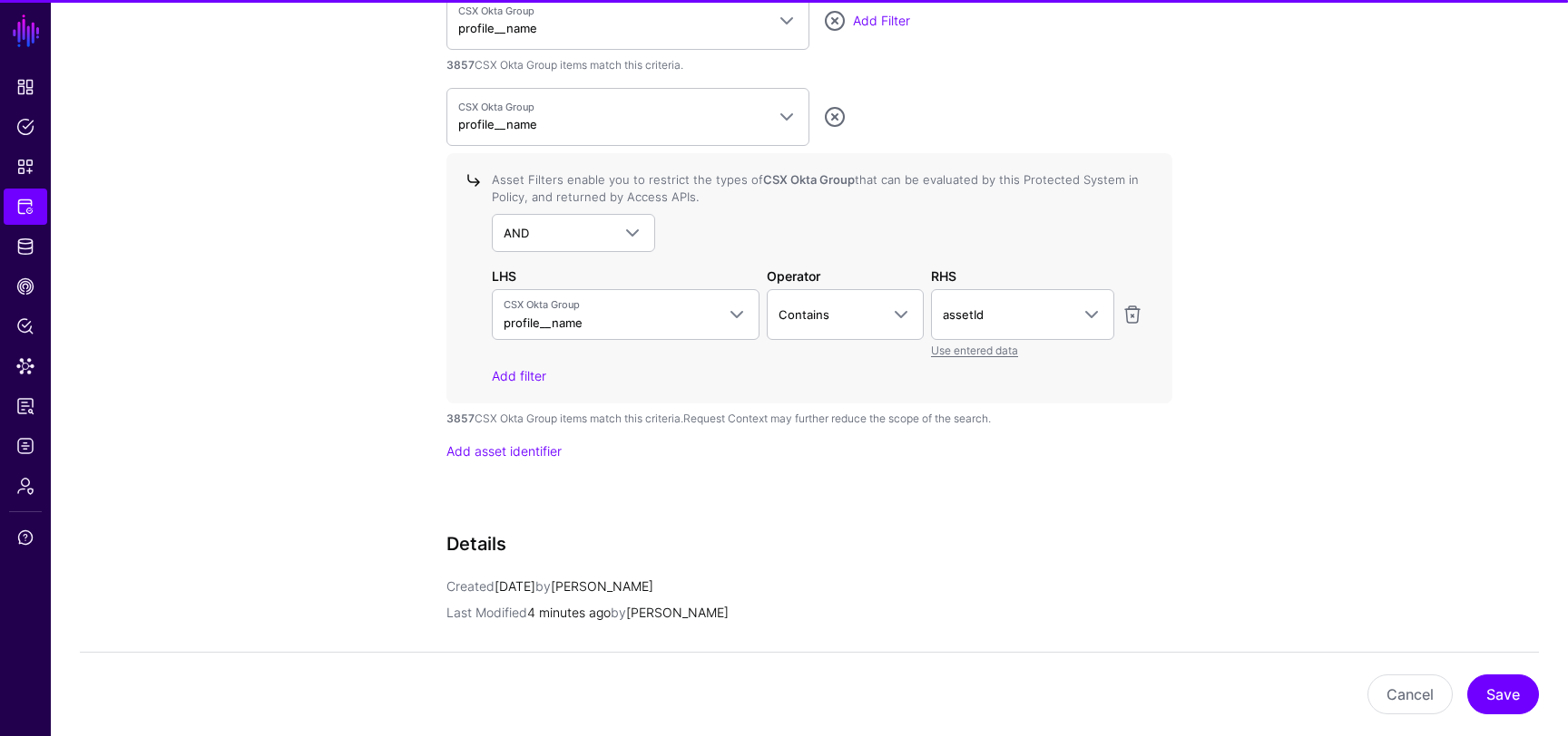
click at [812, 370] on div "Add filter" at bounding box center [817, 376] width 652 height 19
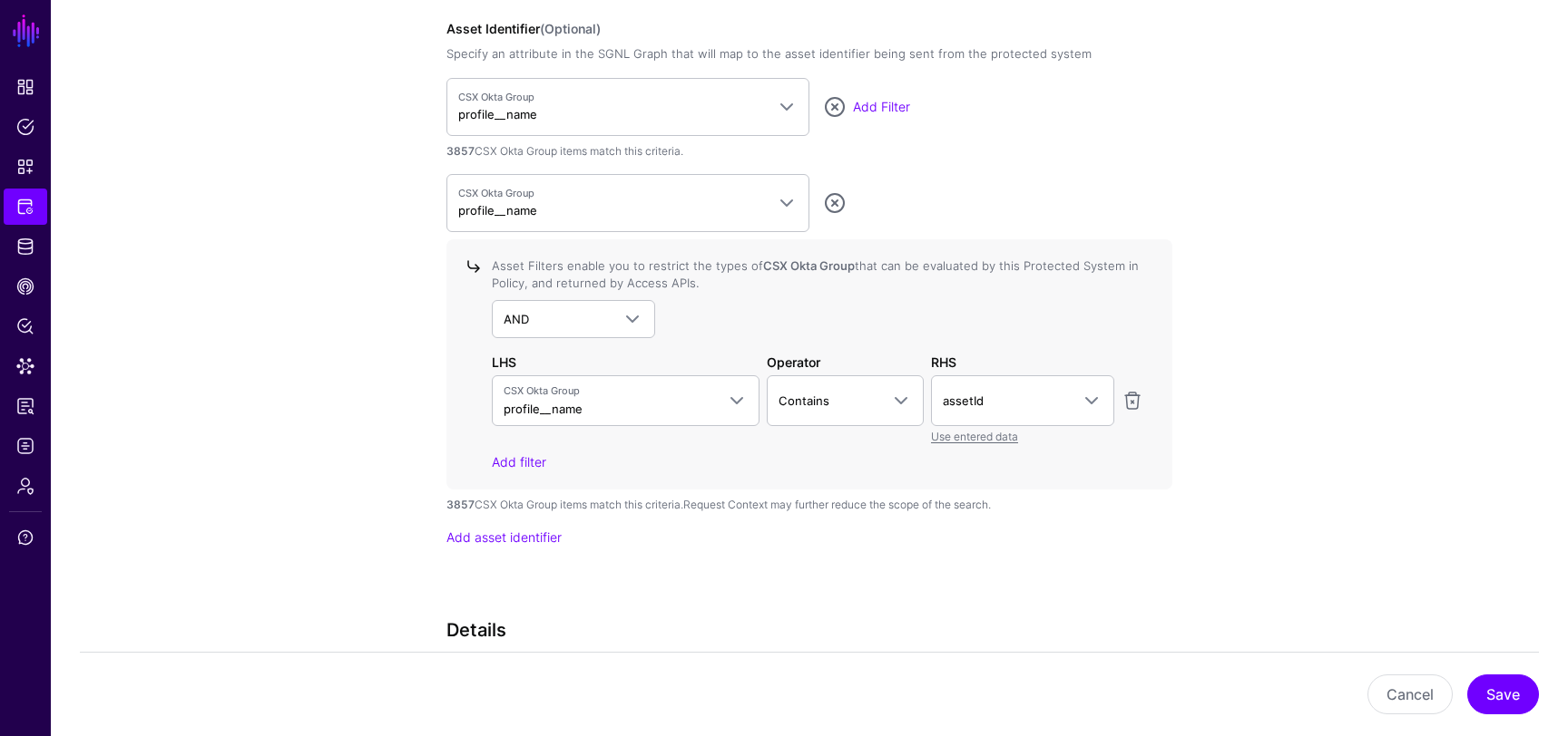
scroll to position [1812, 0]
click at [839, 391] on span "Contains" at bounding box center [845, 402] width 134 height 22
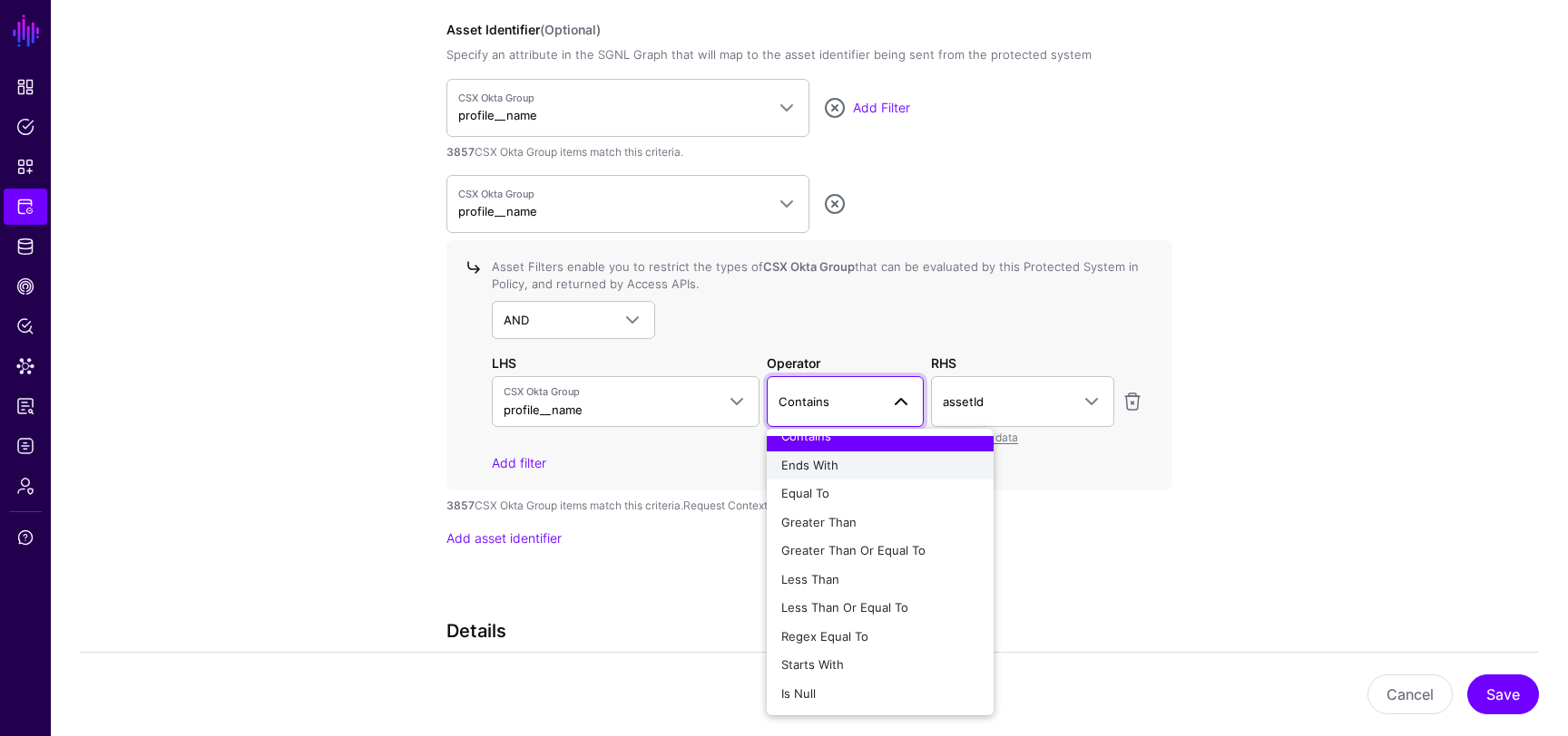
scroll to position [0, 0]
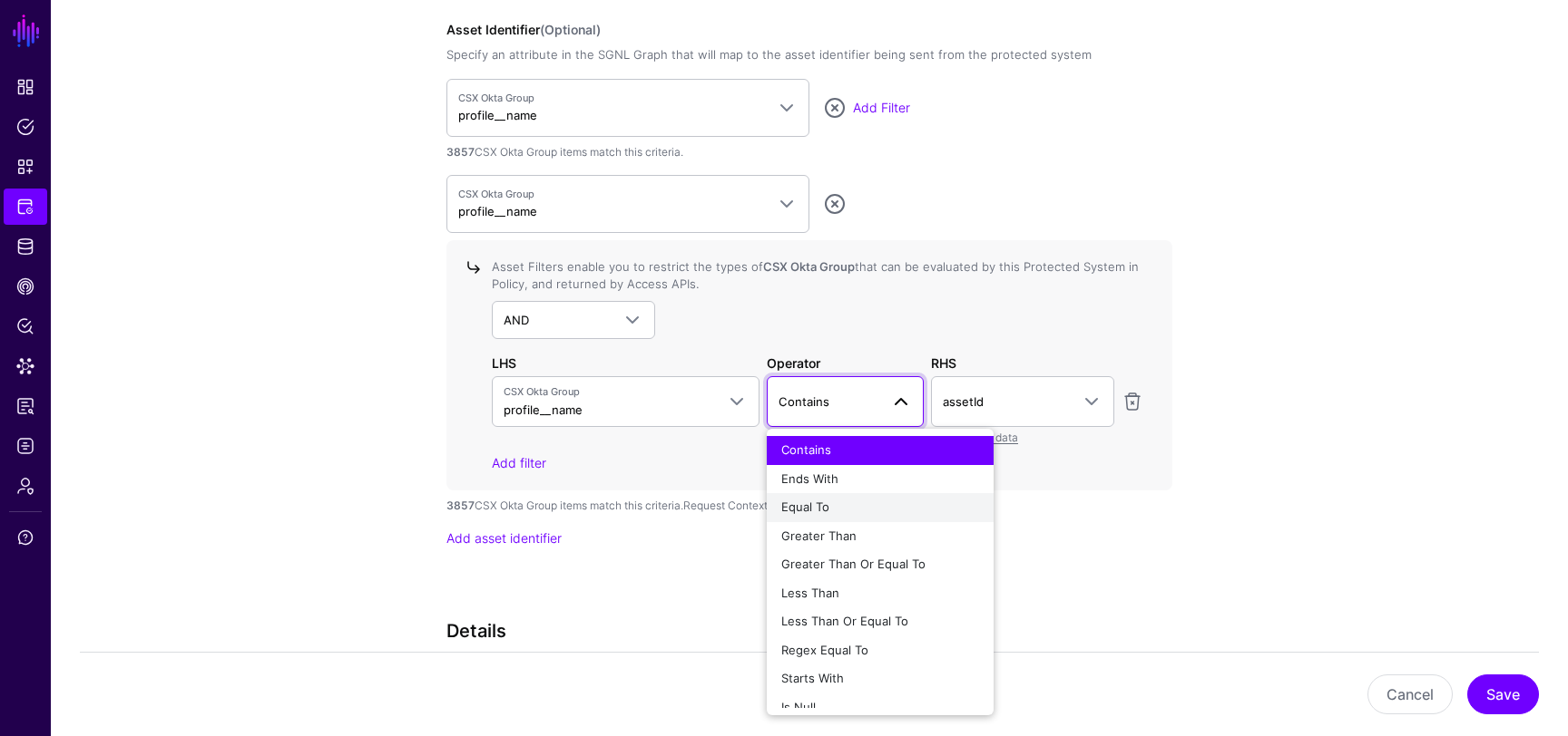
click at [879, 514] on div "Equal To" at bounding box center [880, 507] width 198 height 18
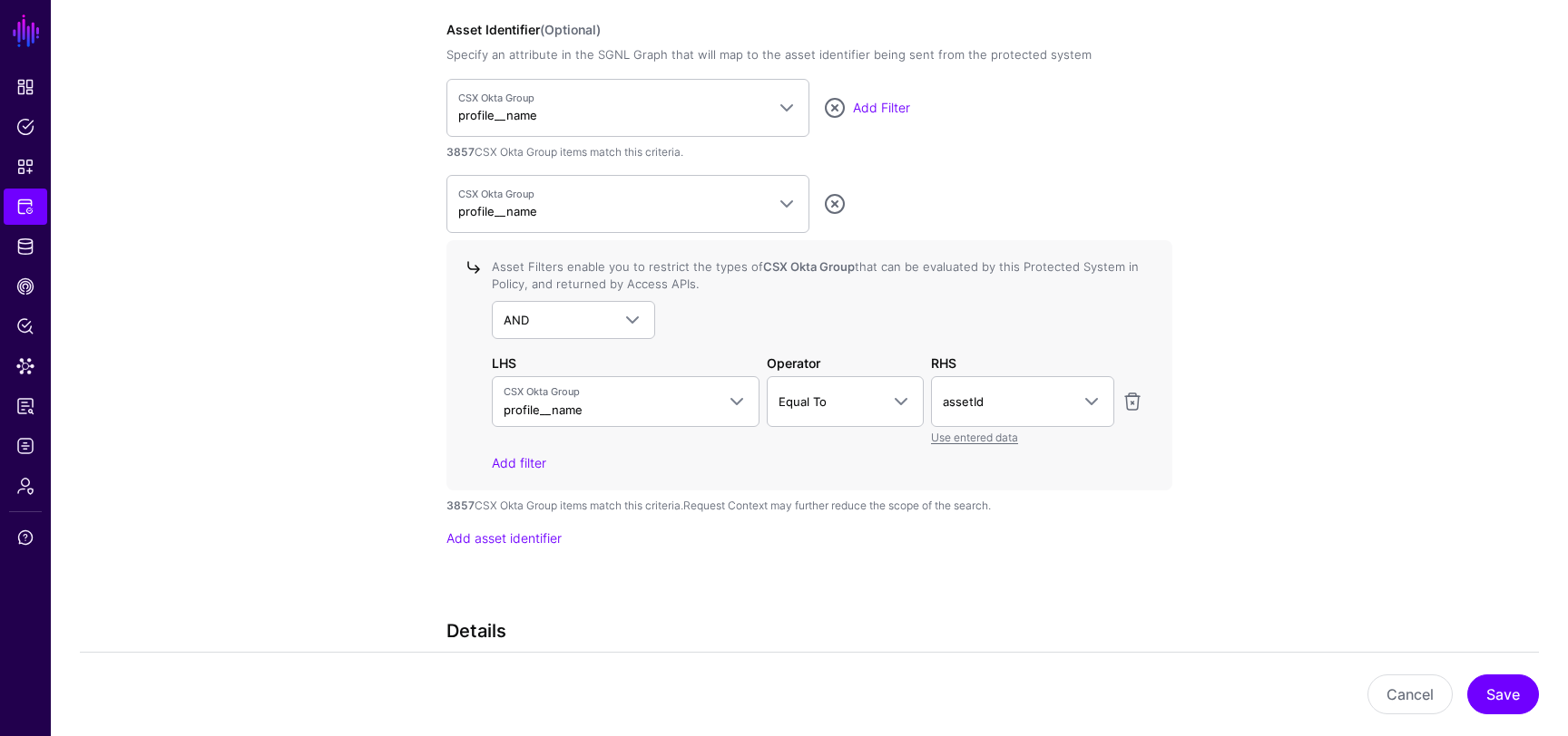
click at [1484, 685] on button "Save" at bounding box center [1502, 695] width 71 height 40
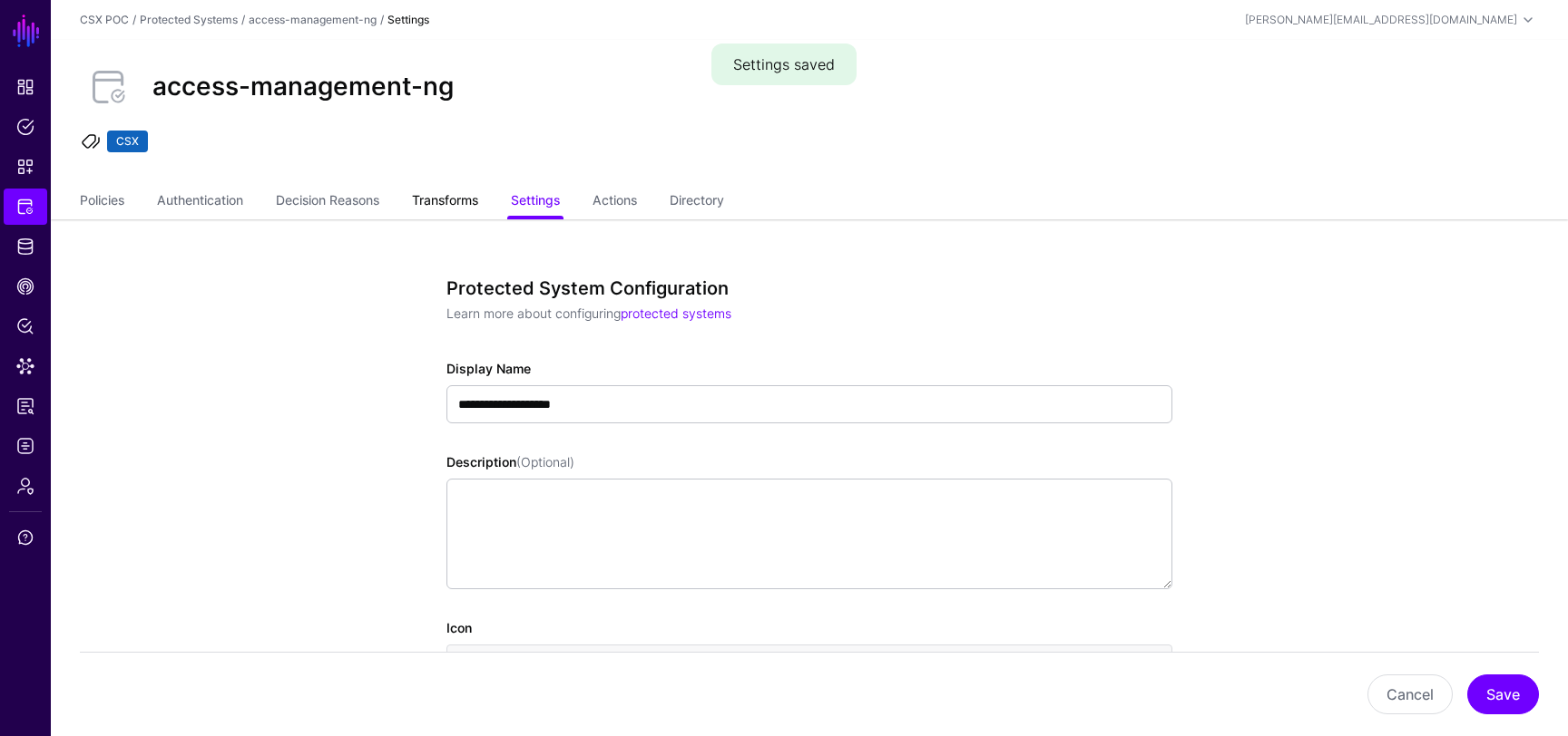
click at [468, 196] on link "Transforms" at bounding box center [445, 202] width 67 height 34
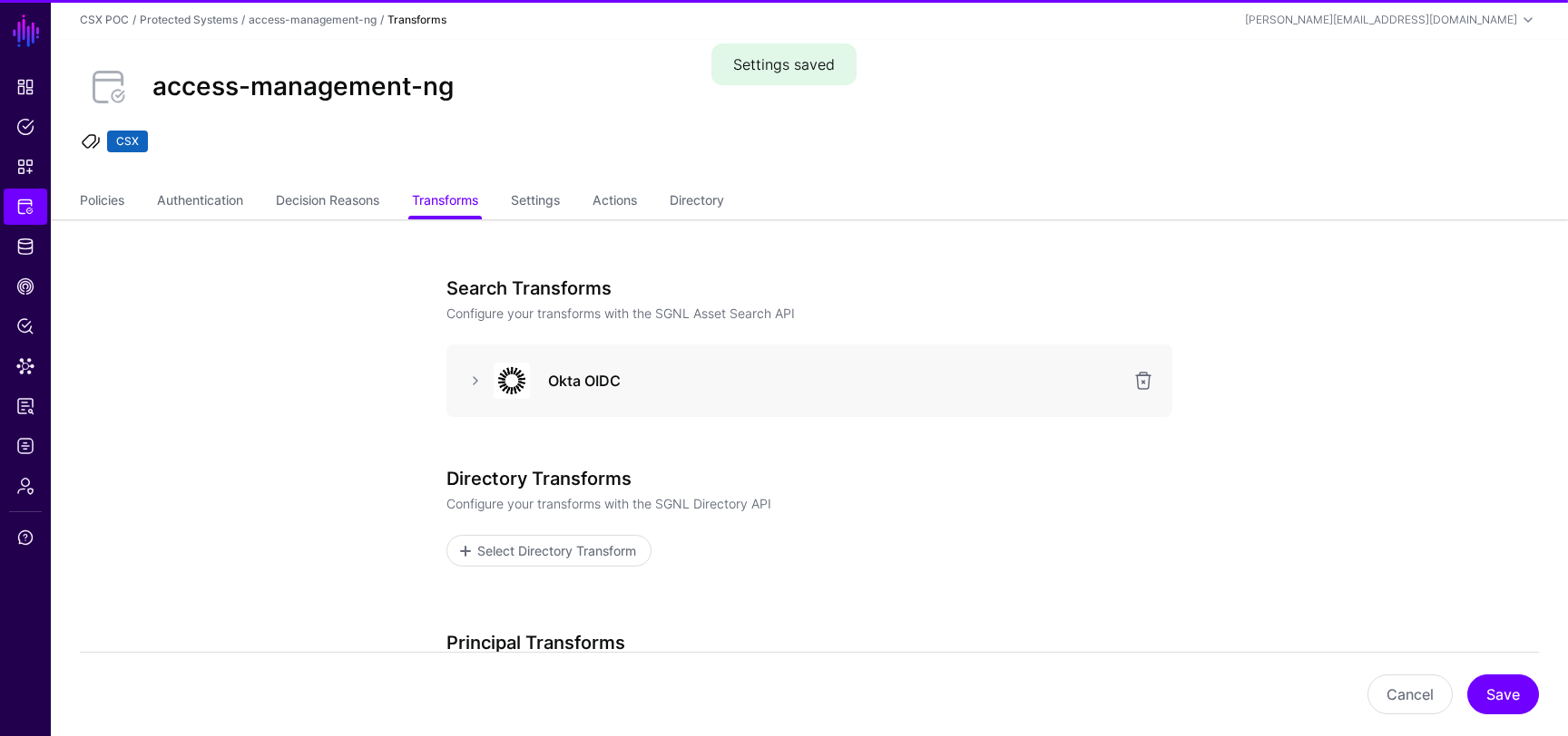
click at [461, 377] on div at bounding box center [475, 381] width 29 height 22
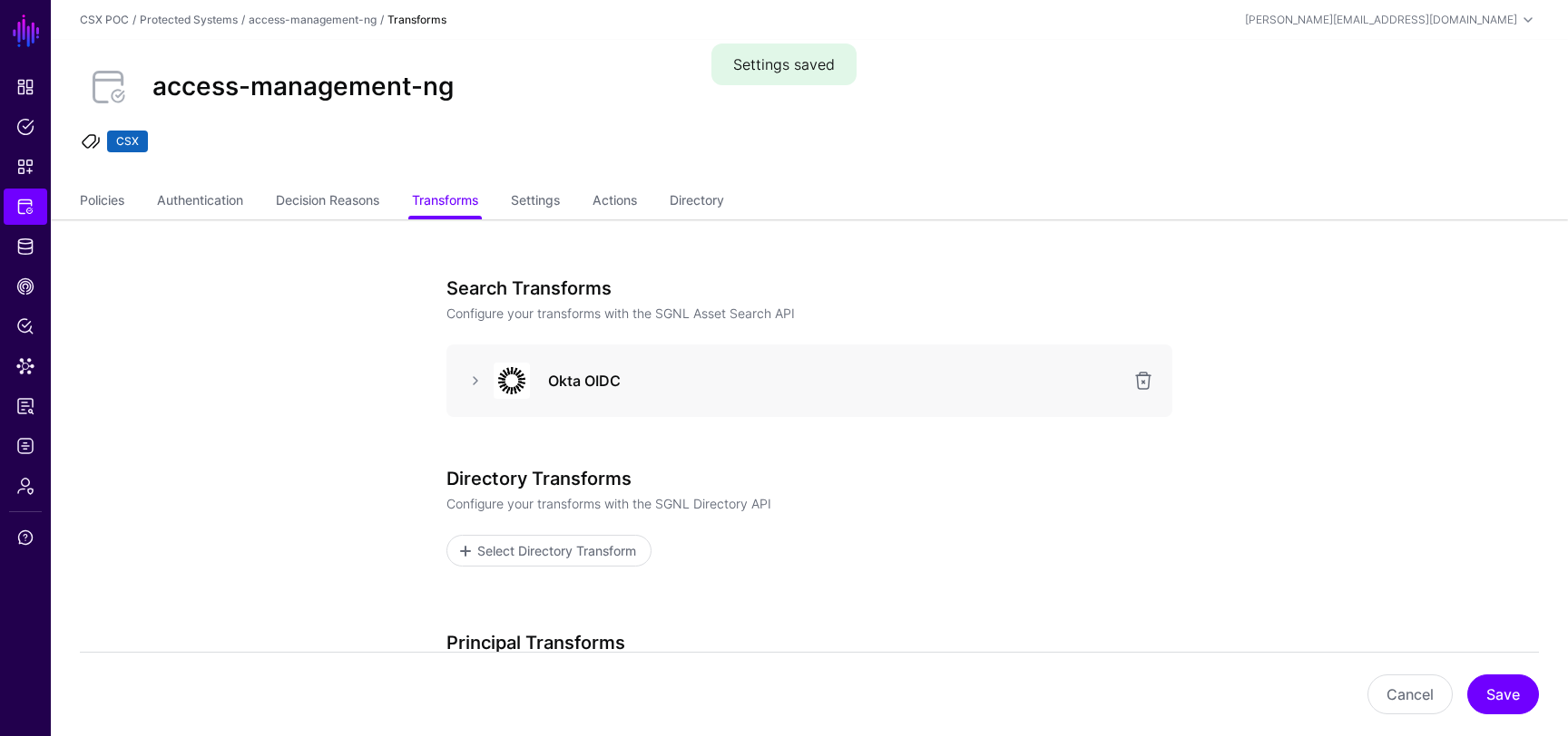
click at [463, 373] on div at bounding box center [475, 381] width 29 height 22
click at [471, 373] on link at bounding box center [475, 381] width 22 height 22
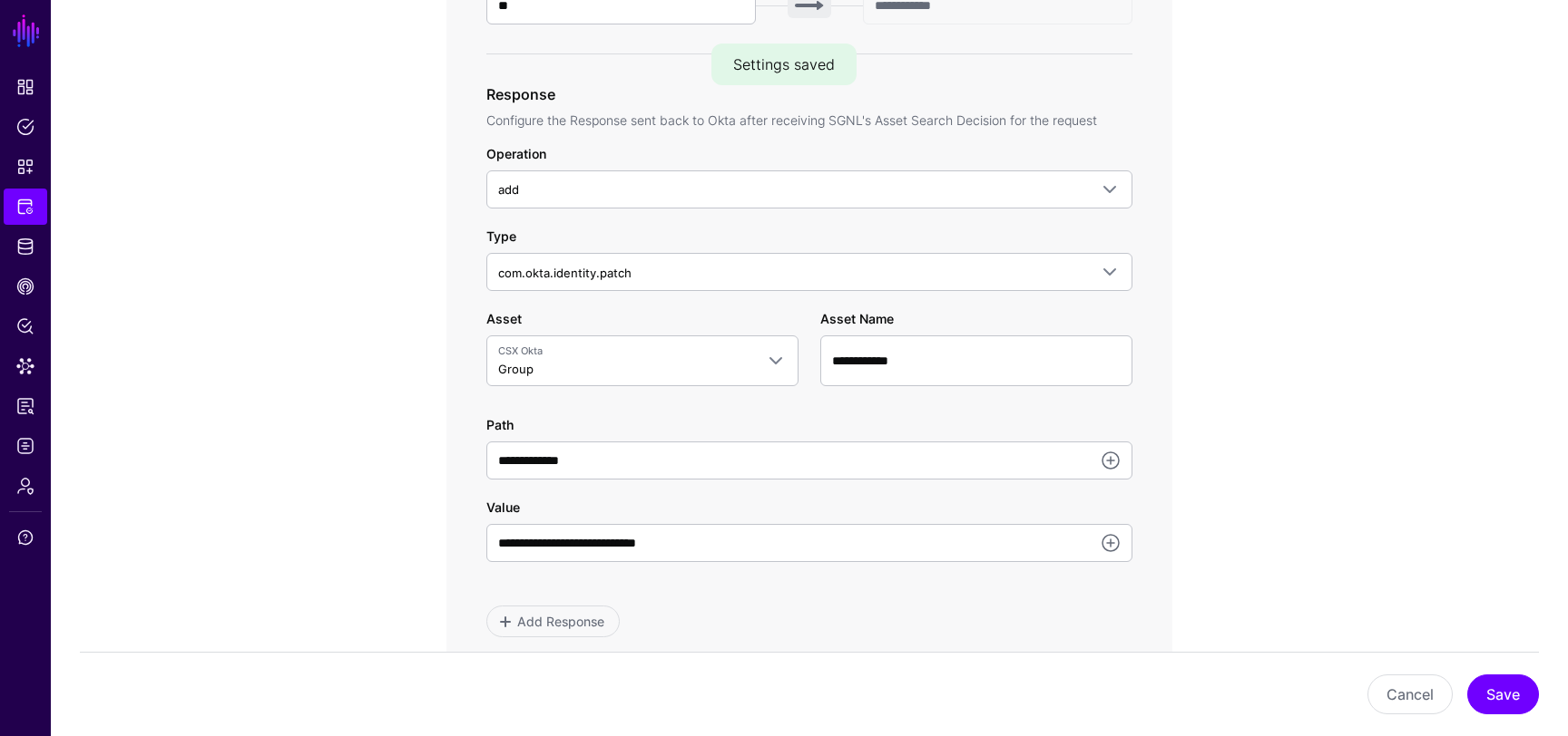
scroll to position [946, 0]
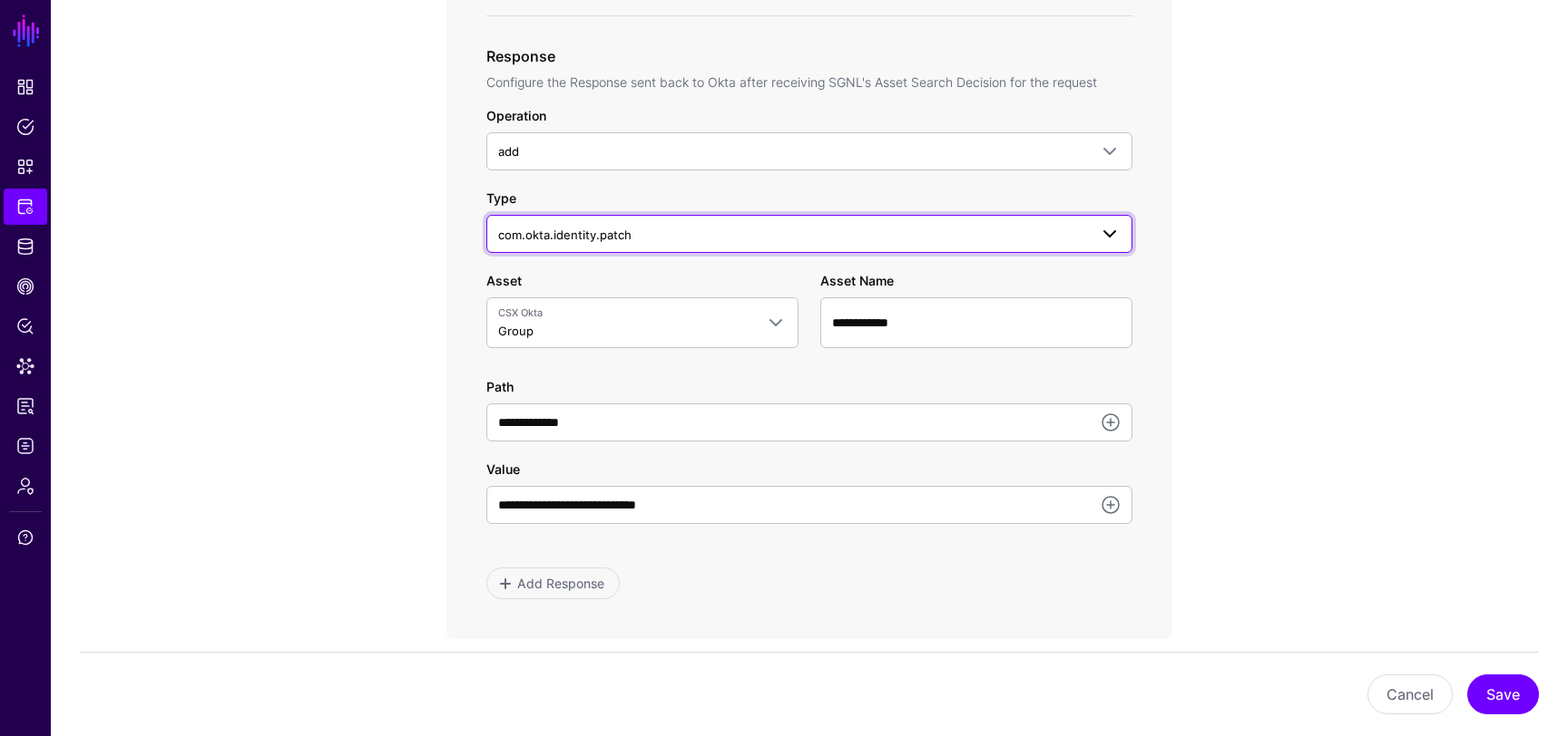
click at [629, 230] on span "com.okta.identity.patch" at bounding box center [565, 234] width 133 height 14
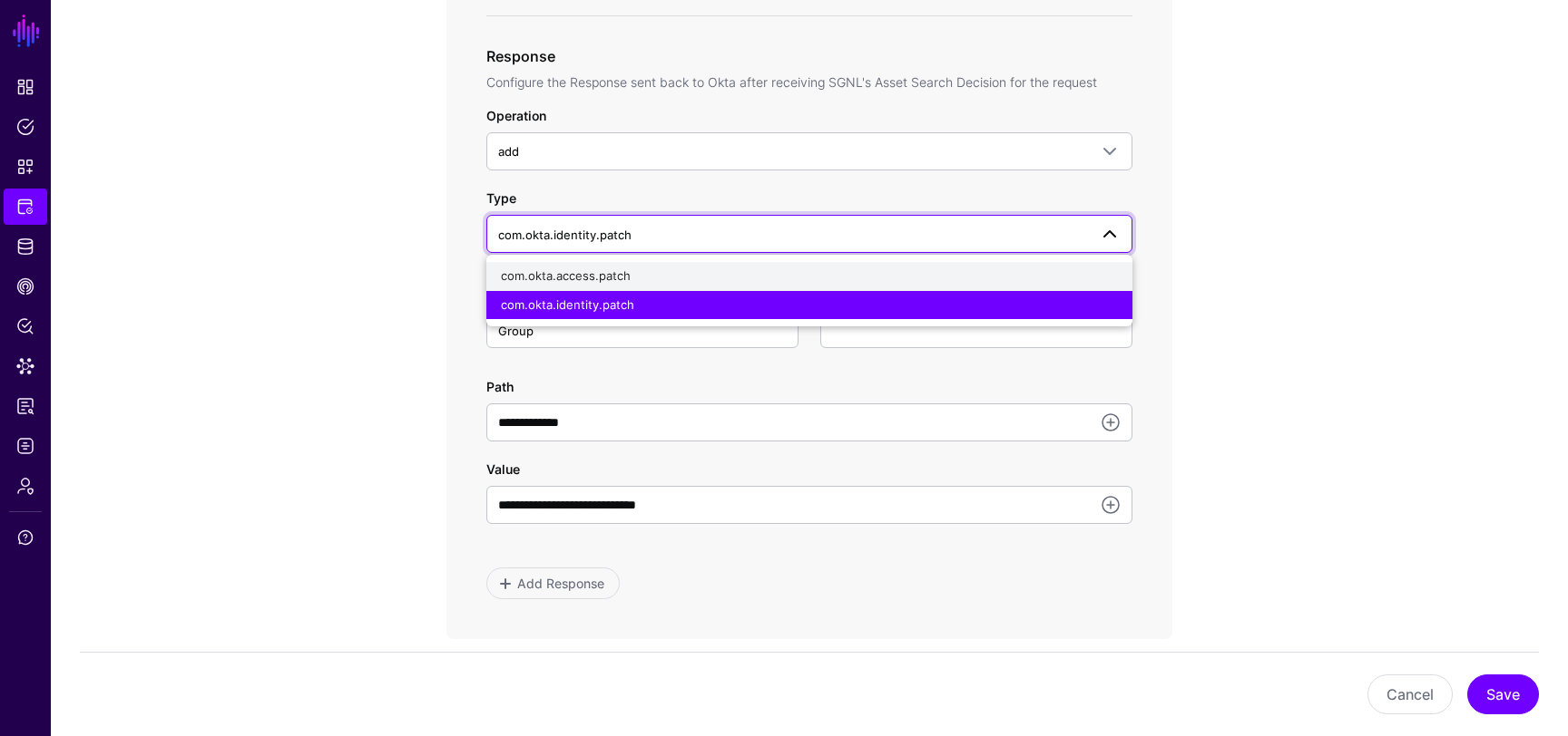
click at [595, 275] on span "com.okta.access.patch" at bounding box center [566, 275] width 130 height 14
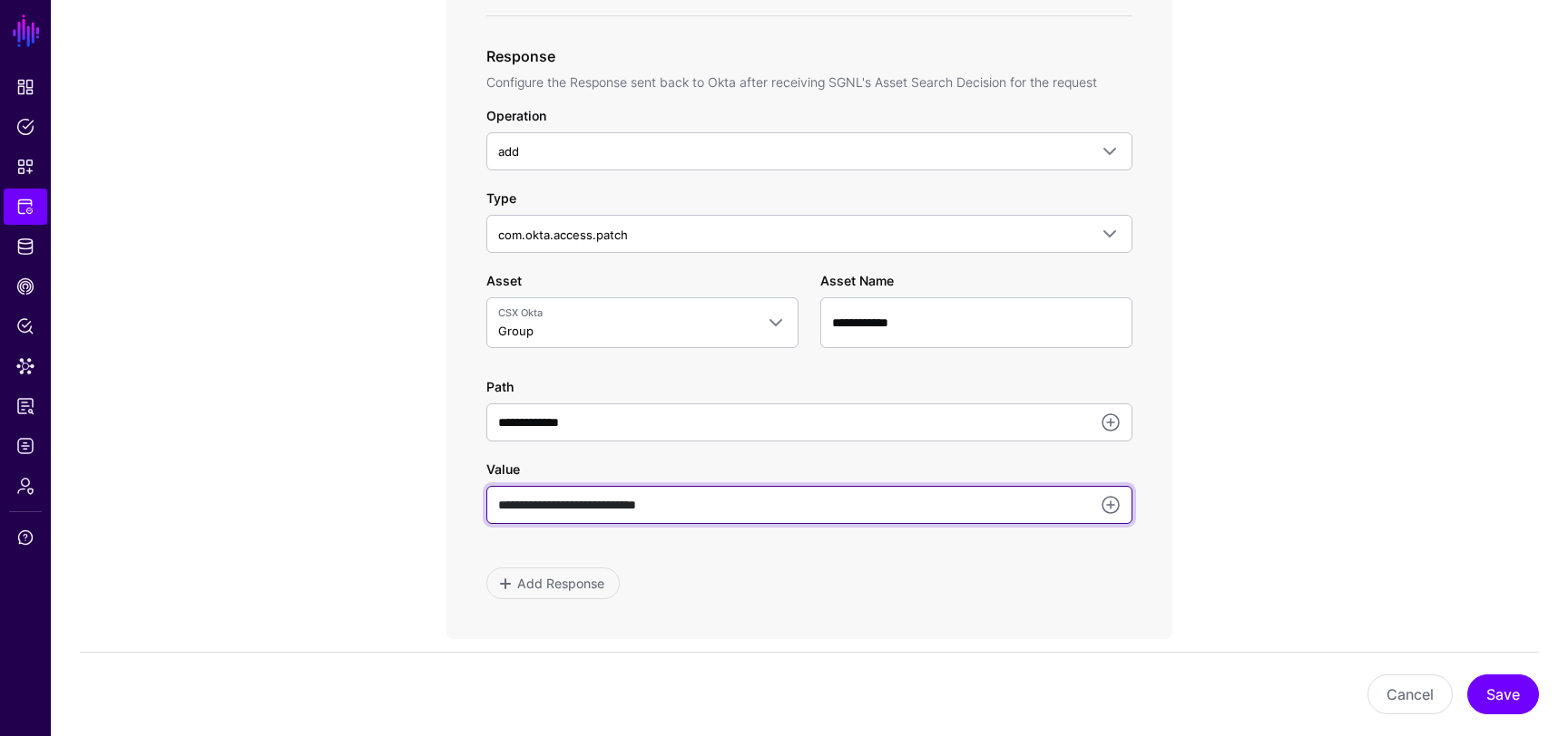
click at [748, 506] on input "**********" at bounding box center [810, 506] width 646 height 38
click at [738, 507] on input "**********" at bounding box center [810, 506] width 646 height 38
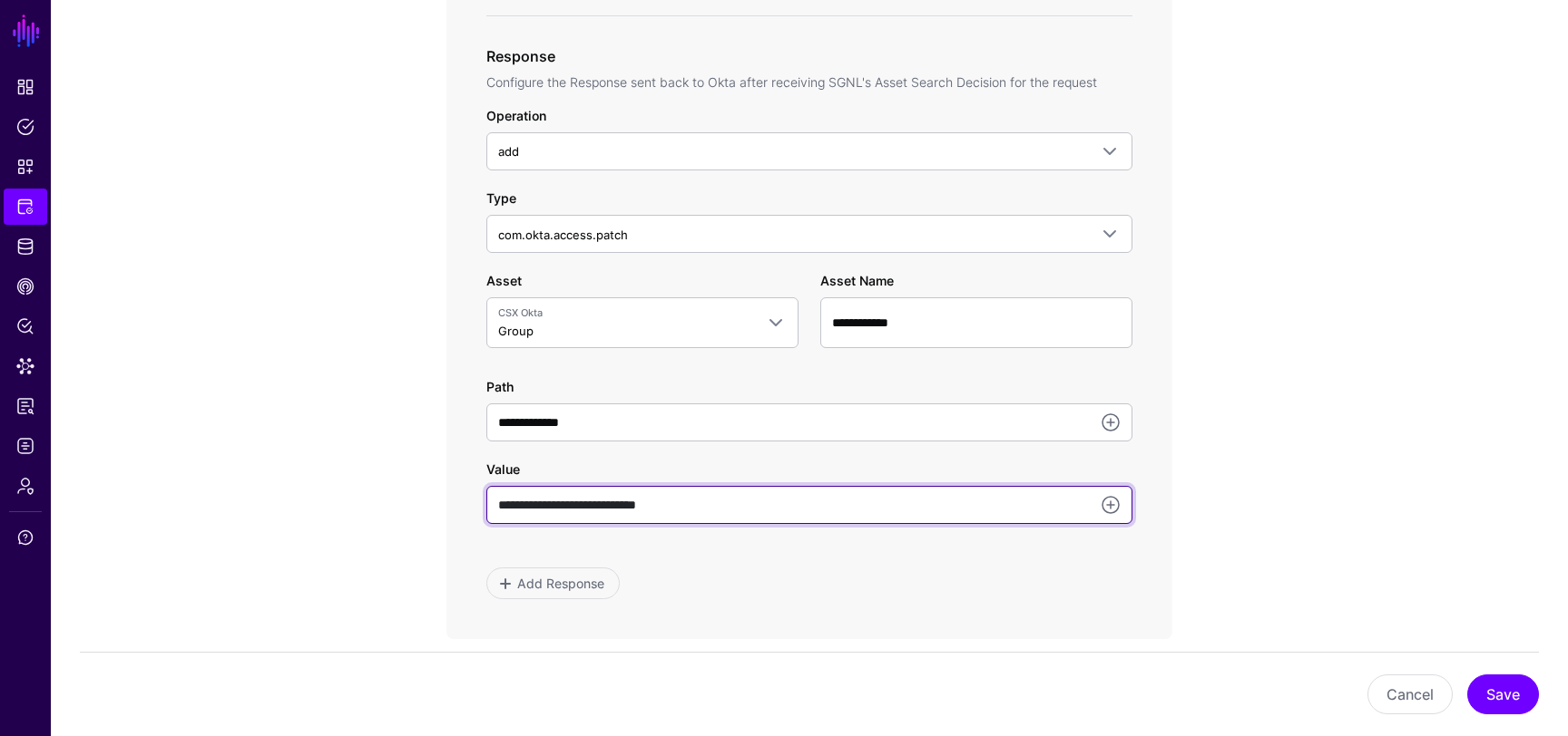
click at [738, 507] on input "**********" at bounding box center [810, 506] width 646 height 38
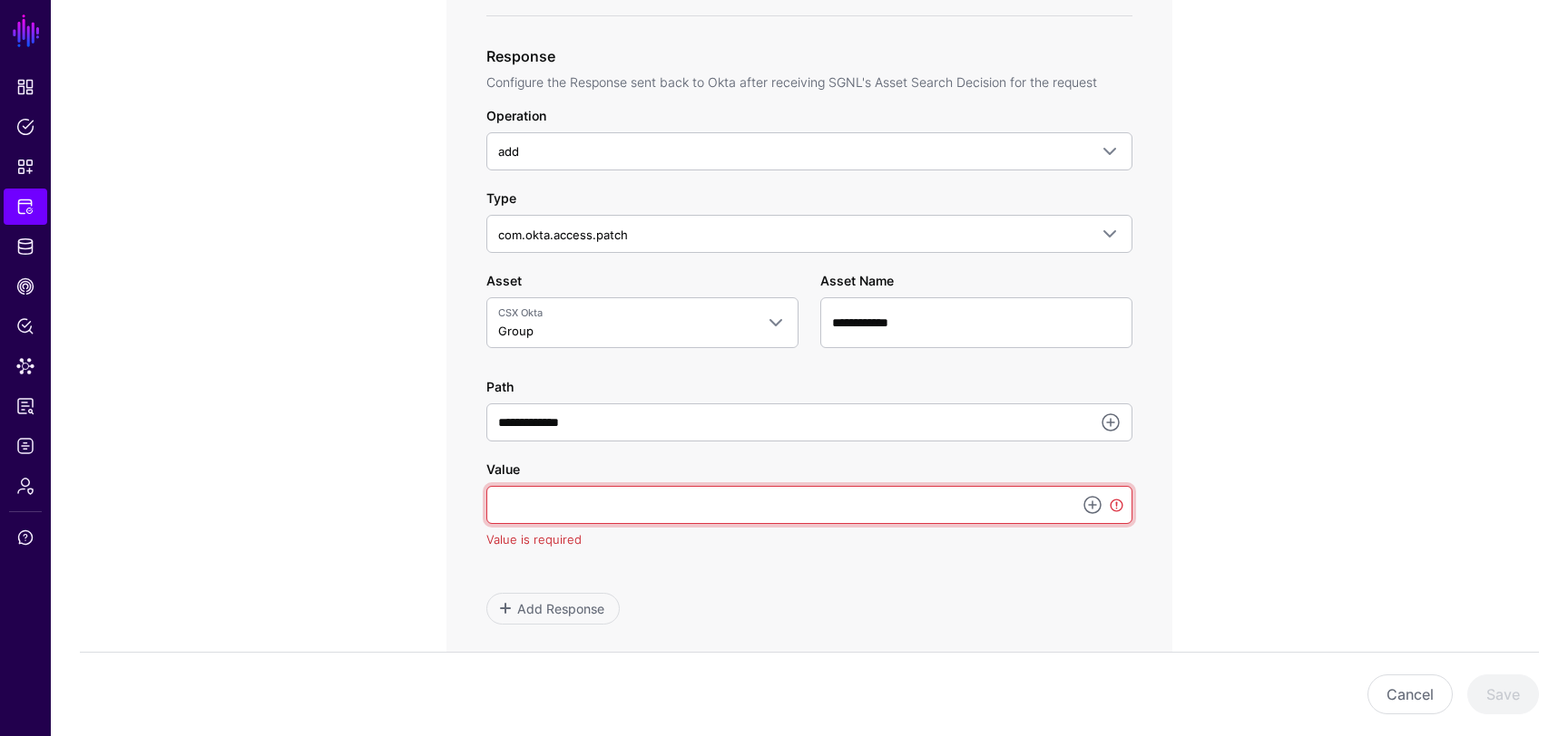
type input "*"
click at [1094, 503] on link at bounding box center [1092, 505] width 22 height 22
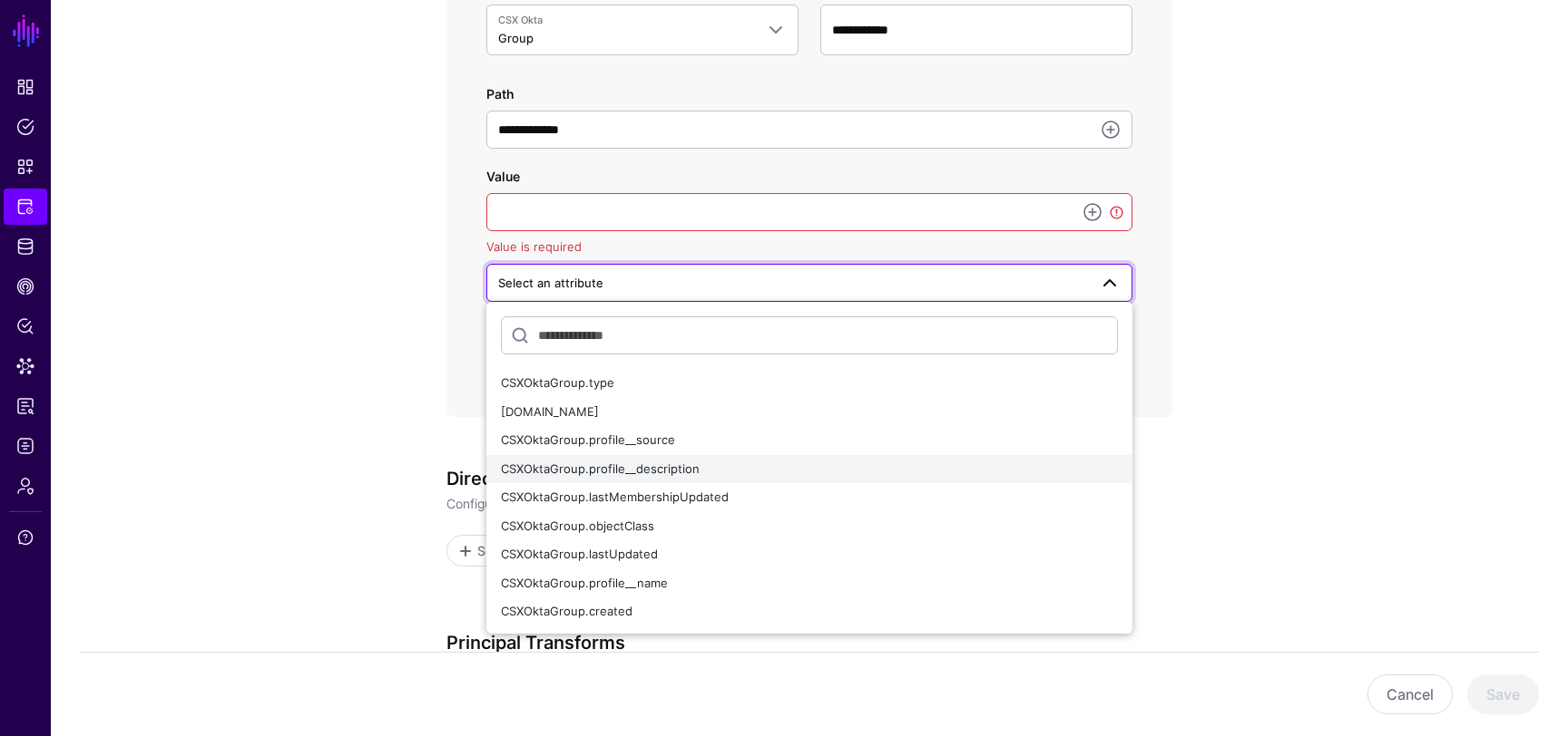
scroll to position [1267, 0]
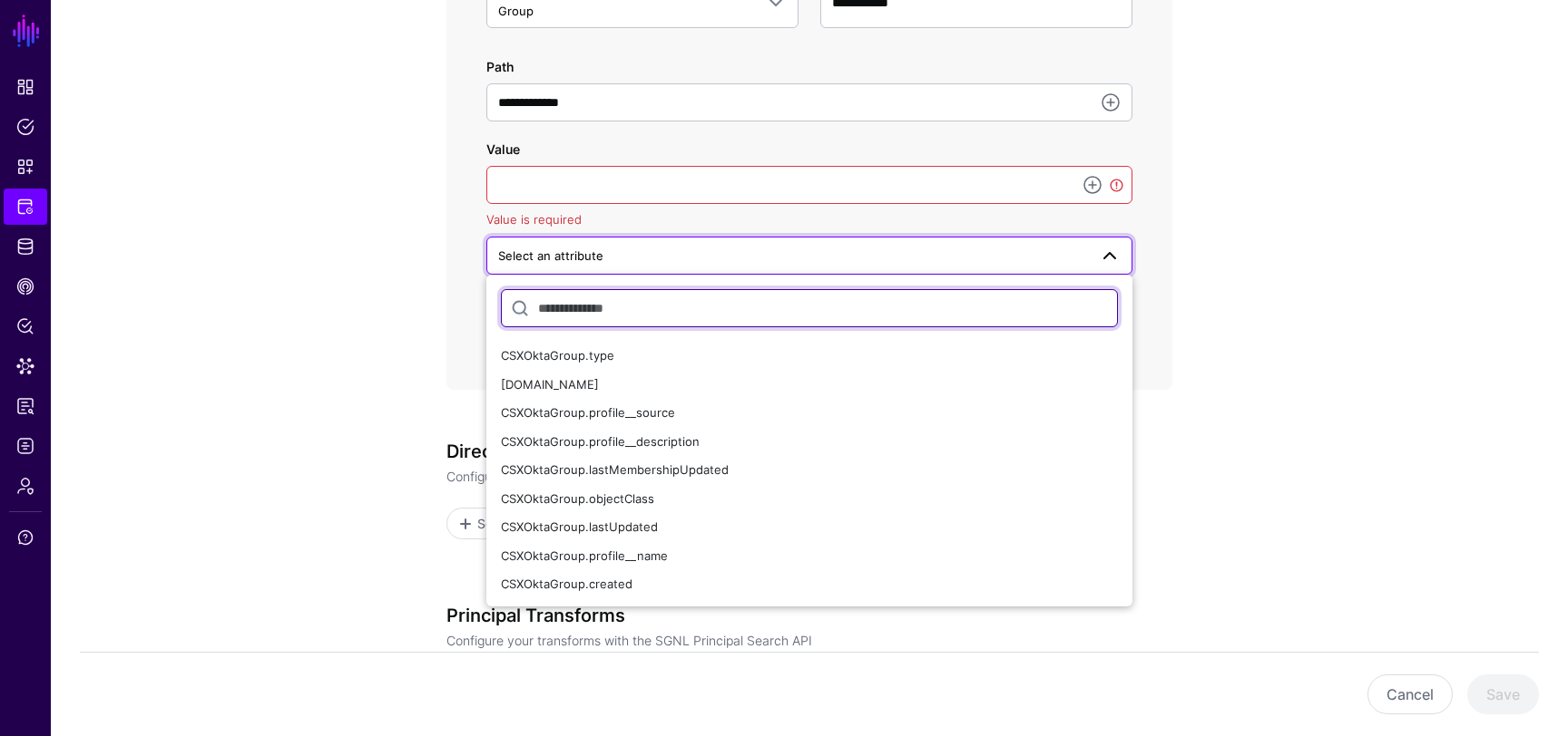
click at [933, 306] on input "text" at bounding box center [810, 308] width 617 height 38
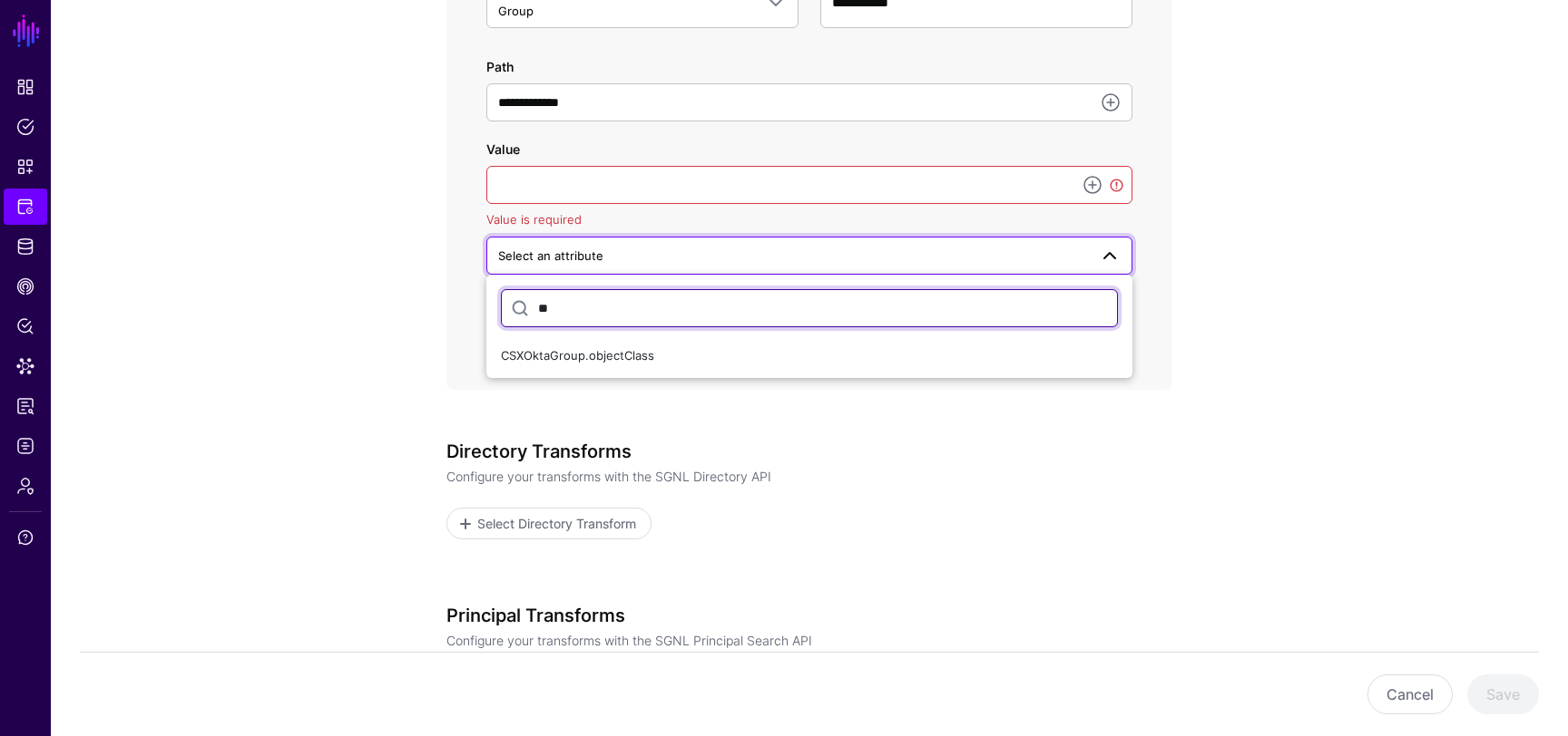
type input "*"
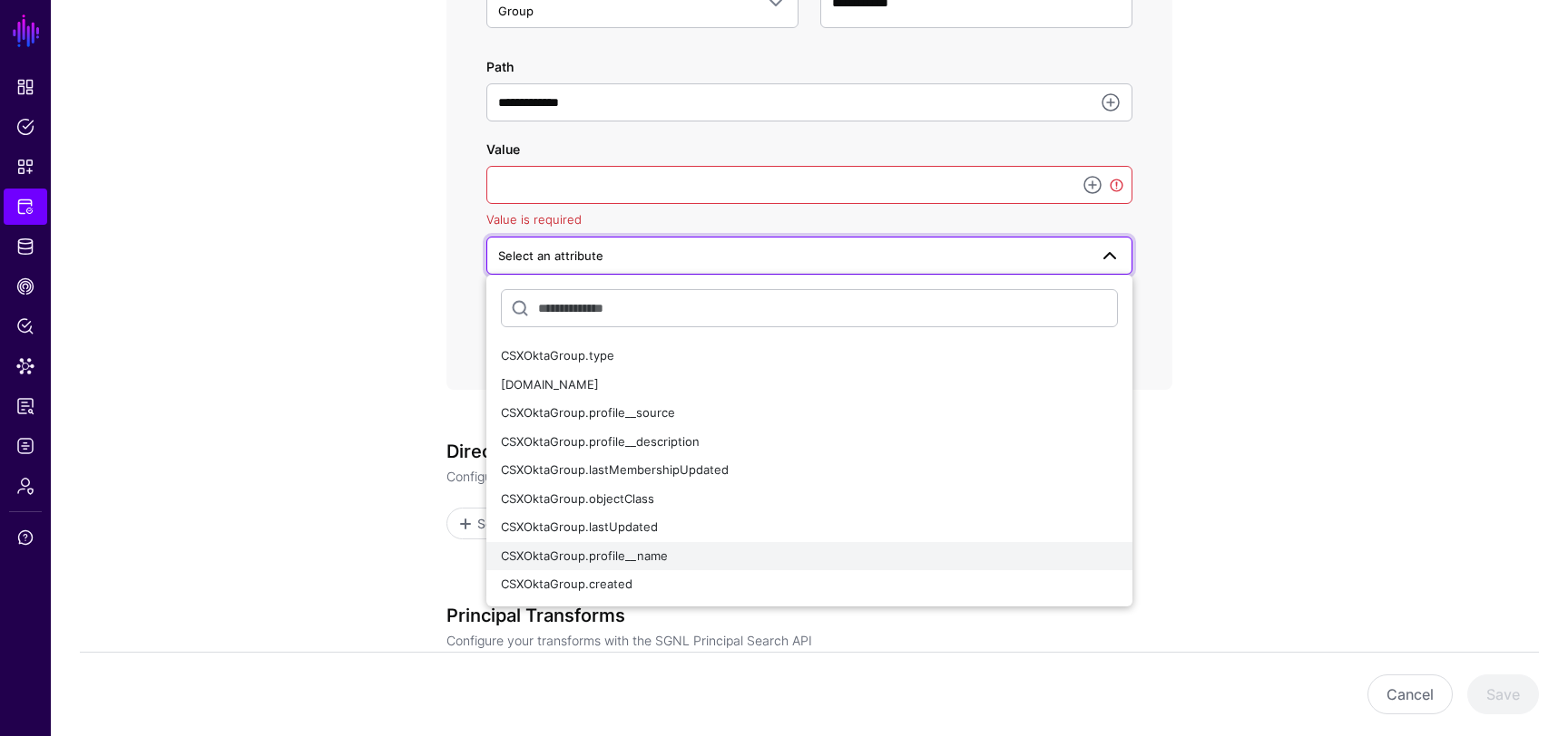
click at [582, 554] on span "CSXOktaGroup.profile__name" at bounding box center [584, 555] width 167 height 14
type input "**********"
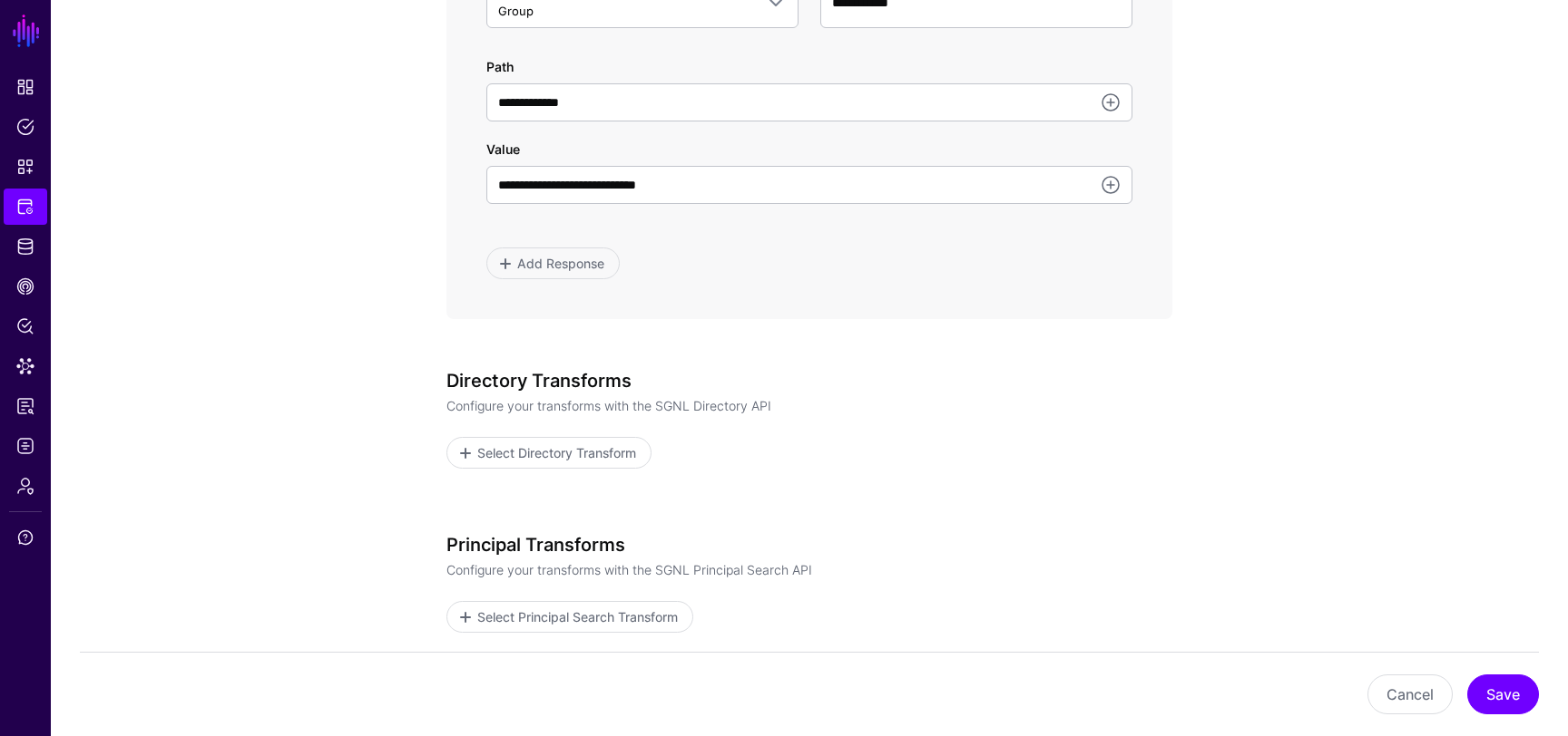
click at [749, 222] on div "**********" at bounding box center [810, 32] width 646 height 493
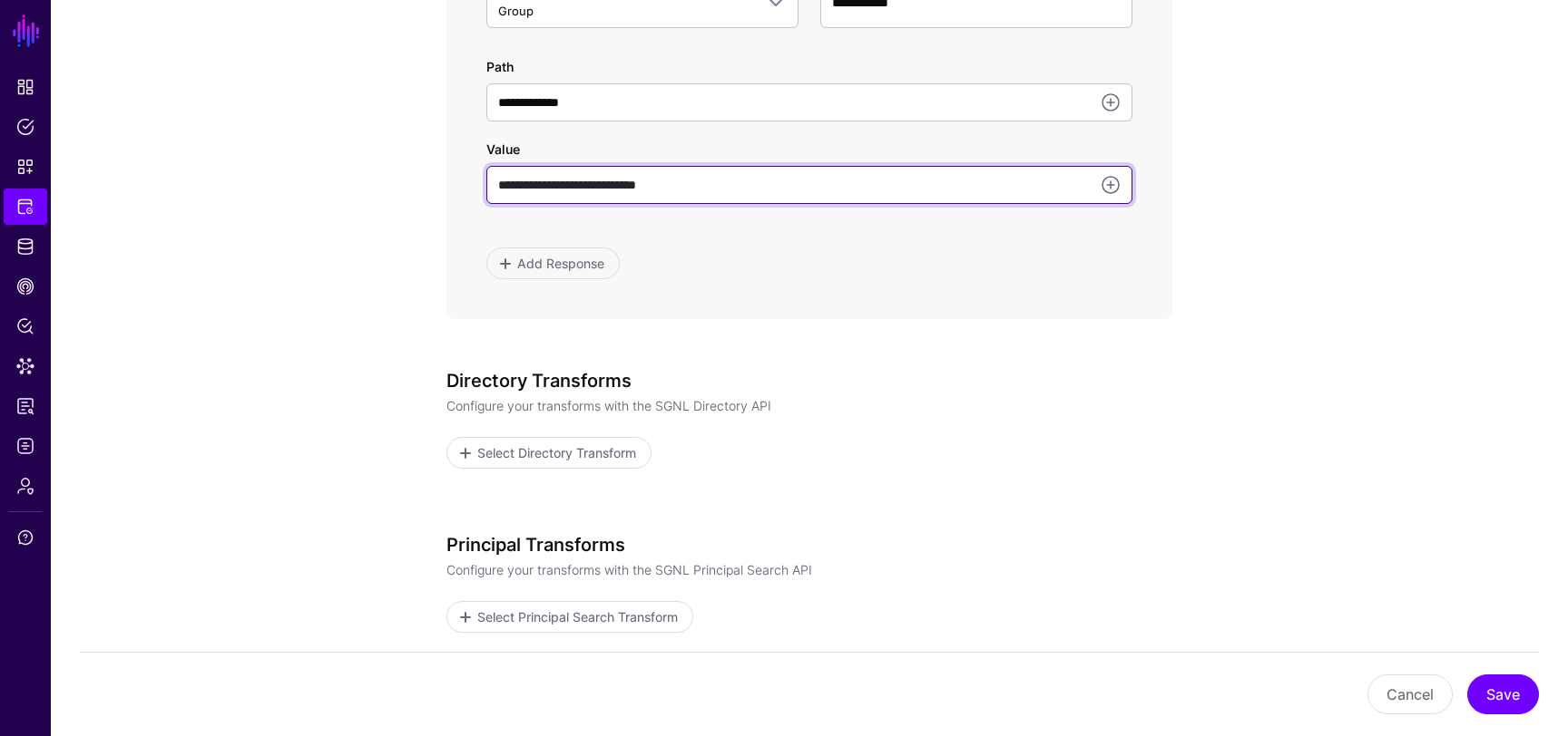
click at [734, 188] on input "**********" at bounding box center [810, 185] width 646 height 38
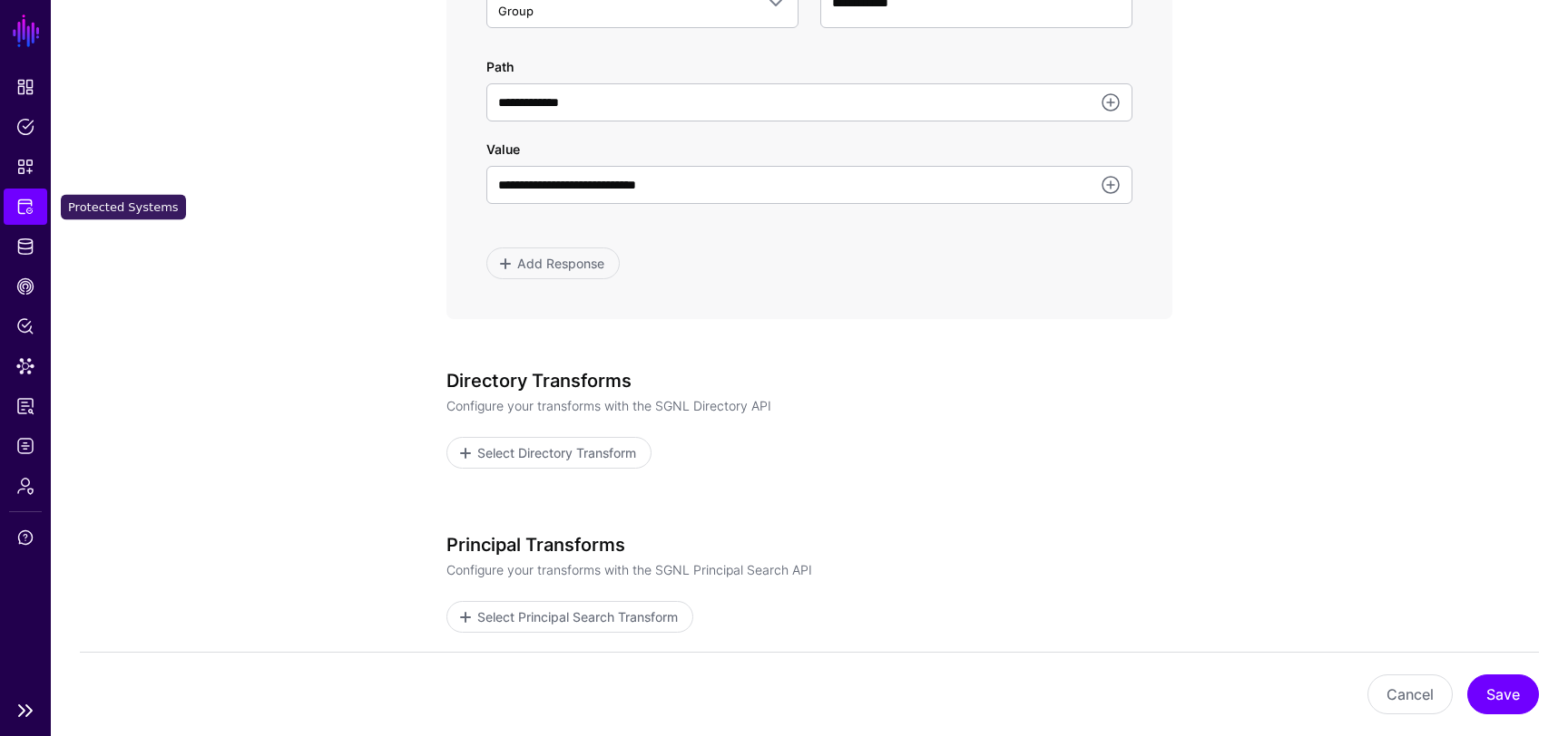
click at [29, 211] on span "Protected Systems" at bounding box center [25, 207] width 18 height 18
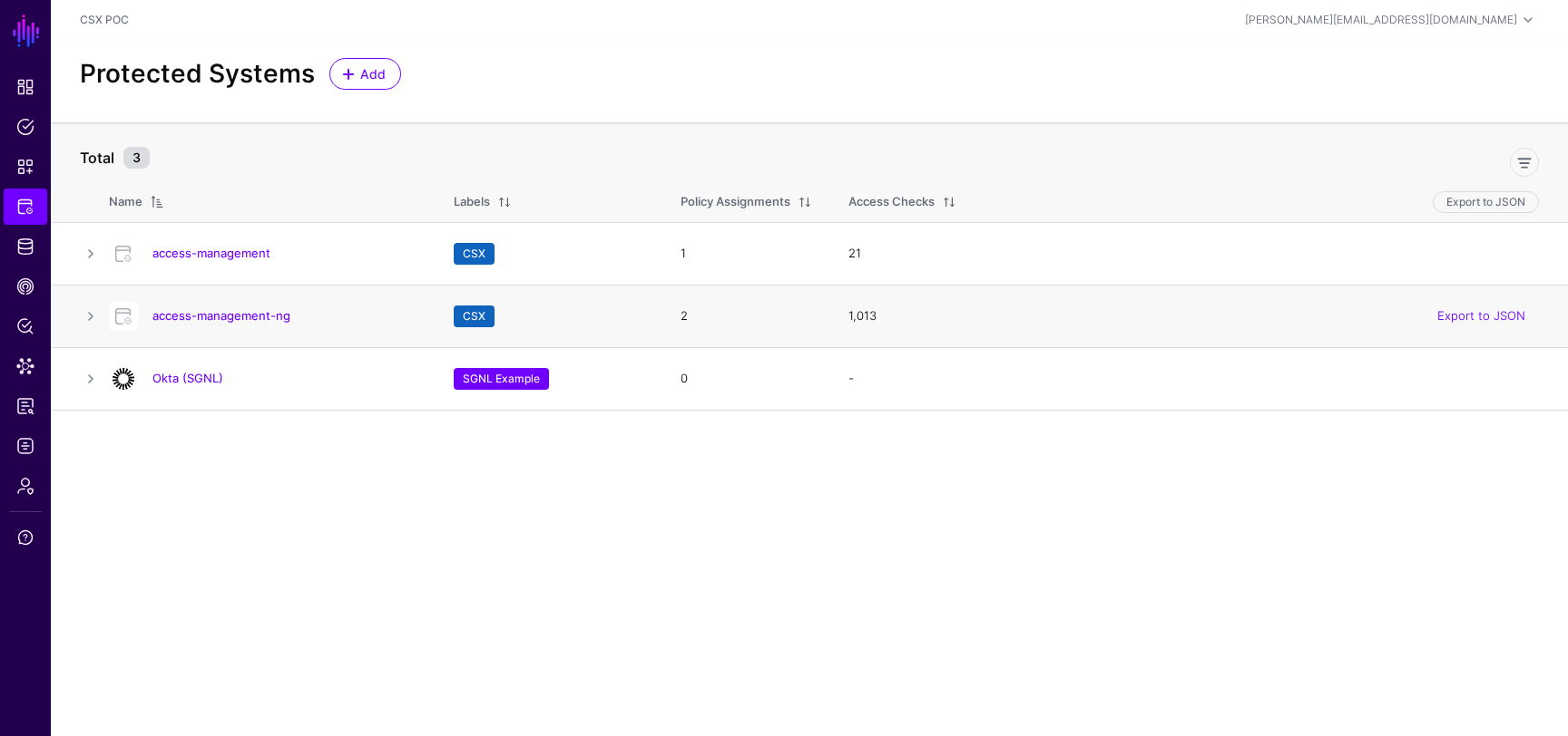
click at [238, 325] on div "access-management-ng" at bounding box center [263, 316] width 323 height 29
click at [250, 321] on link "access-management-ng" at bounding box center [221, 315] width 138 height 14
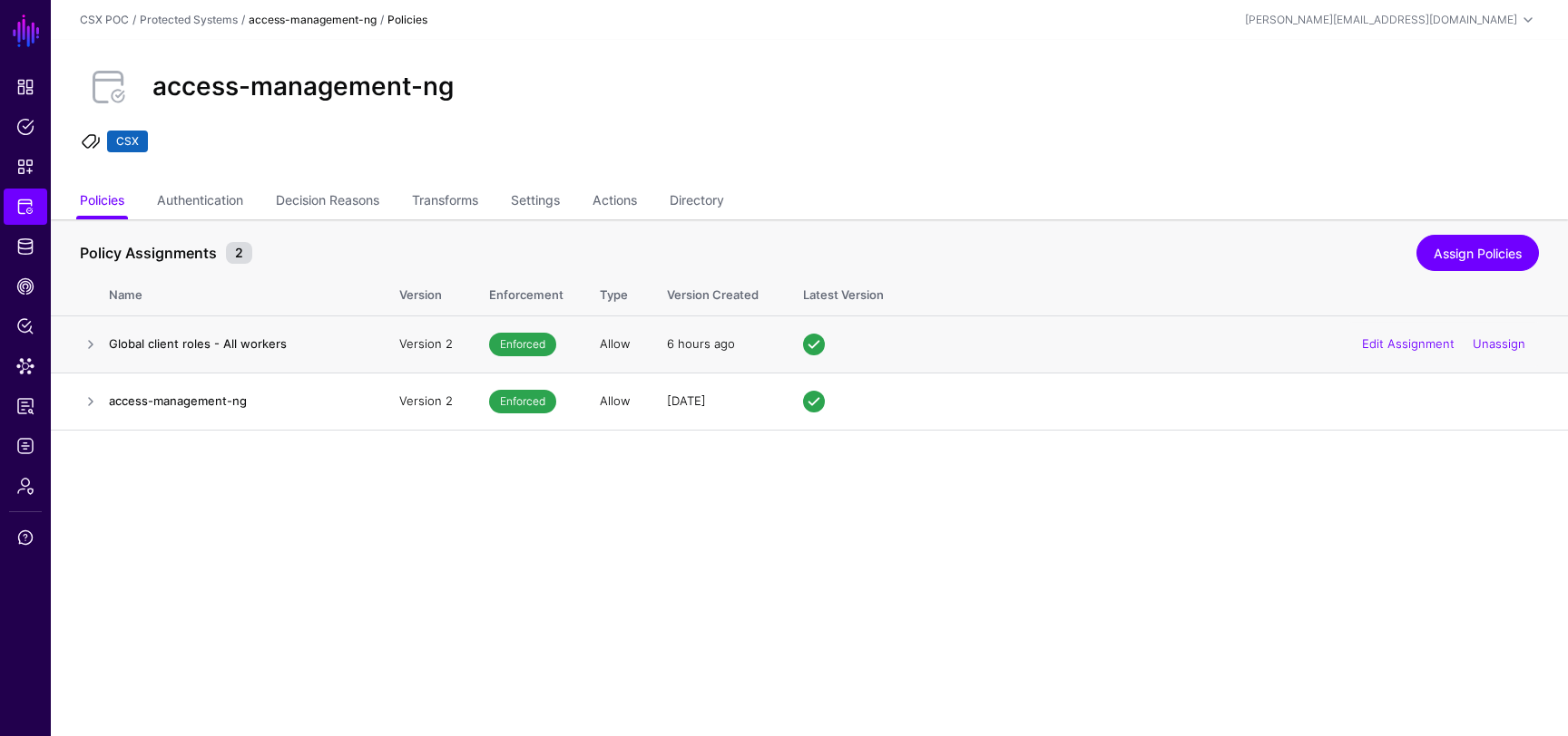
click at [171, 339] on h4 "Global client roles - All workers" at bounding box center [235, 343] width 254 height 16
click at [166, 395] on h4 "access-management-ng" at bounding box center [235, 400] width 254 height 16
click at [21, 216] on link "Protected Systems" at bounding box center [26, 207] width 44 height 36
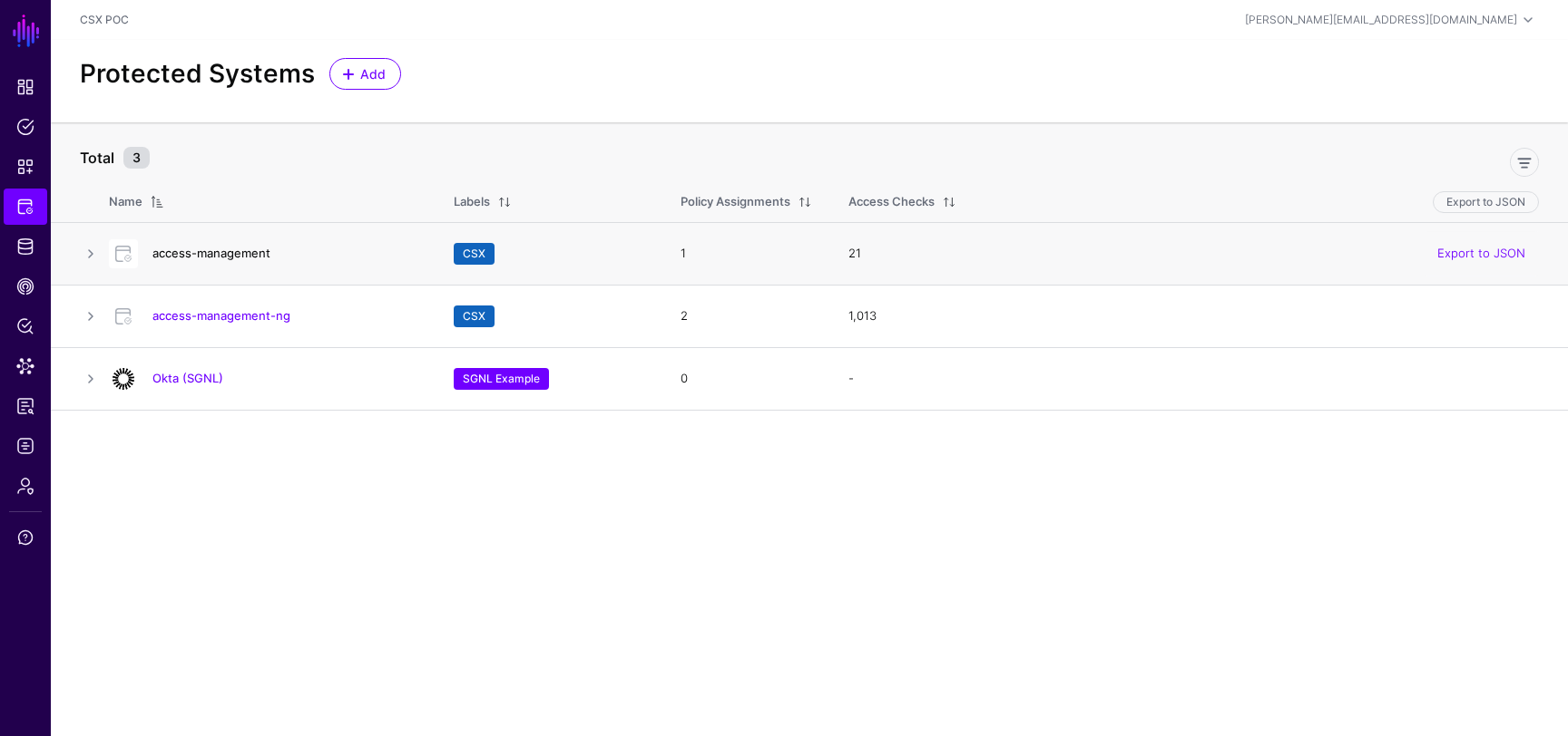
click at [237, 250] on link "access-management" at bounding box center [211, 252] width 118 height 14
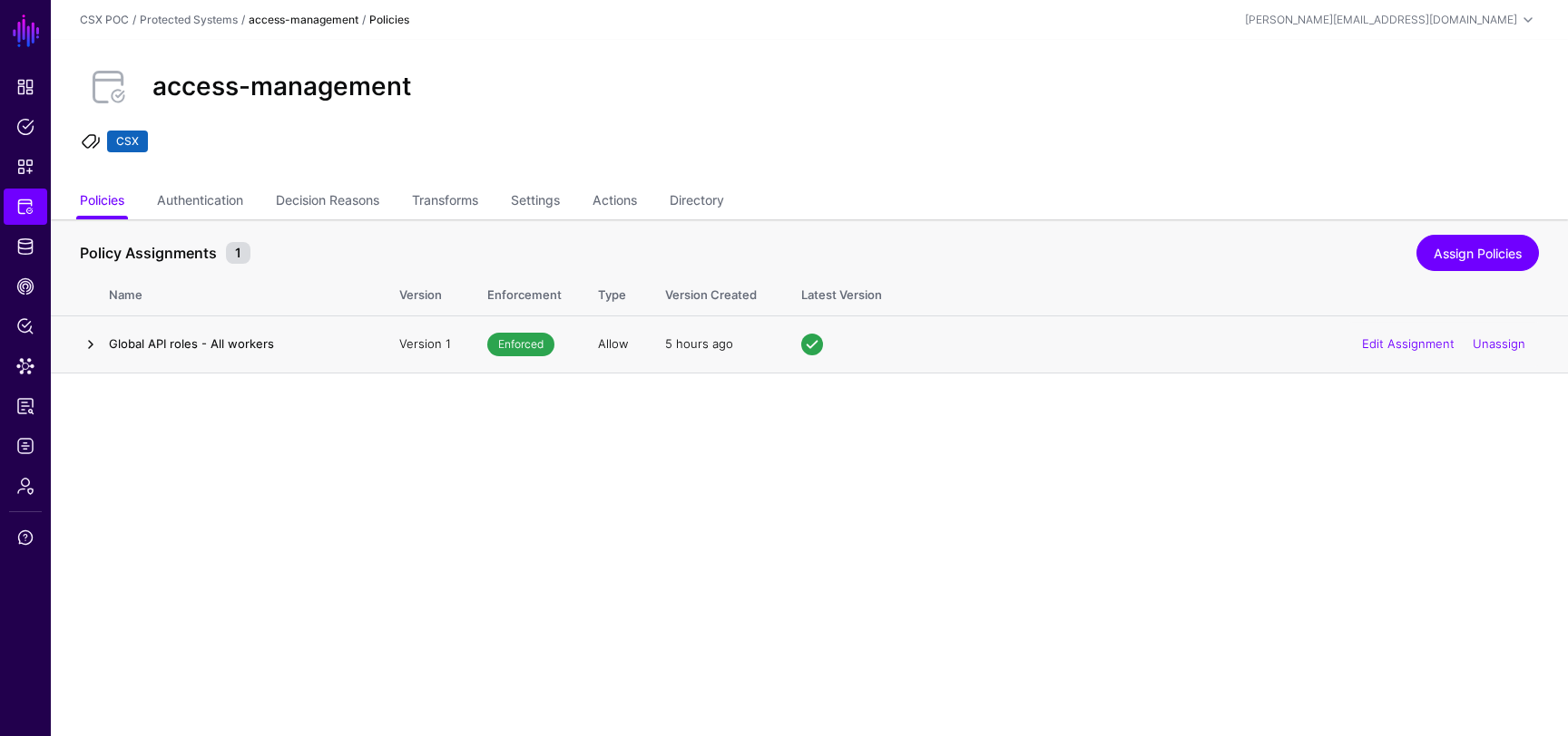
click at [96, 341] on link at bounding box center [90, 344] width 22 height 22
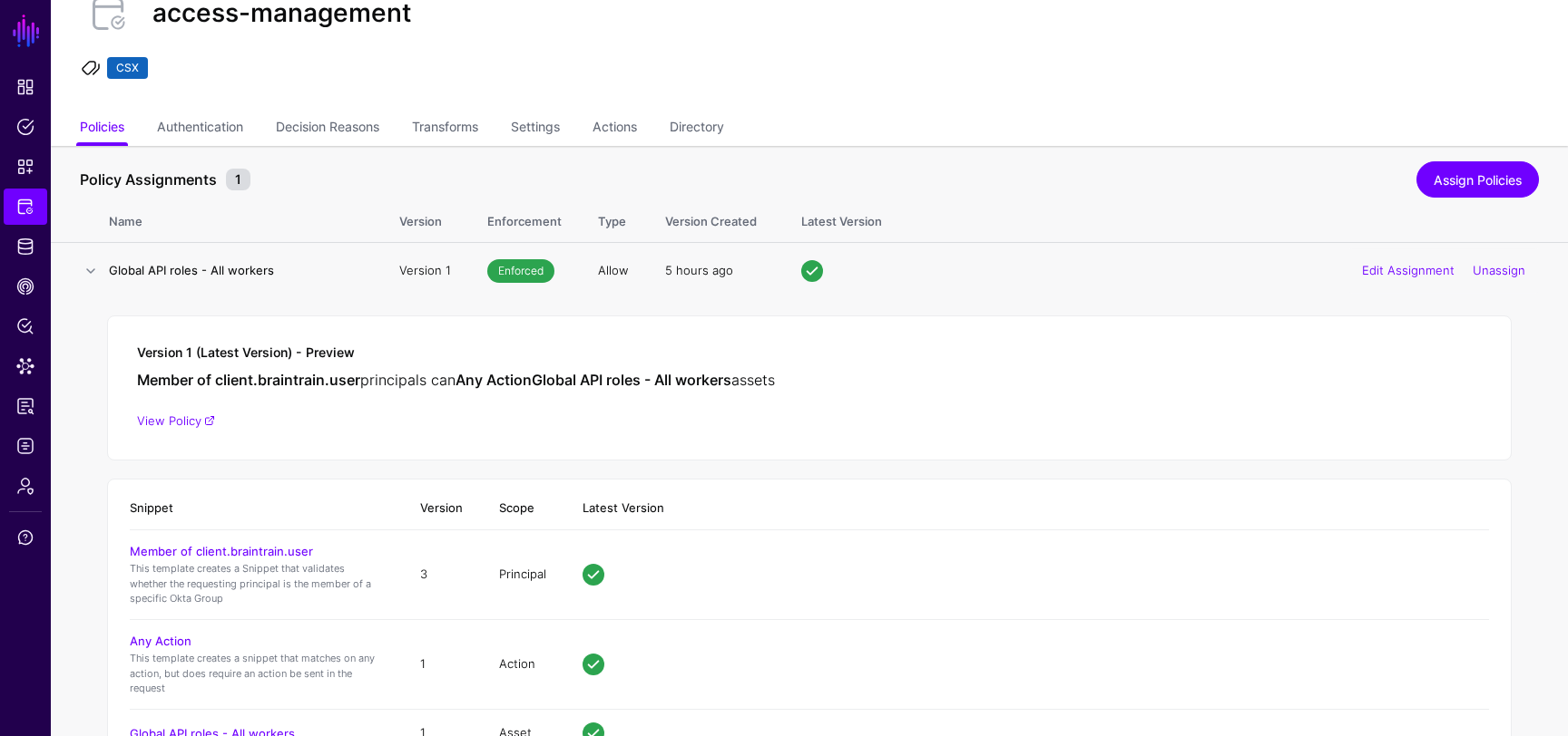
scroll to position [152, 0]
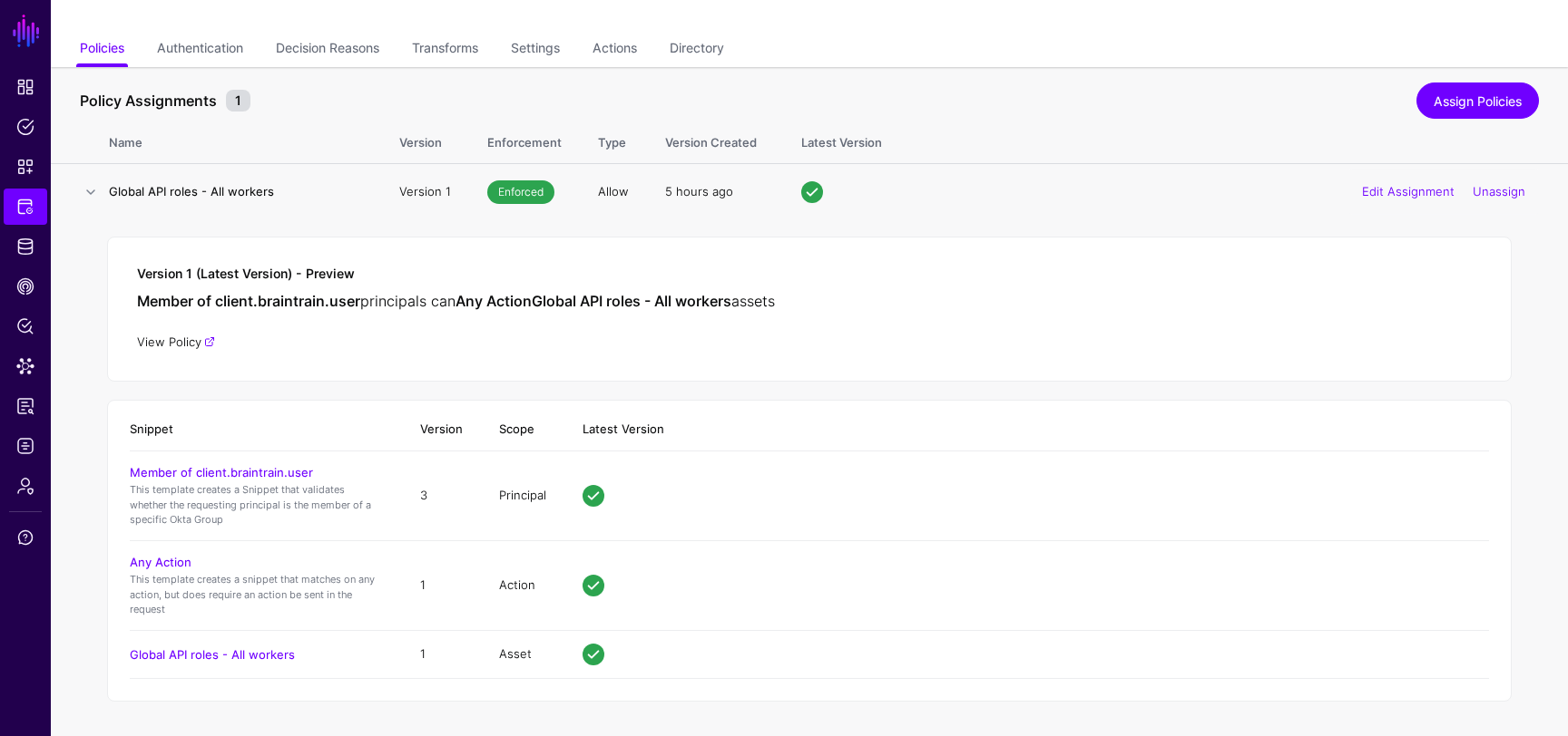
click at [200, 338] on link "View Policy" at bounding box center [176, 341] width 78 height 14
